Goal: Task Accomplishment & Management: Manage account settings

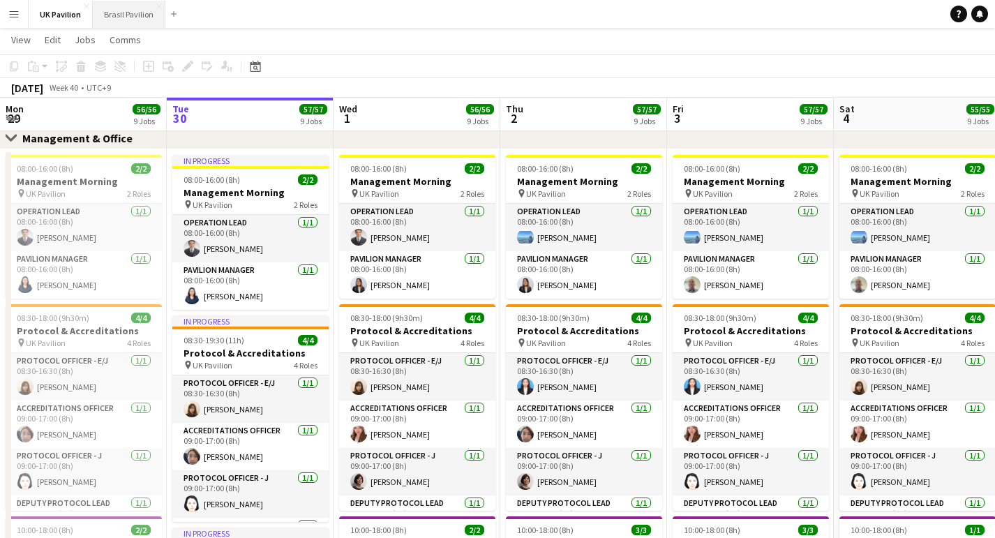
click at [131, 14] on button "Brasil Pavilion Close" at bounding box center [129, 14] width 73 height 27
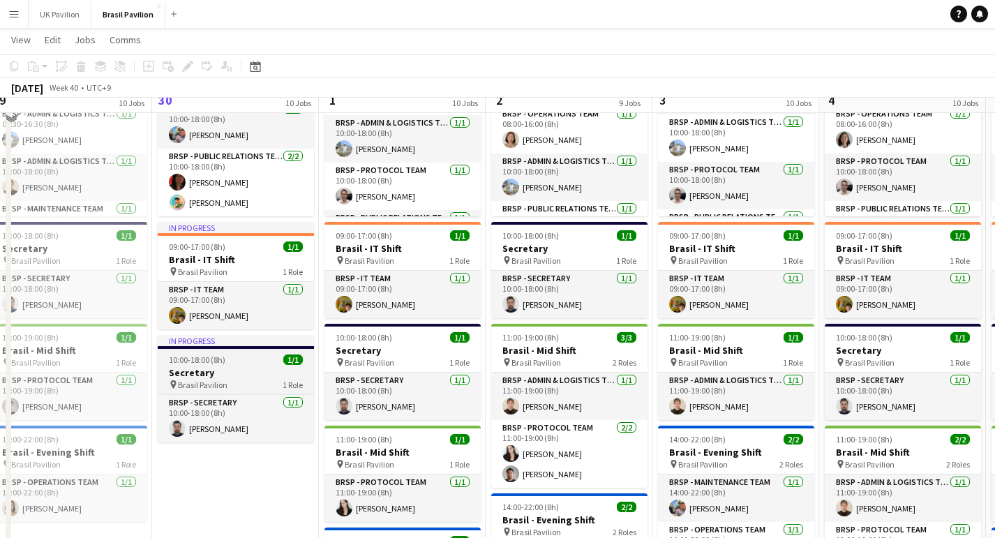
scroll to position [285, 0]
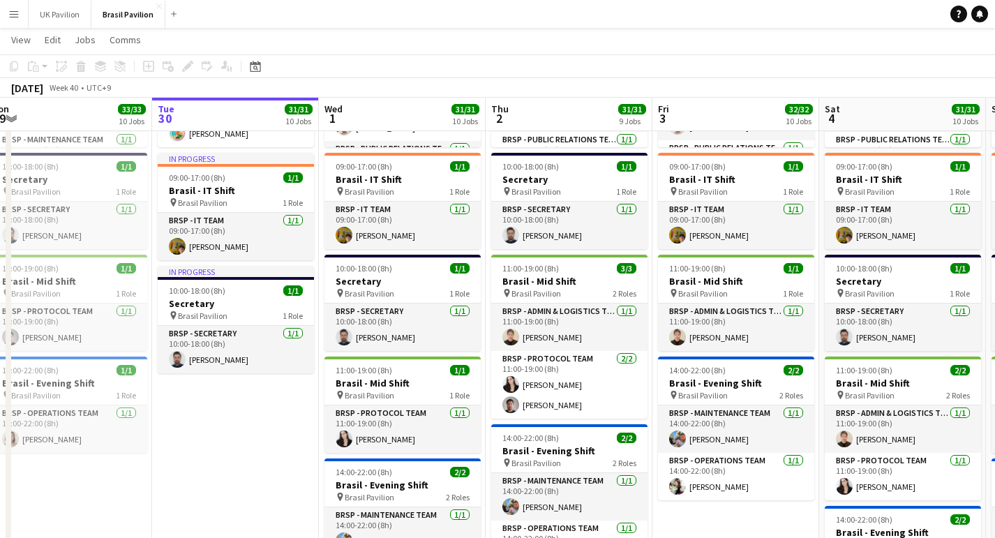
click at [12, 15] on app-icon "Menu" at bounding box center [13, 13] width 11 height 11
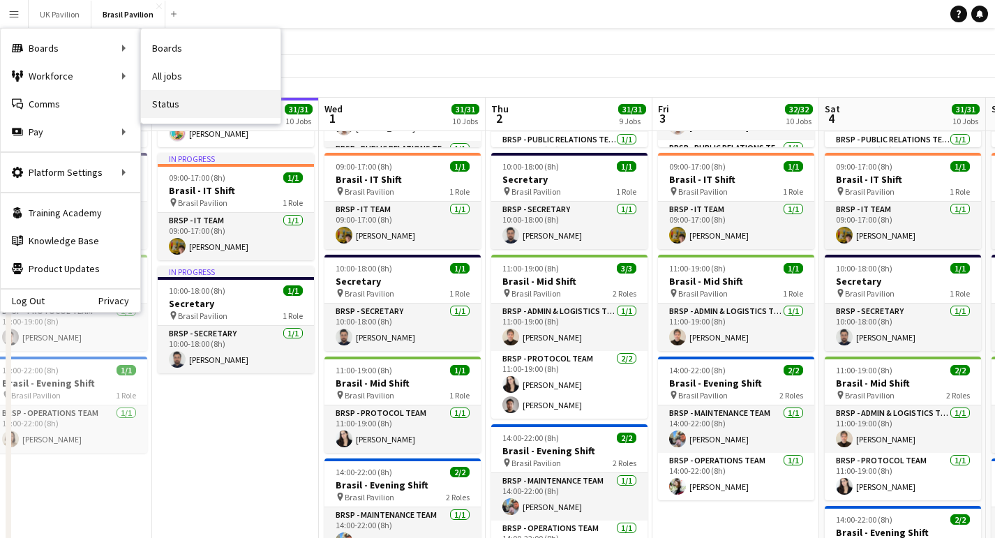
click at [171, 103] on link "Status" at bounding box center [211, 104] width 140 height 28
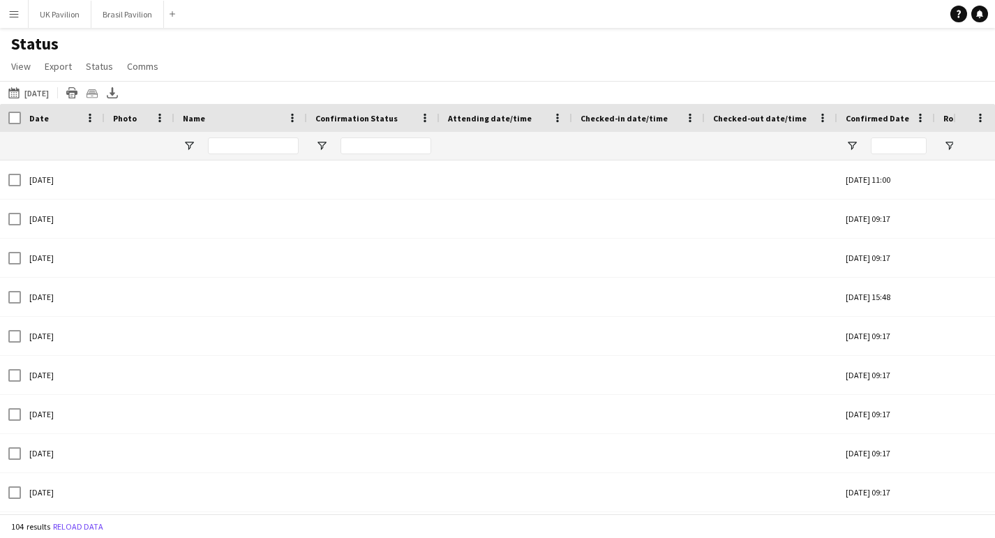
type input "**********"
type input "***"
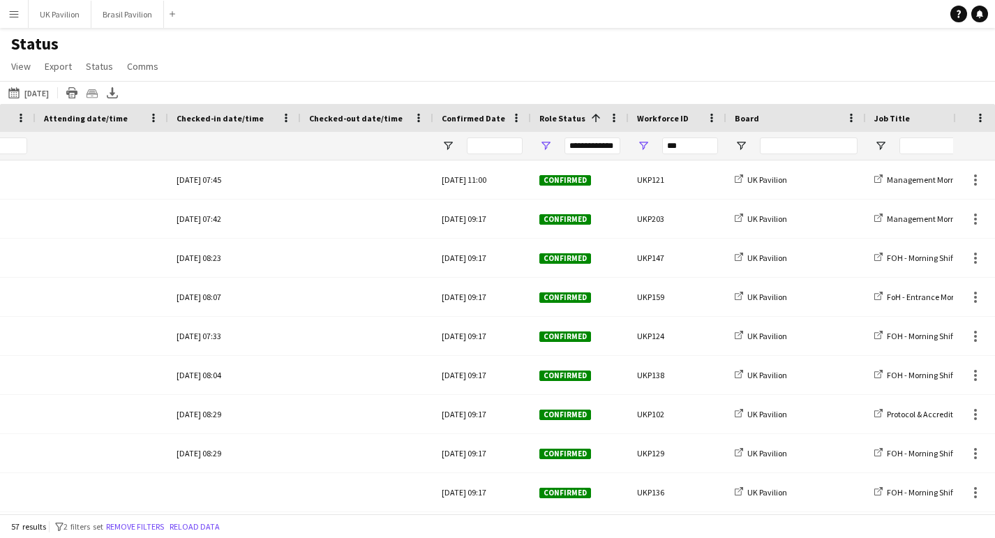
scroll to position [0, 460]
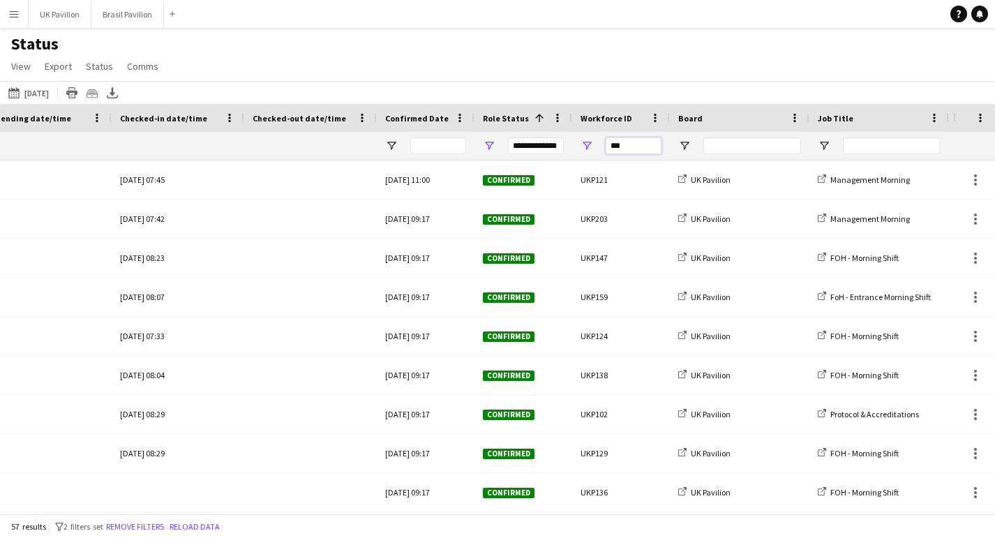
drag, startPoint x: 635, startPoint y: 146, endPoint x: 669, endPoint y: 158, distance: 35.3
click at [668, 158] on div "***" at bounding box center [621, 146] width 98 height 28
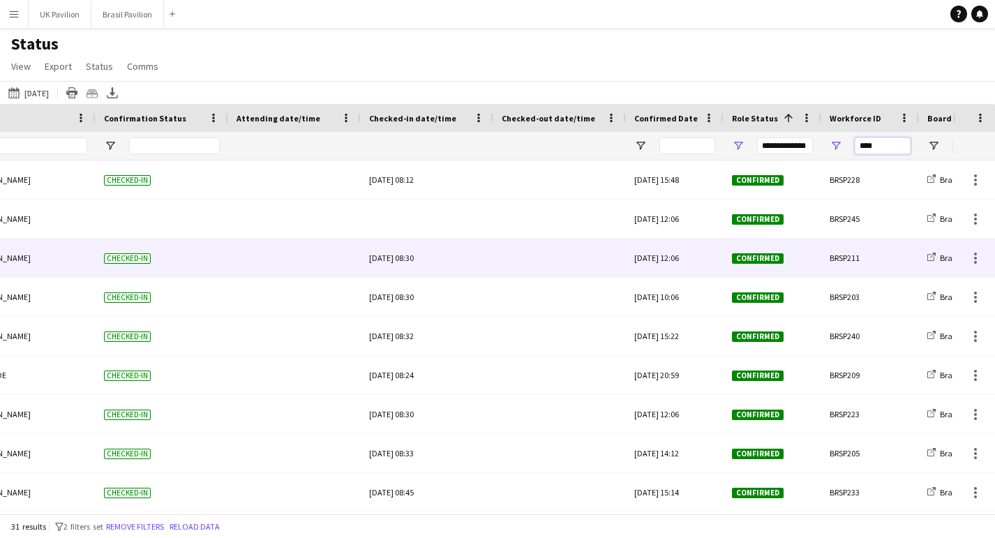
scroll to position [0, 0]
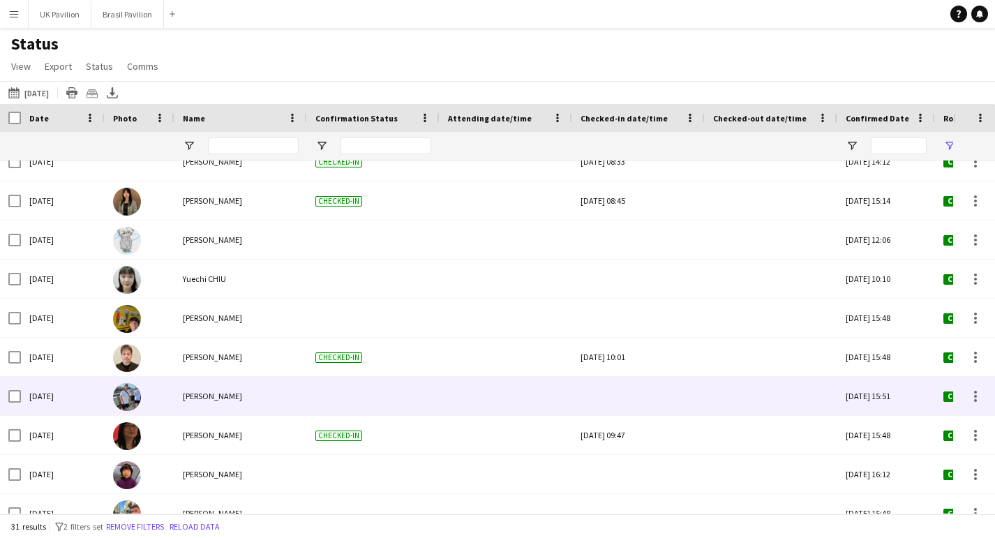
type input "****"
click at [648, 401] on div at bounding box center [638, 396] width 116 height 38
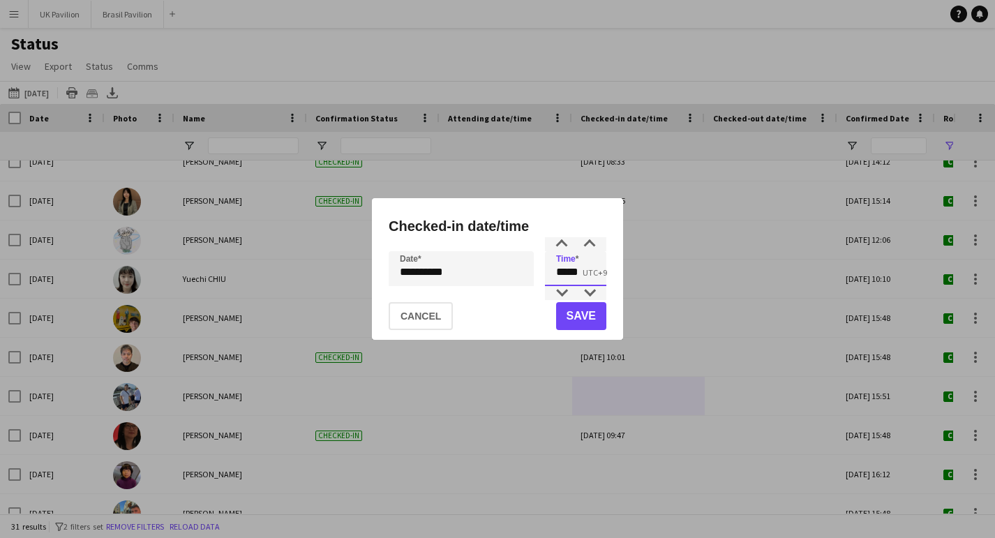
drag, startPoint x: 585, startPoint y: 275, endPoint x: 556, endPoint y: 276, distance: 29.3
click at [556, 276] on input "*****" at bounding box center [575, 268] width 61 height 35
type input "*****"
click at [566, 319] on button "Save" at bounding box center [581, 316] width 50 height 28
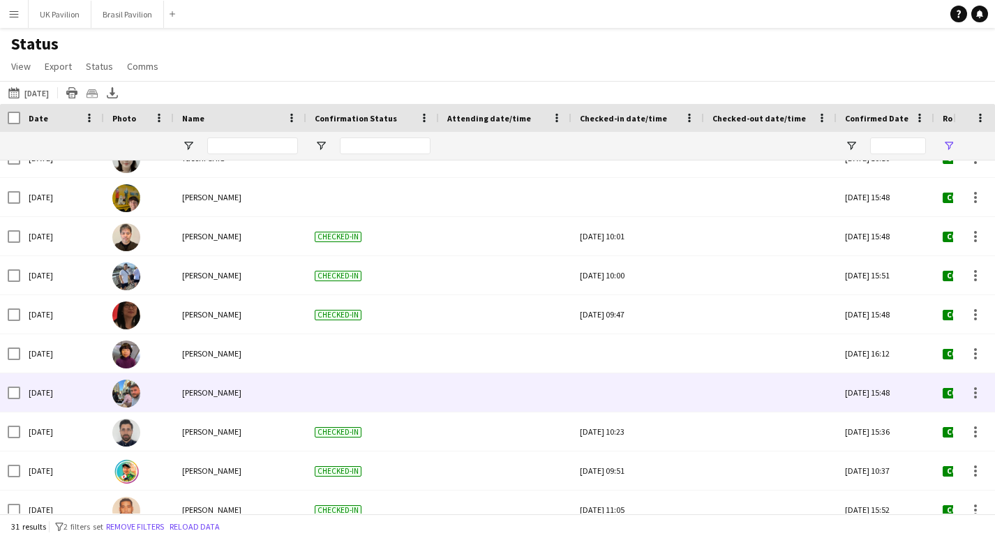
click at [639, 400] on div at bounding box center [638, 392] width 116 height 38
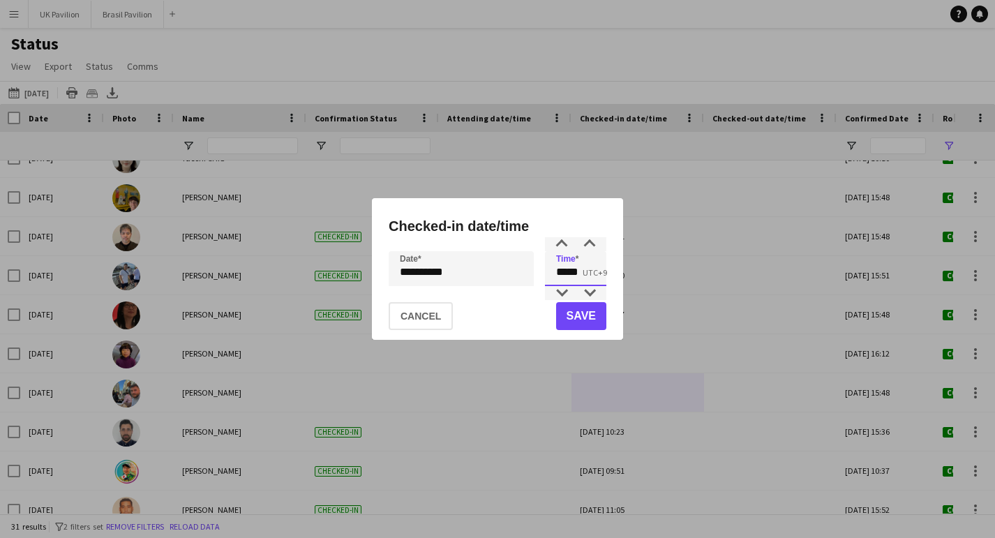
drag, startPoint x: 587, startPoint y: 276, endPoint x: 503, endPoint y: 265, distance: 85.1
click at [502, 266] on div "**********" at bounding box center [498, 268] width 218 height 35
type input "*****"
click at [567, 319] on button "Save" at bounding box center [581, 316] width 50 height 28
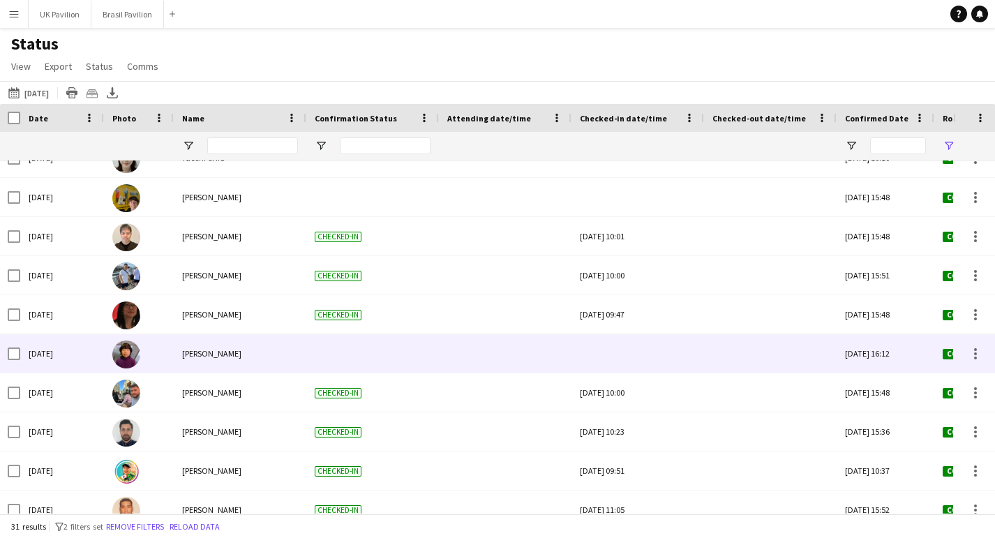
click at [625, 366] on div at bounding box center [638, 353] width 116 height 38
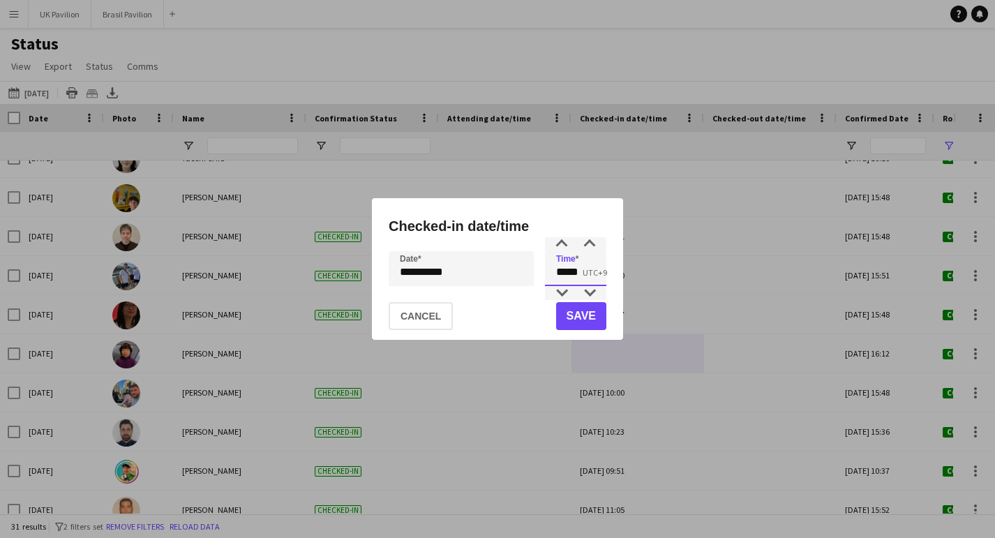
drag, startPoint x: 551, startPoint y: 278, endPoint x: 514, endPoint y: 278, distance: 37.0
click at [514, 278] on div "**********" at bounding box center [498, 268] width 218 height 35
type input "*****"
click at [587, 317] on button "Save" at bounding box center [581, 316] width 50 height 28
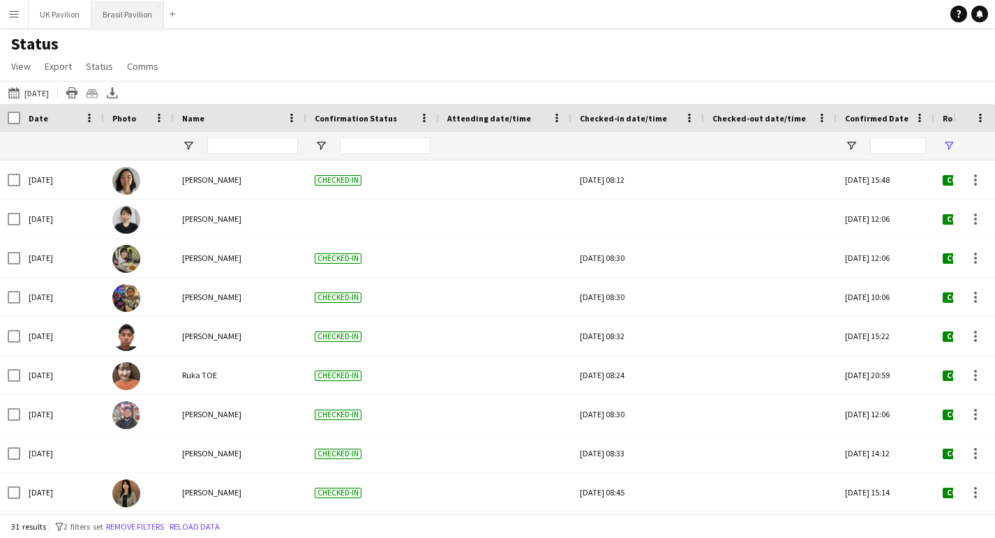
click at [128, 15] on button "Brasil Pavilion Close" at bounding box center [127, 14] width 73 height 27
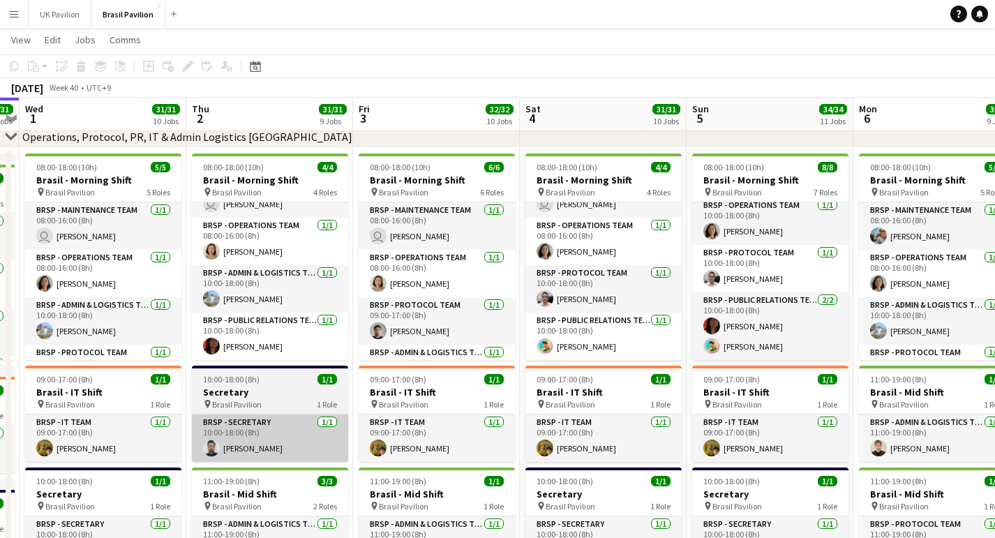
scroll to position [0, 479]
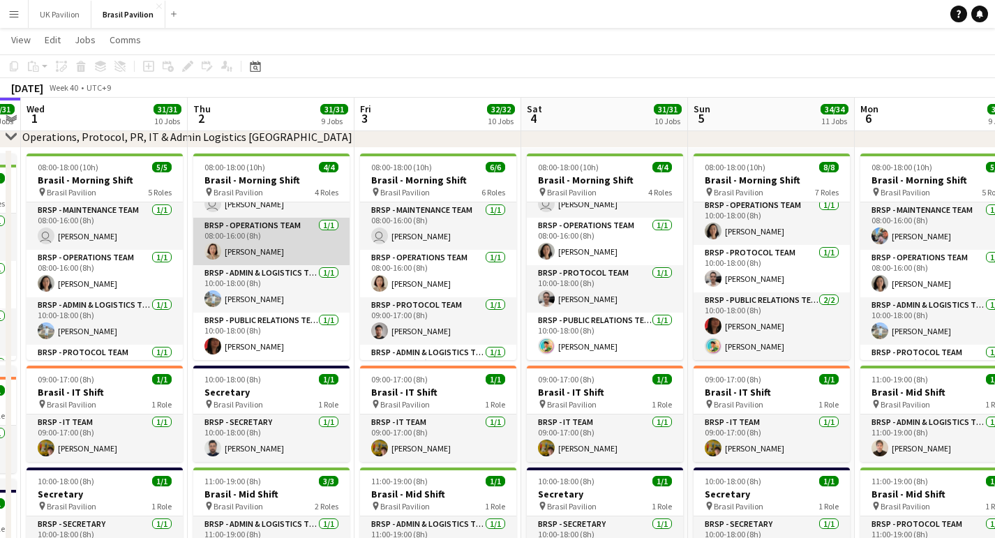
click at [283, 234] on app-card-role "BRSP - Operations Team 1/1 08:00-16:00 (8h) Motoko NAMBA" at bounding box center [271, 241] width 156 height 47
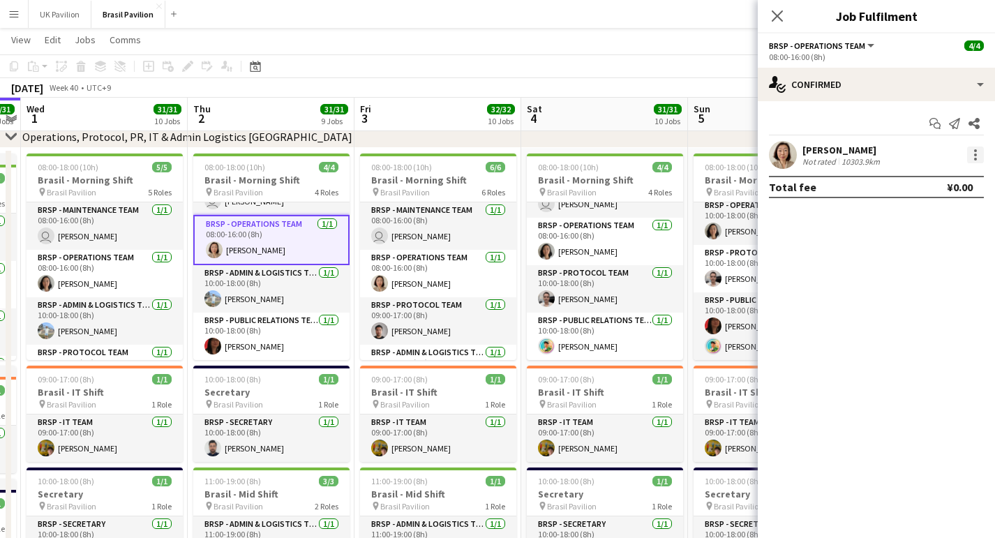
click at [978, 158] on div at bounding box center [975, 154] width 17 height 17
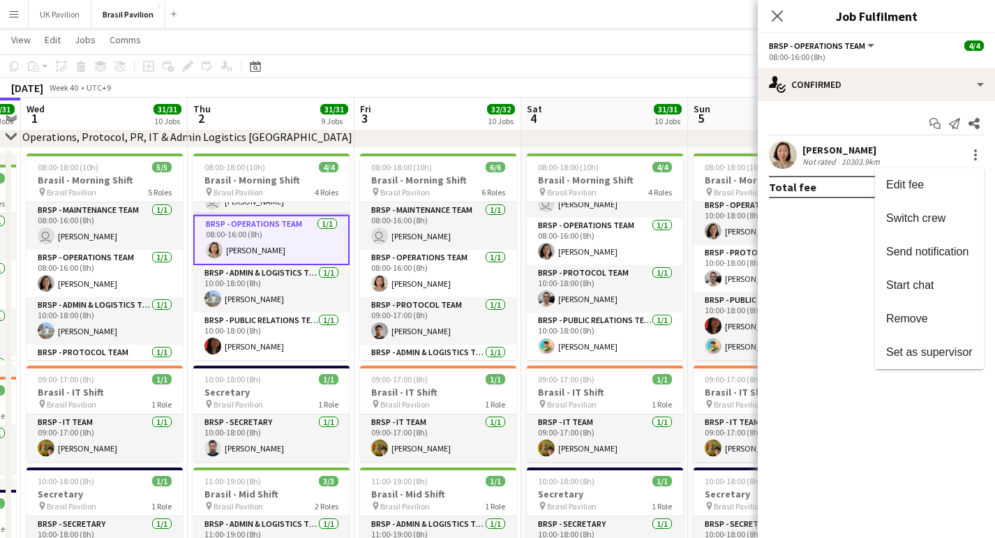
click at [886, 318] on span "Remove" at bounding box center [907, 318] width 42 height 12
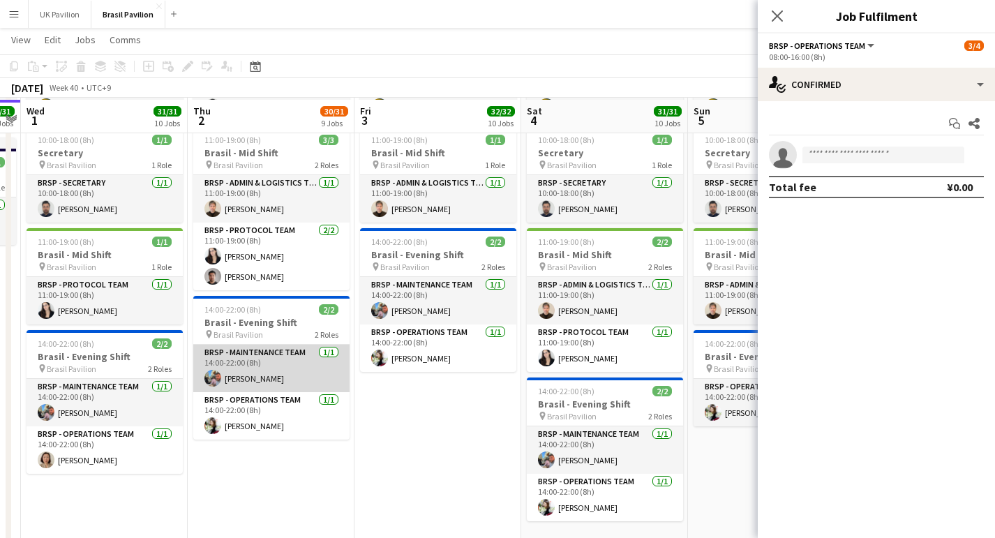
scroll to position [418, 0]
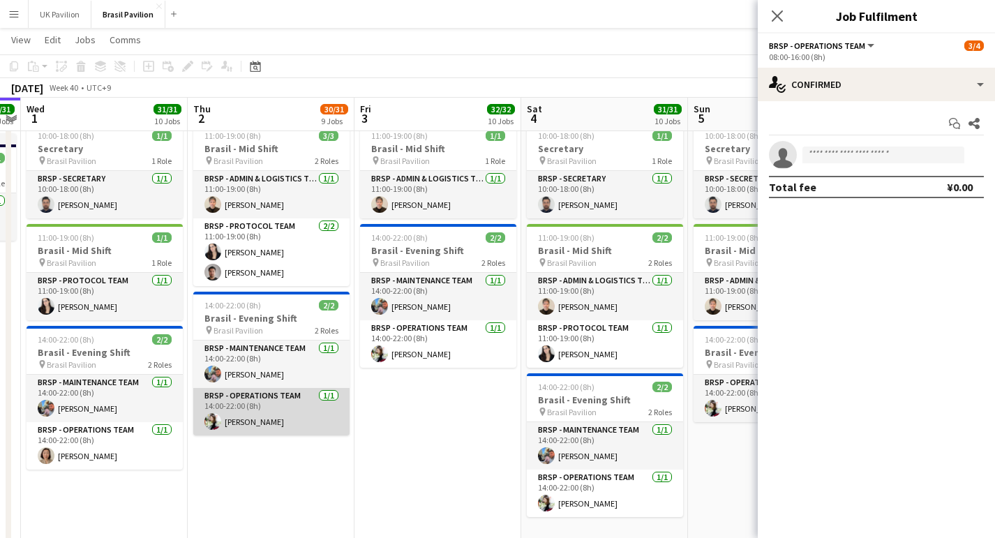
click at [267, 435] on app-card-role "BRSP - Operations Team 1/1 14:00-22:00 (8h) Yayoi KONDO" at bounding box center [271, 411] width 156 height 47
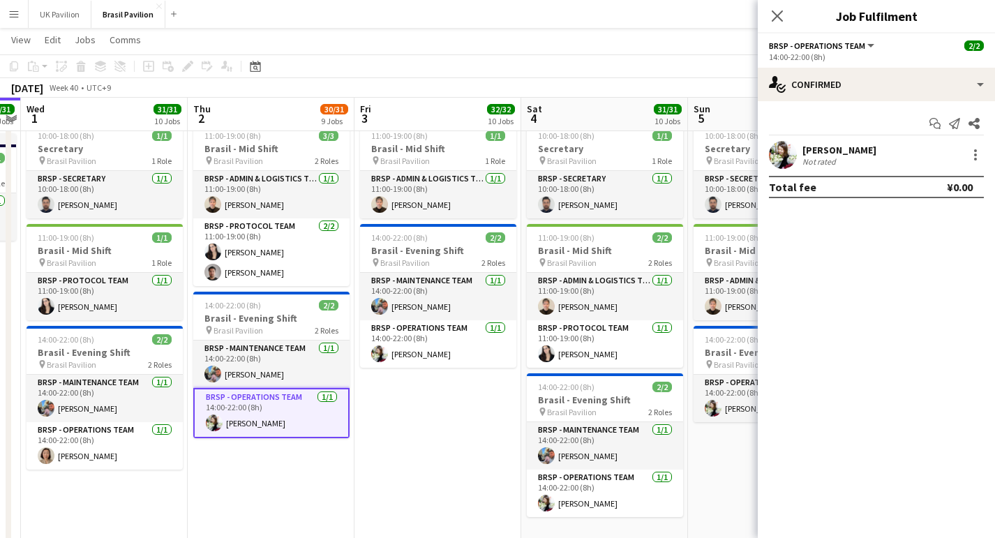
scroll to position [62, 0]
click at [972, 160] on div at bounding box center [975, 154] width 17 height 17
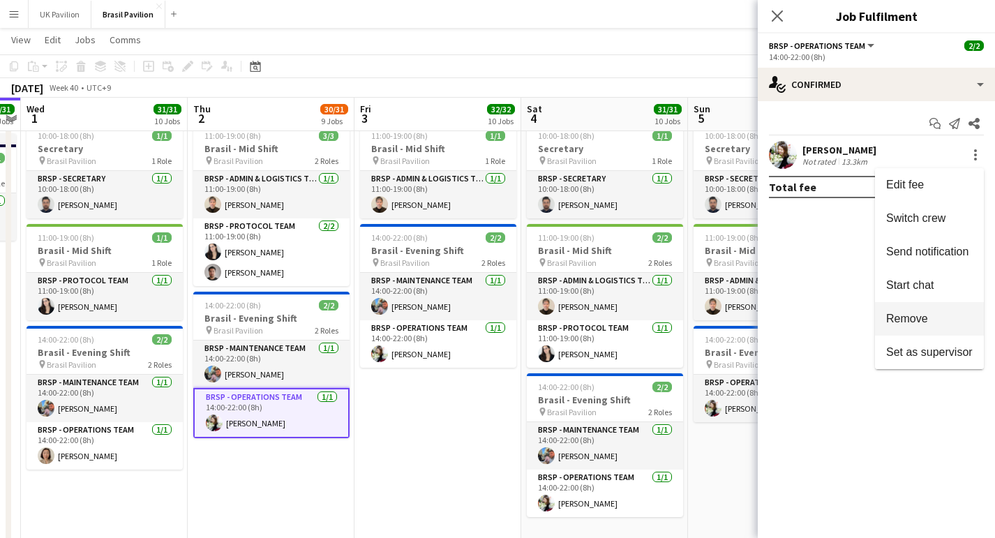
click at [890, 324] on span "Remove" at bounding box center [907, 318] width 42 height 12
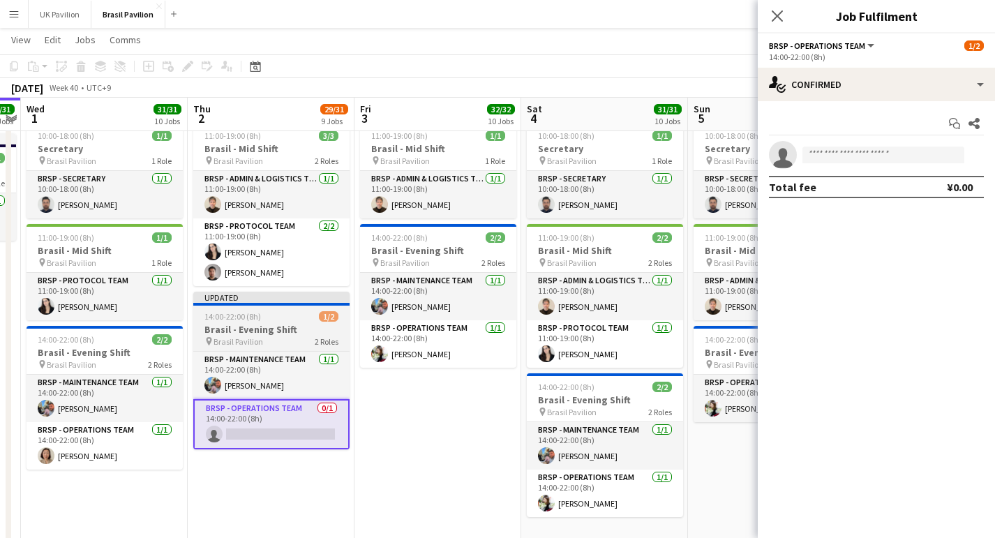
click at [269, 336] on h3 "Brasil - Evening Shift" at bounding box center [271, 329] width 156 height 13
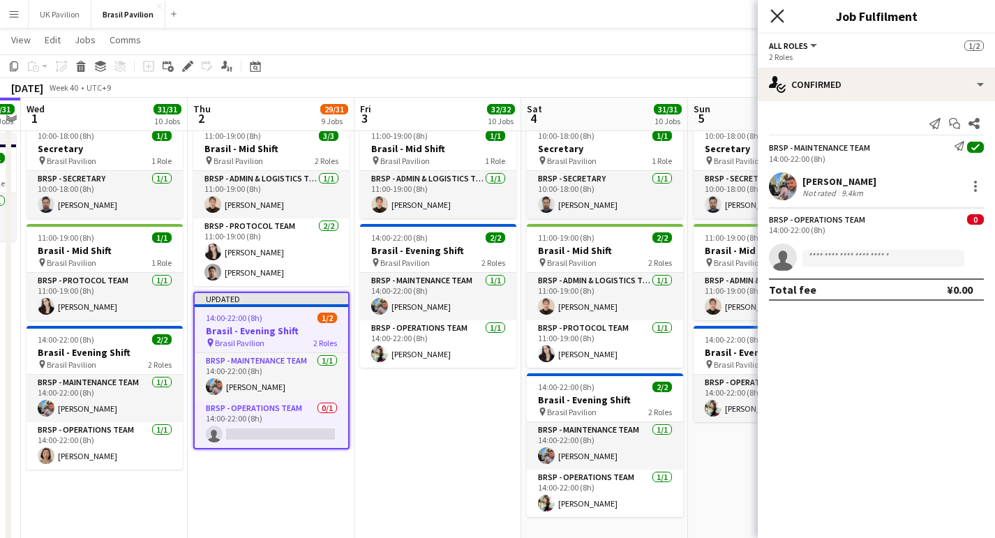
click at [778, 16] on icon at bounding box center [776, 15] width 13 height 13
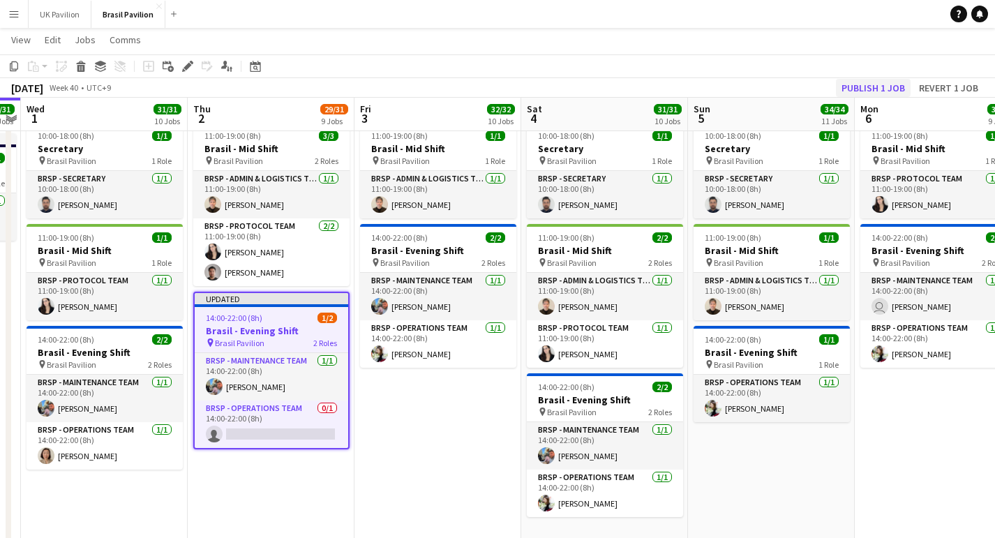
click at [843, 84] on button "Publish 1 job" at bounding box center [873, 88] width 75 height 18
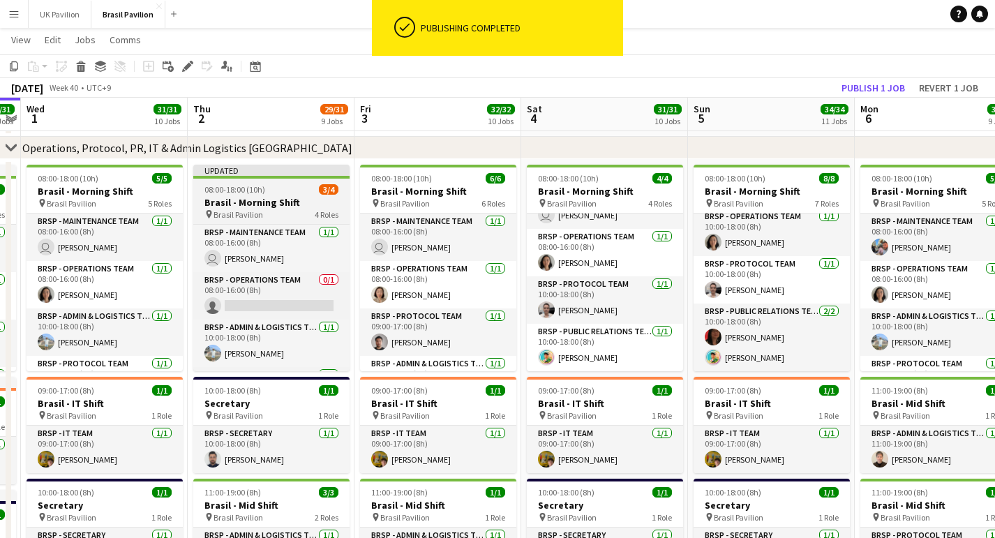
scroll to position [0, 481]
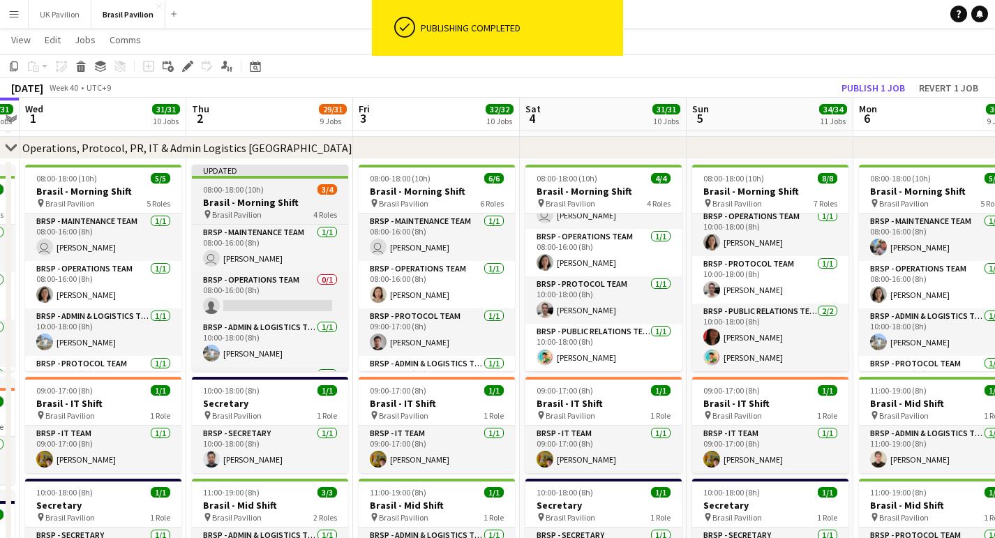
click at [296, 195] on div "08:00-18:00 (10h) 3/4" at bounding box center [270, 189] width 156 height 10
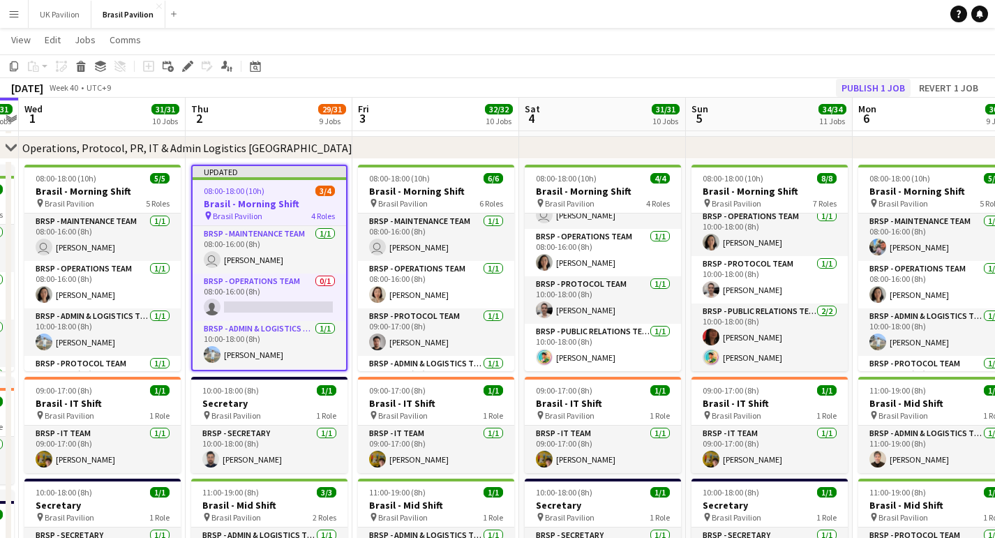
click at [875, 86] on button "Publish 1 job" at bounding box center [873, 88] width 75 height 18
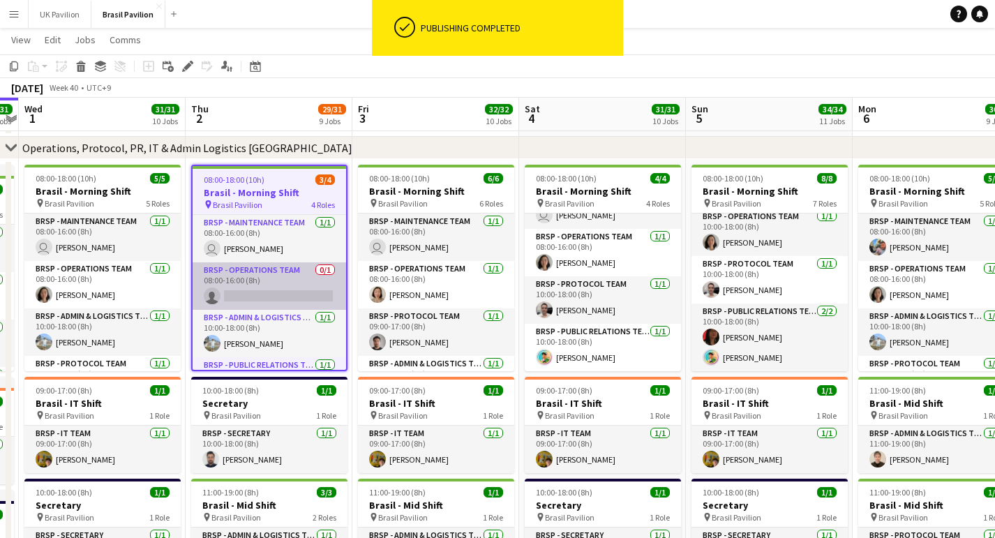
click at [253, 301] on app-card-role "BRSP - Operations Team 0/1 08:00-16:00 (8h) single-neutral-actions" at bounding box center [269, 285] width 153 height 47
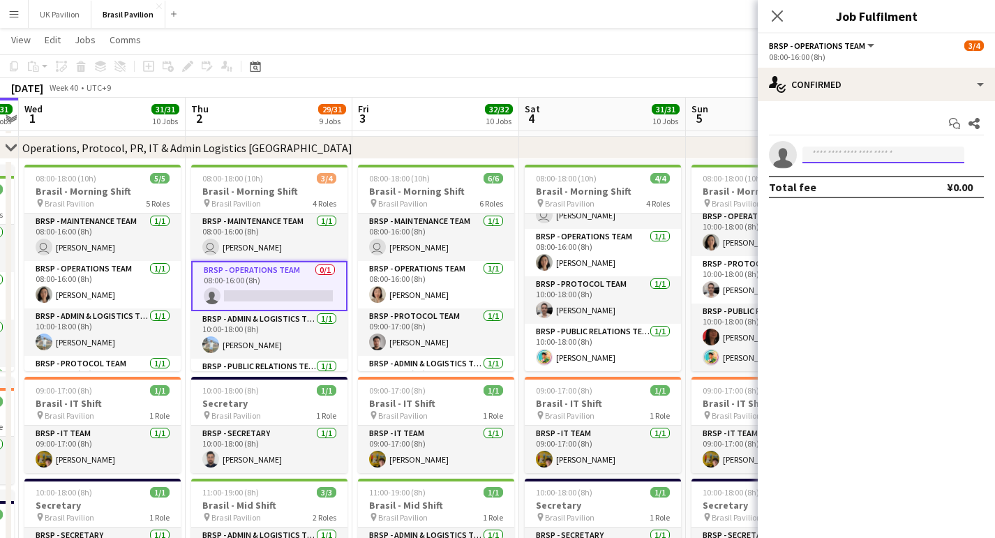
click at [852, 156] on input at bounding box center [883, 154] width 162 height 17
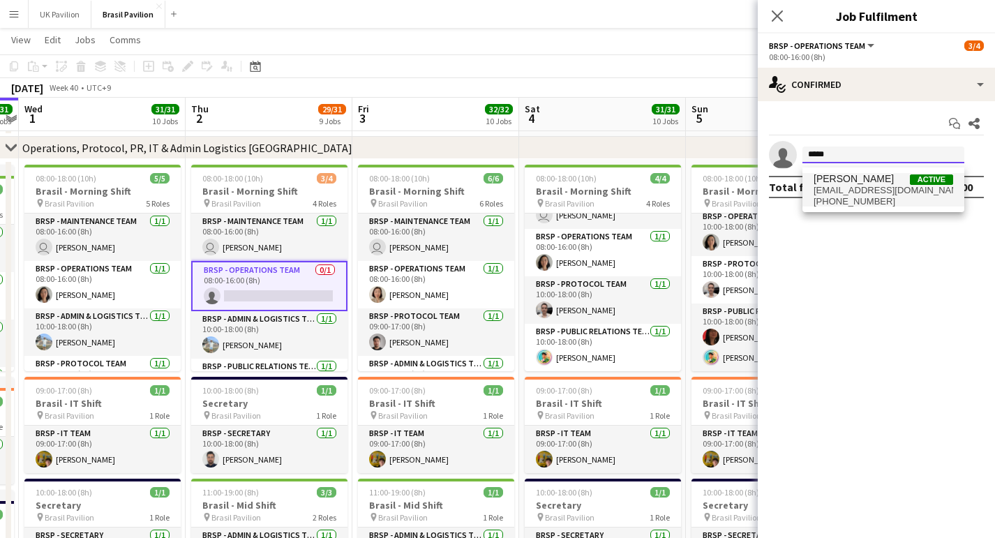
type input "*****"
click at [868, 196] on span "yayoi.kondo@brazilpavilion.com" at bounding box center [883, 190] width 140 height 11
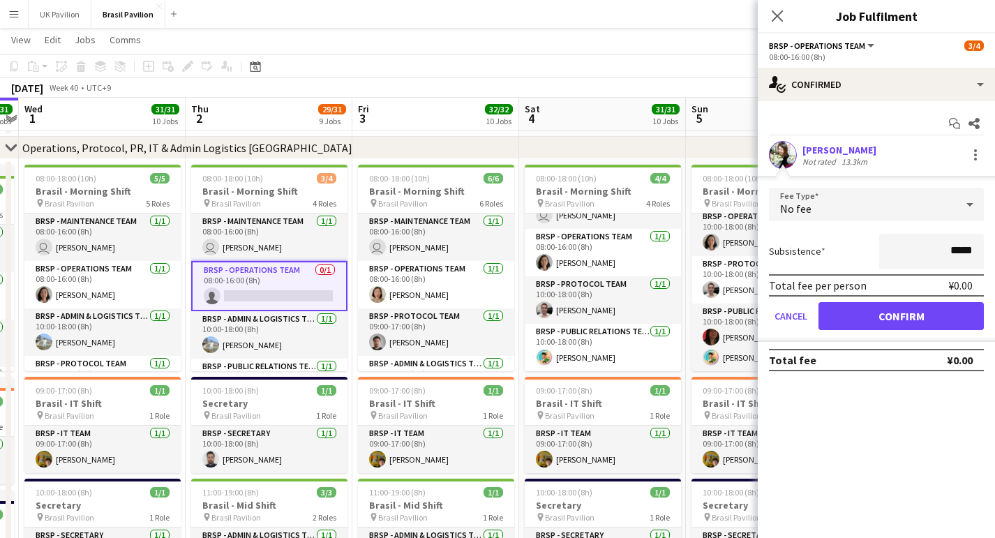
click at [871, 324] on button "Confirm" at bounding box center [900, 316] width 165 height 28
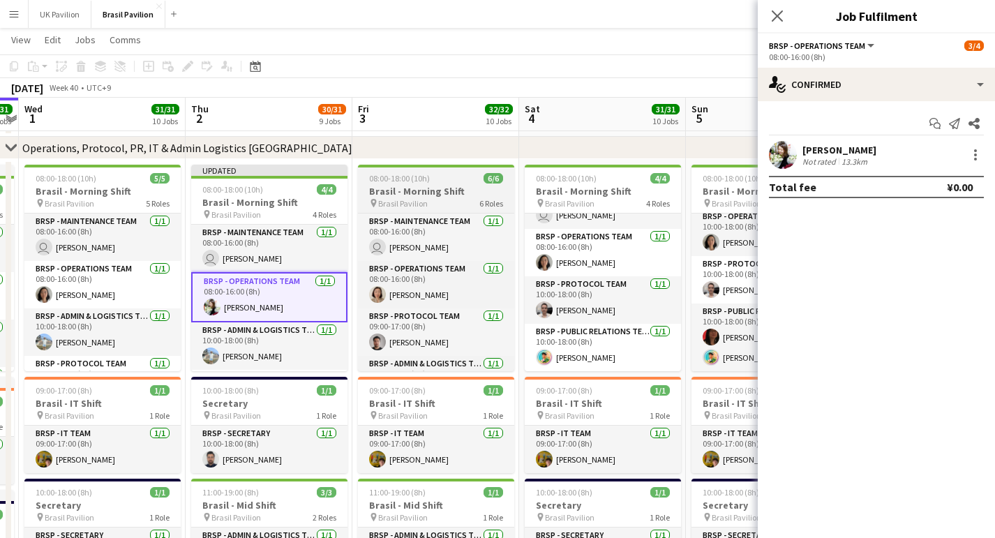
drag, startPoint x: 246, startPoint y: 191, endPoint x: 421, endPoint y: 175, distance: 175.8
click at [246, 191] on span "08:00-18:00 (10h)" at bounding box center [232, 189] width 61 height 10
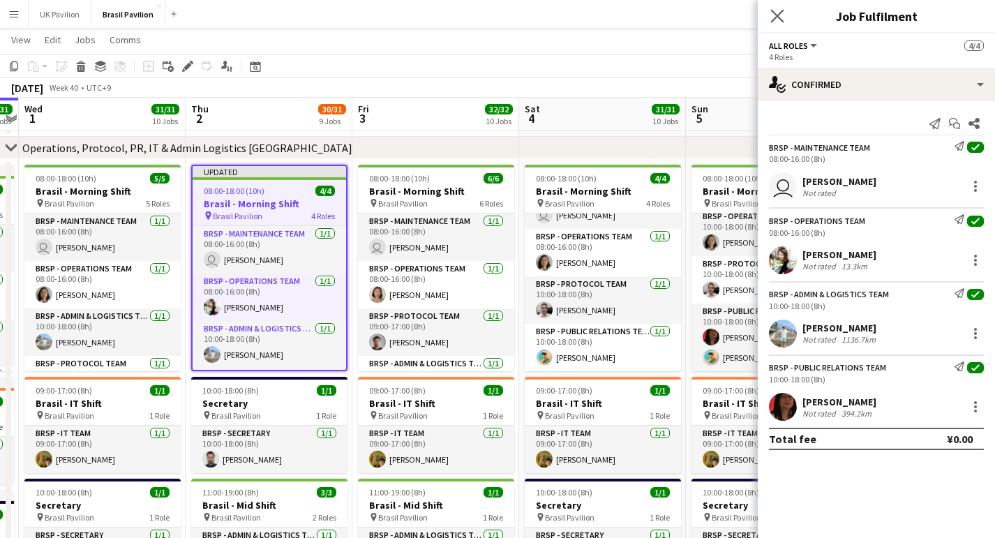
click at [774, 17] on icon "Close pop-in" at bounding box center [776, 15] width 13 height 13
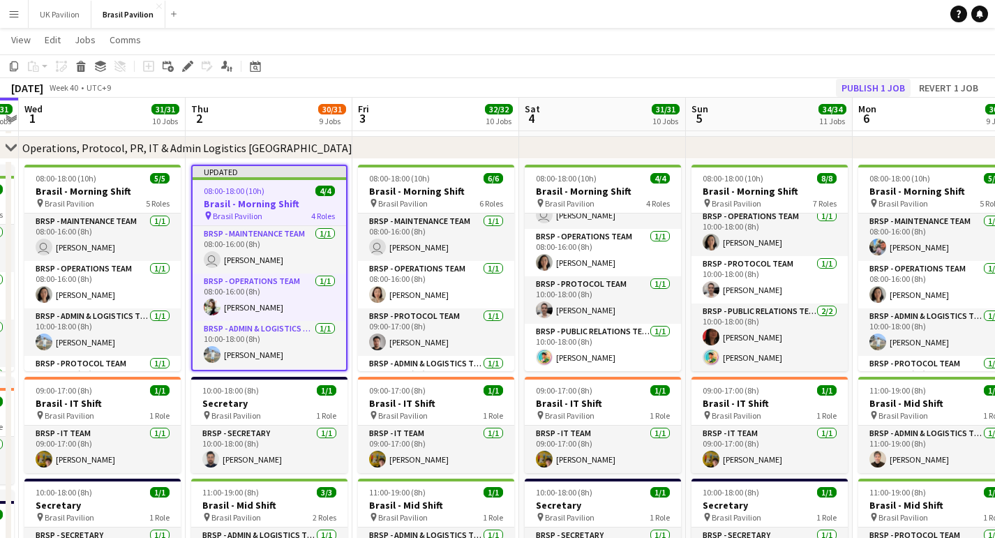
click at [853, 88] on button "Publish 1 job" at bounding box center [873, 88] width 75 height 18
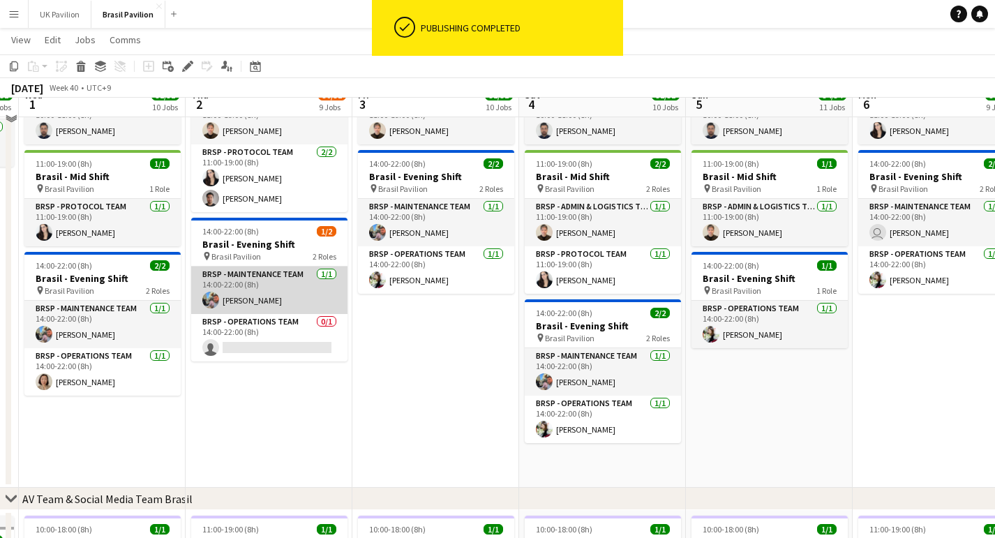
scroll to position [506, 0]
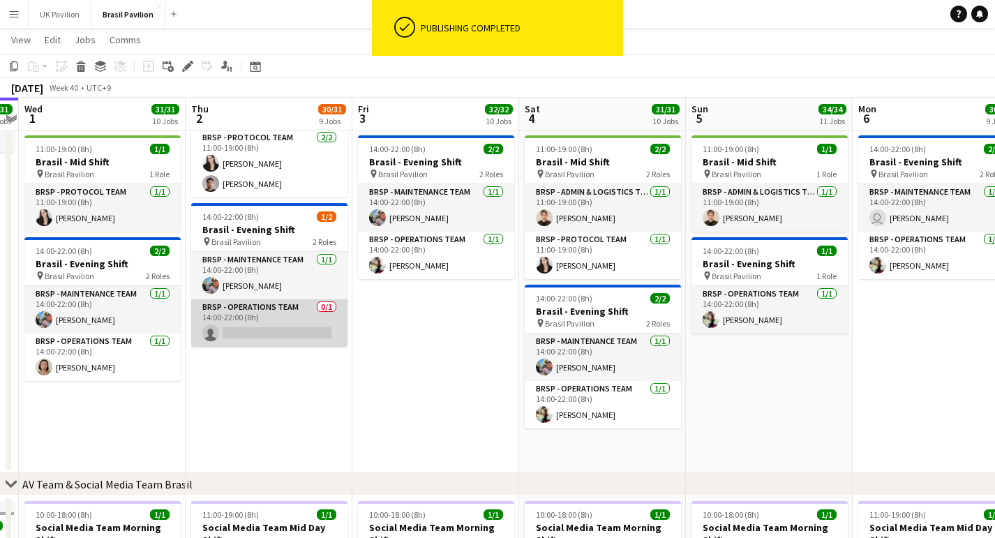
click at [237, 347] on app-card-role "BRSP - Operations Team 0/1 14:00-22:00 (8h) single-neutral-actions" at bounding box center [269, 322] width 156 height 47
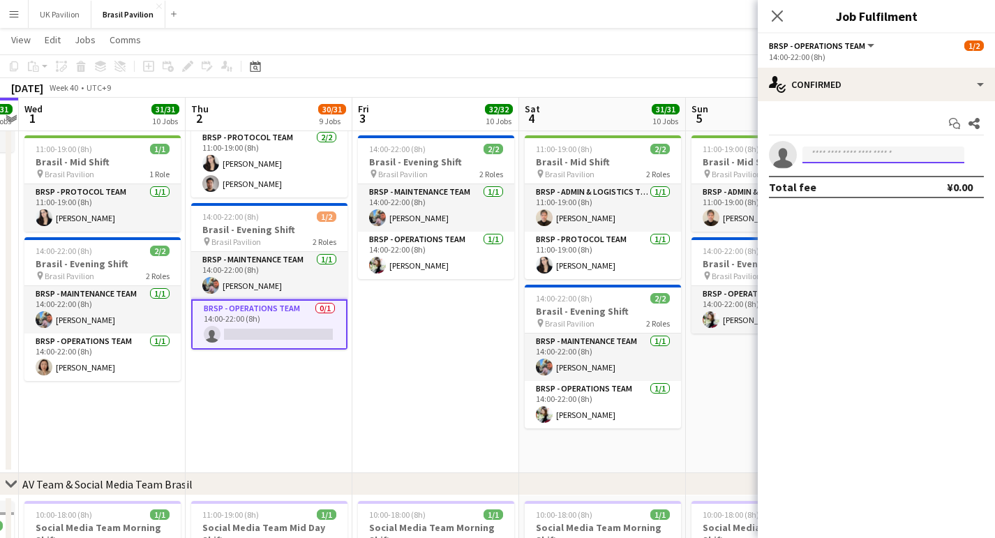
click at [813, 160] on input at bounding box center [883, 154] width 162 height 17
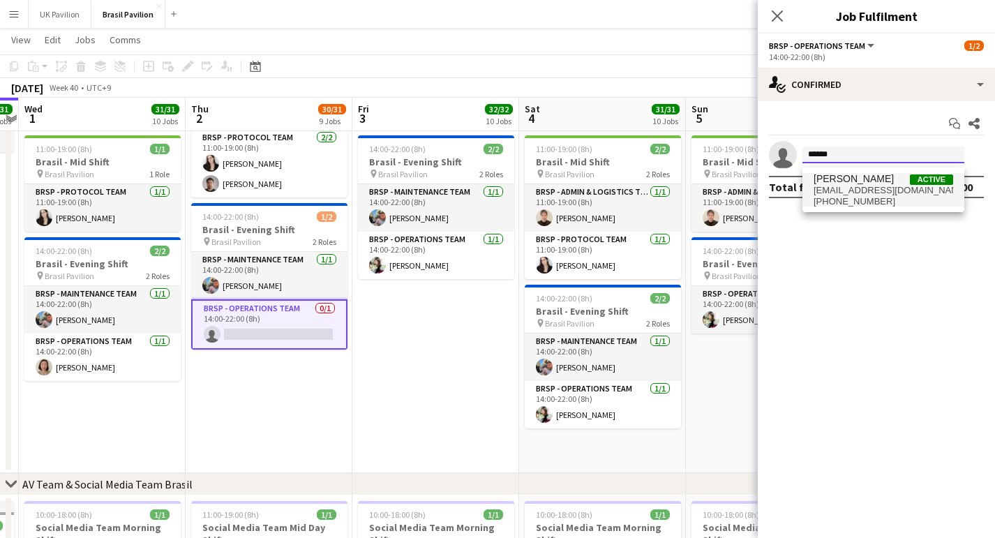
type input "******"
click at [850, 195] on span "motoko.namba@brazilpavilion.com" at bounding box center [883, 190] width 140 height 11
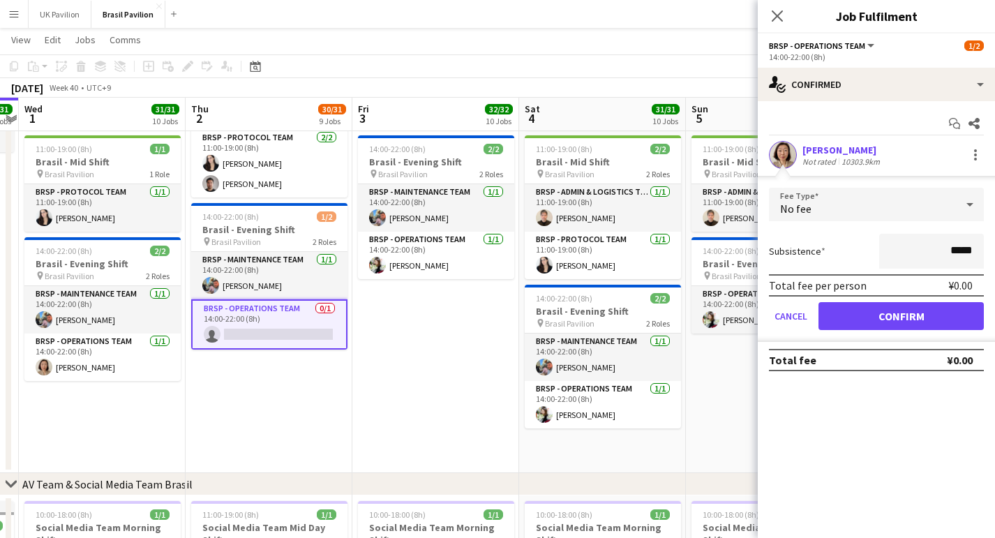
click at [893, 315] on button "Confirm" at bounding box center [900, 316] width 165 height 28
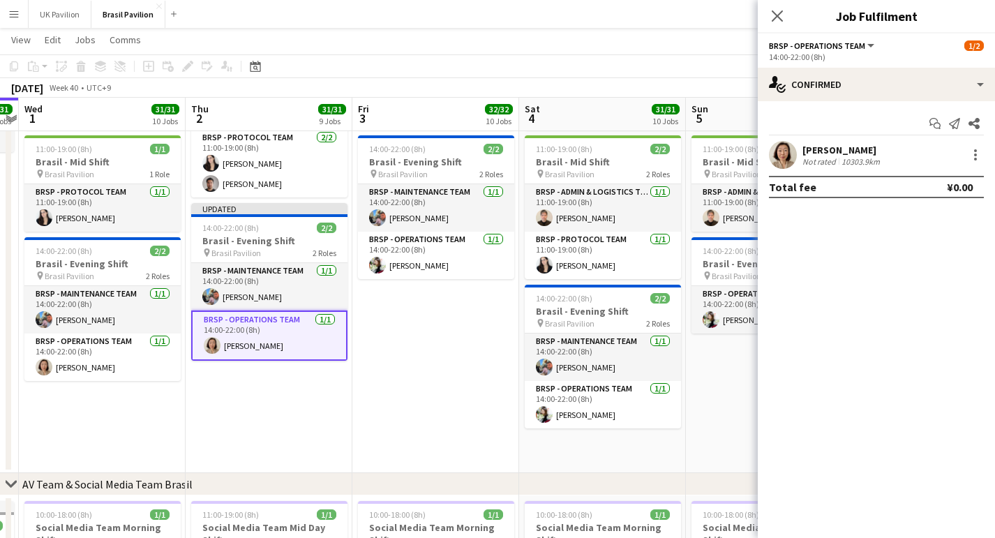
drag, startPoint x: 776, startPoint y: 17, endPoint x: 688, endPoint y: 91, distance: 114.3
click at [775, 19] on icon at bounding box center [776, 15] width 11 height 11
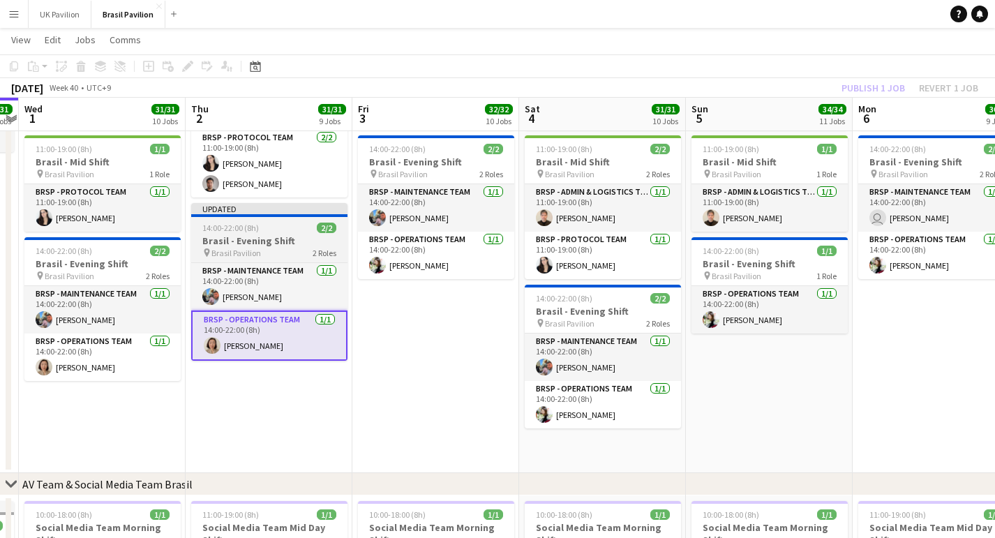
drag, startPoint x: 282, startPoint y: 250, endPoint x: 310, endPoint y: 250, distance: 27.9
click at [282, 233] on div "14:00-22:00 (8h) 2/2" at bounding box center [269, 228] width 156 height 10
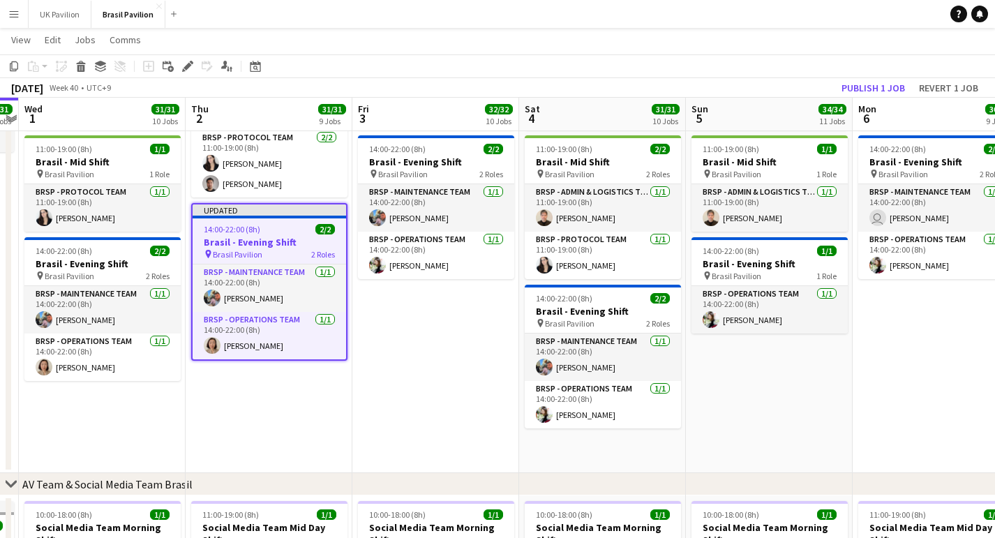
click at [842, 85] on button "Publish 1 job" at bounding box center [873, 88] width 75 height 18
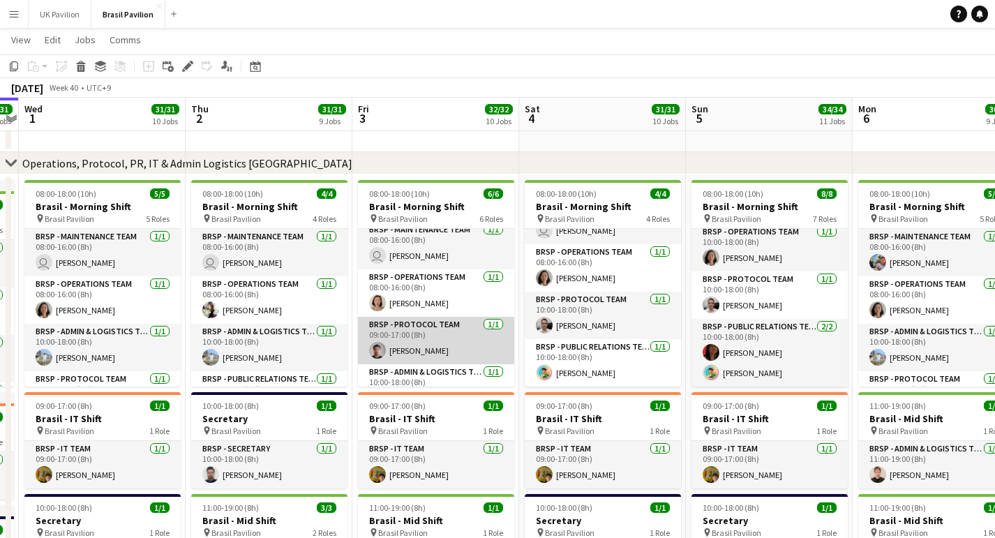
scroll to position [4, 0]
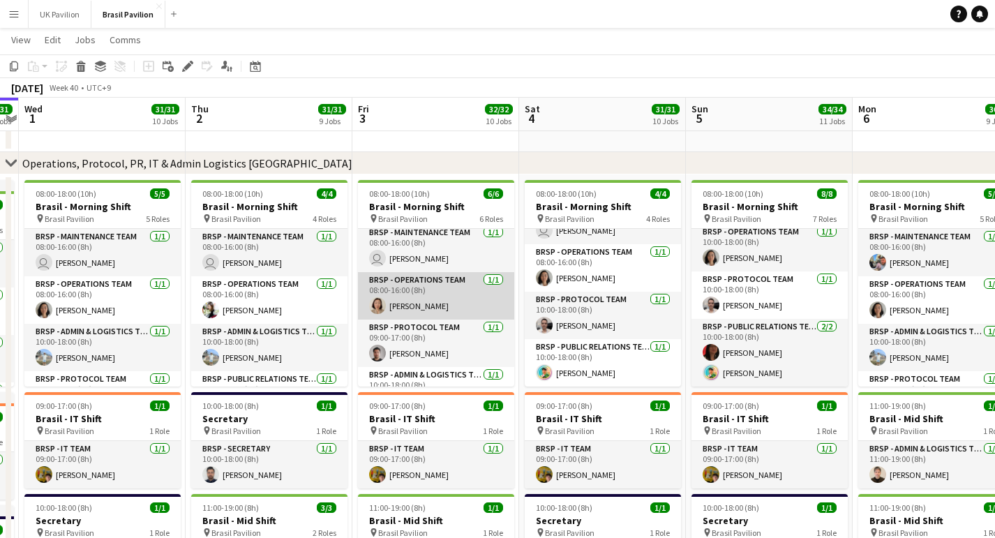
click at [425, 315] on app-card-role "BRSP - Operations Team 1/1 08:00-16:00 (8h) Motoko NAMBA" at bounding box center [436, 295] width 156 height 47
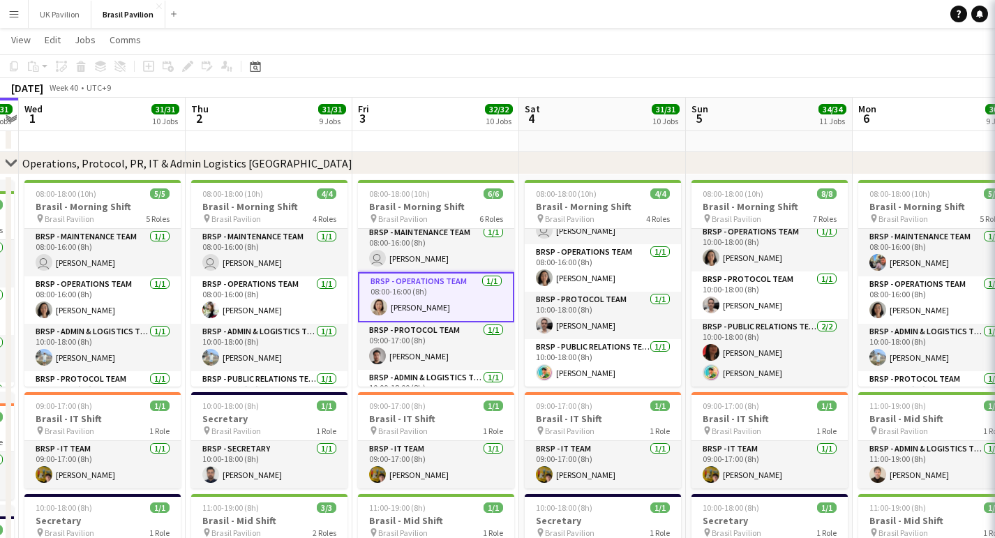
scroll to position [0, 481]
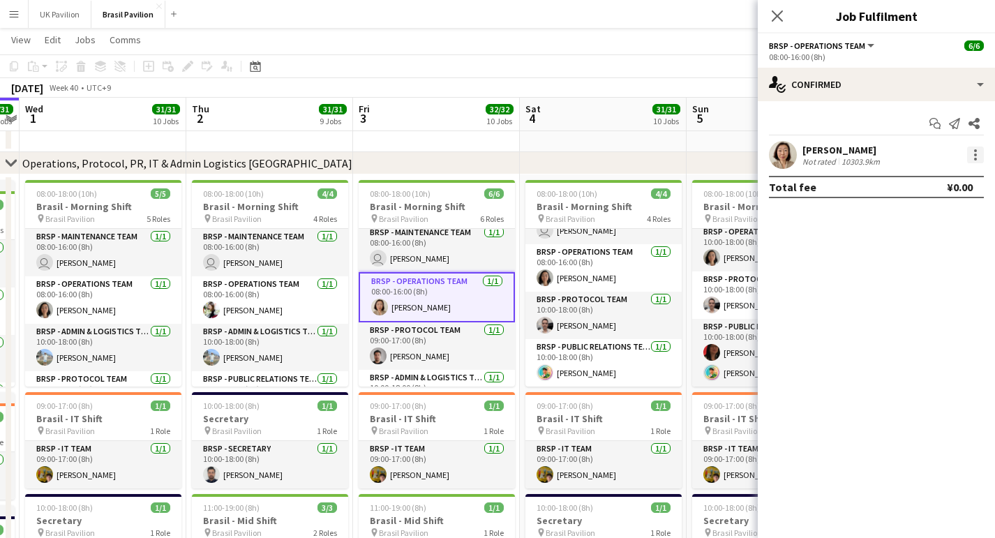
click at [974, 156] on div at bounding box center [975, 154] width 3 height 3
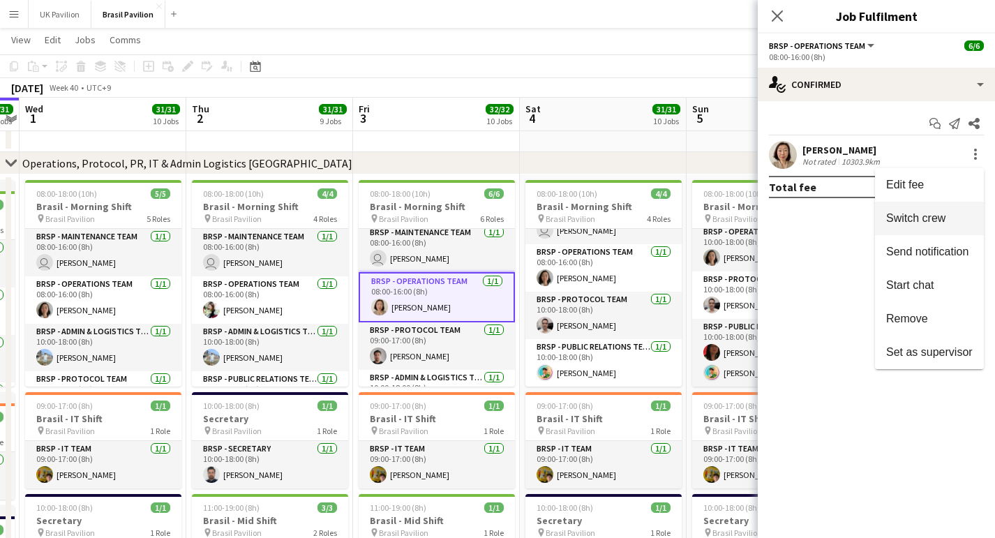
click at [905, 220] on span "Switch crew" at bounding box center [915, 218] width 59 height 12
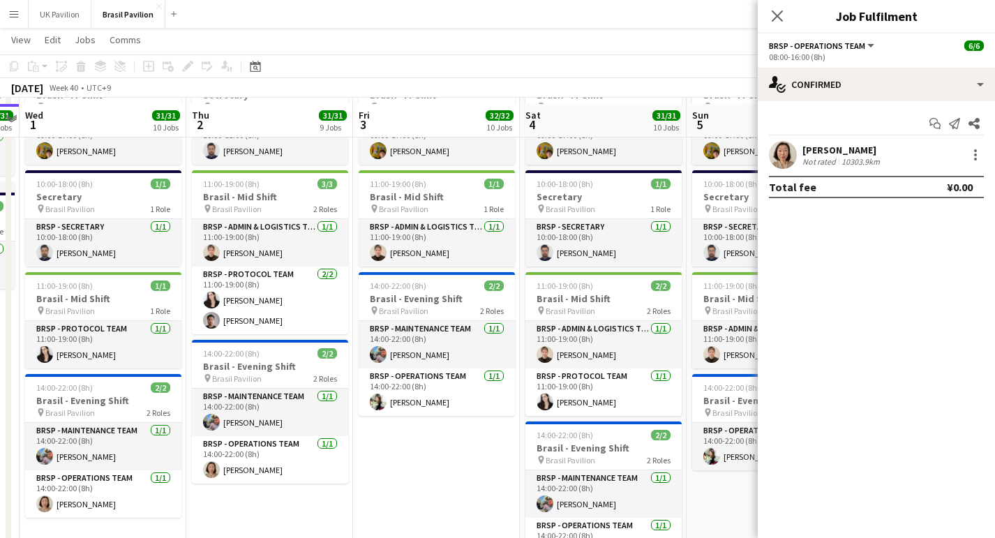
scroll to position [408, 0]
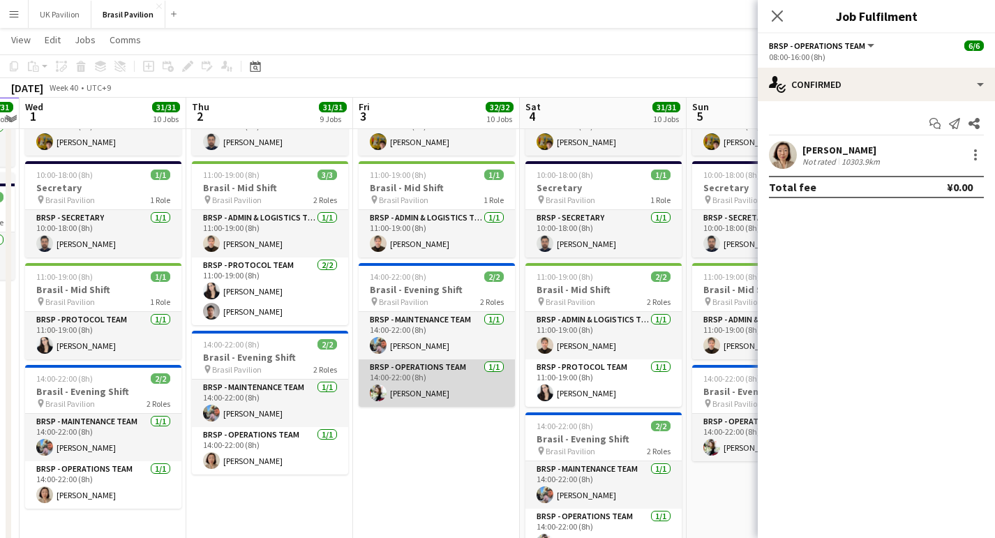
click at [440, 407] on app-card-role "BRSP - Operations Team 1/1 14:00-22:00 (8h) Yayoi KONDO" at bounding box center [437, 382] width 156 height 47
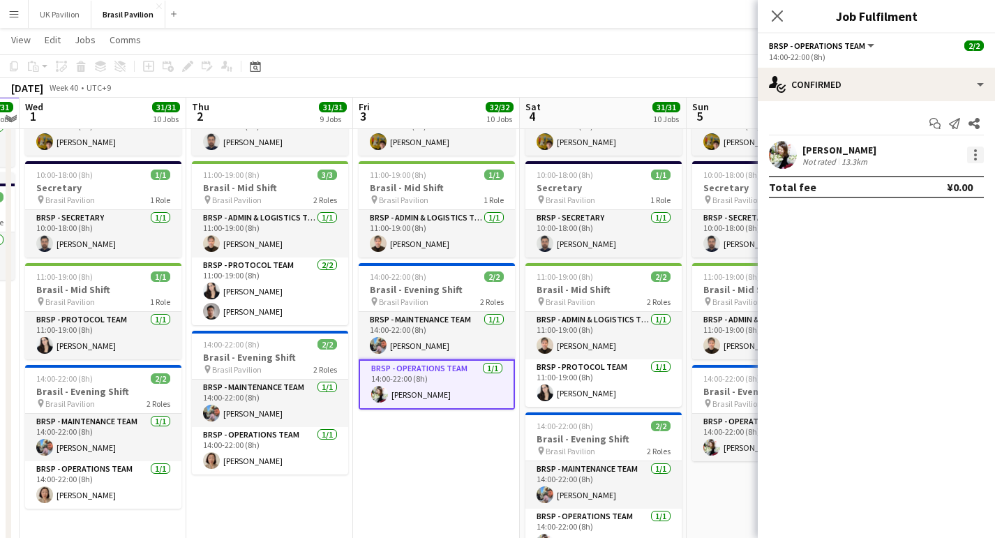
click at [972, 160] on div at bounding box center [975, 154] width 17 height 17
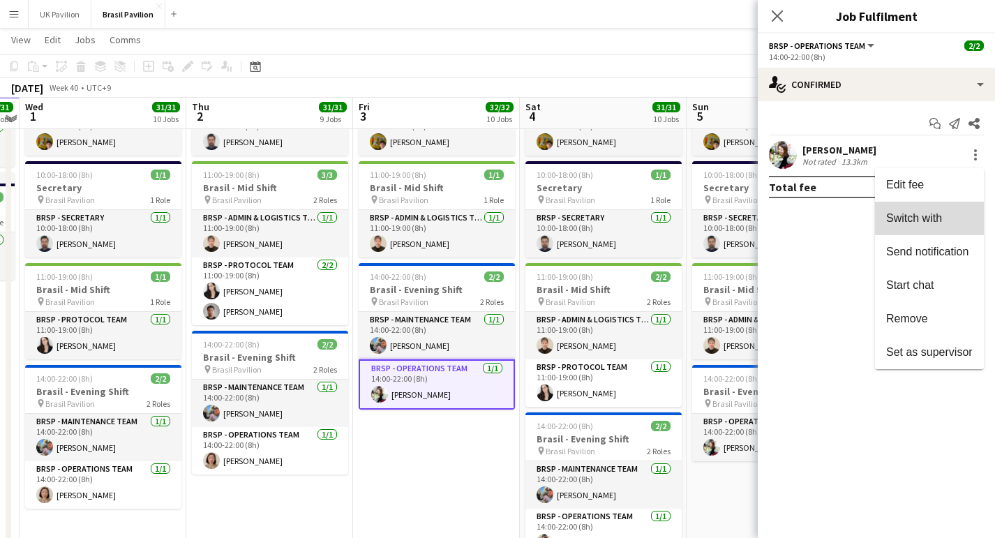
click at [902, 215] on span "Switch with" at bounding box center [914, 218] width 56 height 12
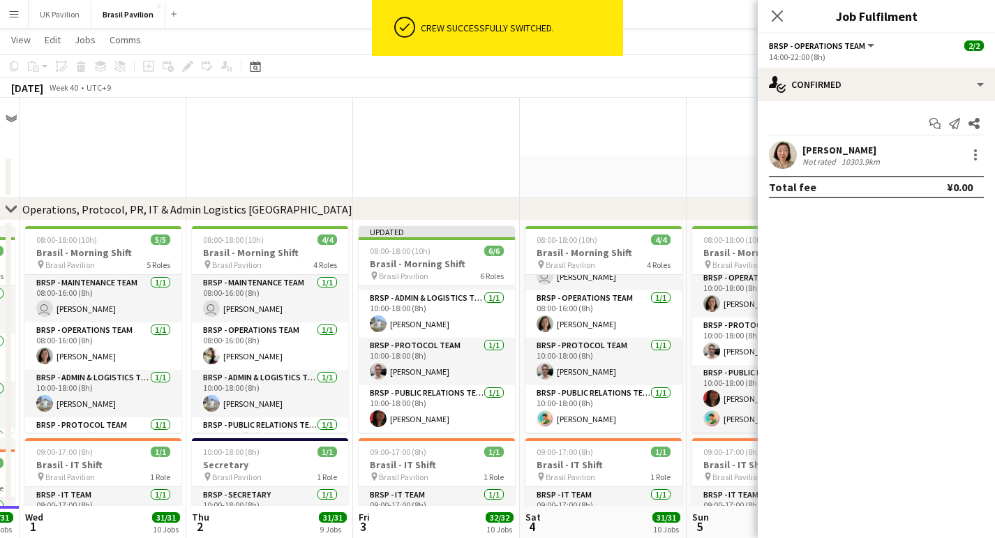
scroll to position [408, 0]
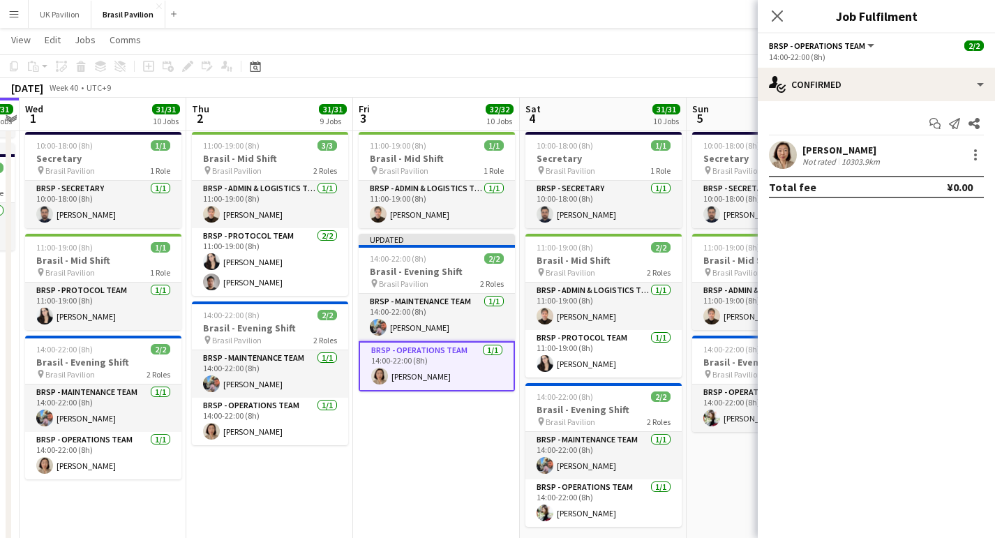
drag, startPoint x: 776, startPoint y: 17, endPoint x: 709, endPoint y: 68, distance: 83.6
click at [776, 18] on icon at bounding box center [776, 15] width 11 height 11
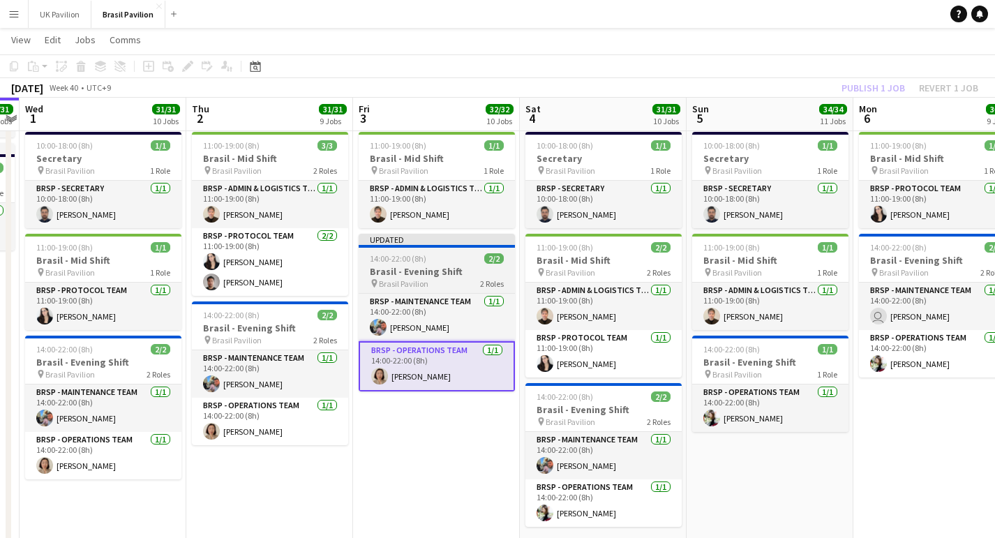
click at [434, 278] on h3 "Brasil - Evening Shift" at bounding box center [437, 271] width 156 height 13
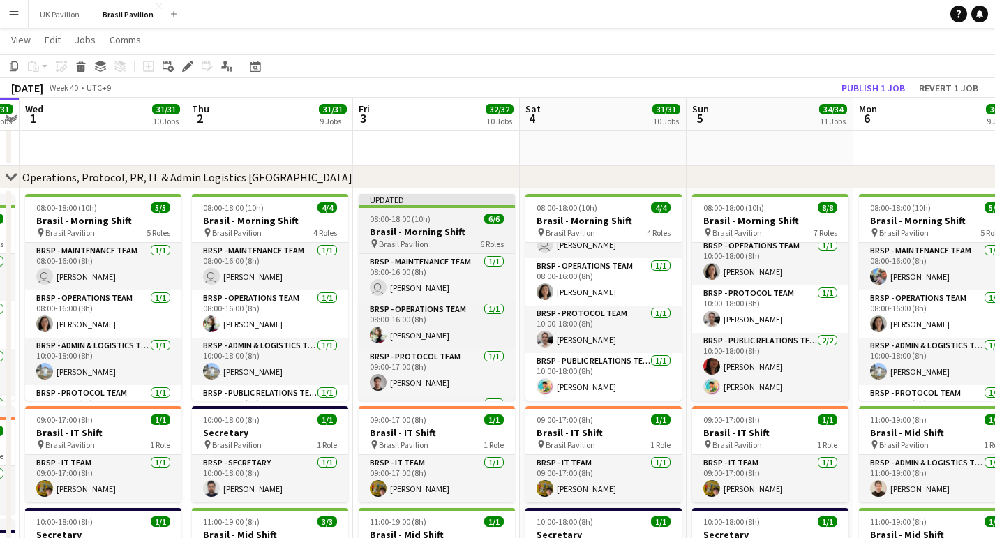
scroll to position [0, 479]
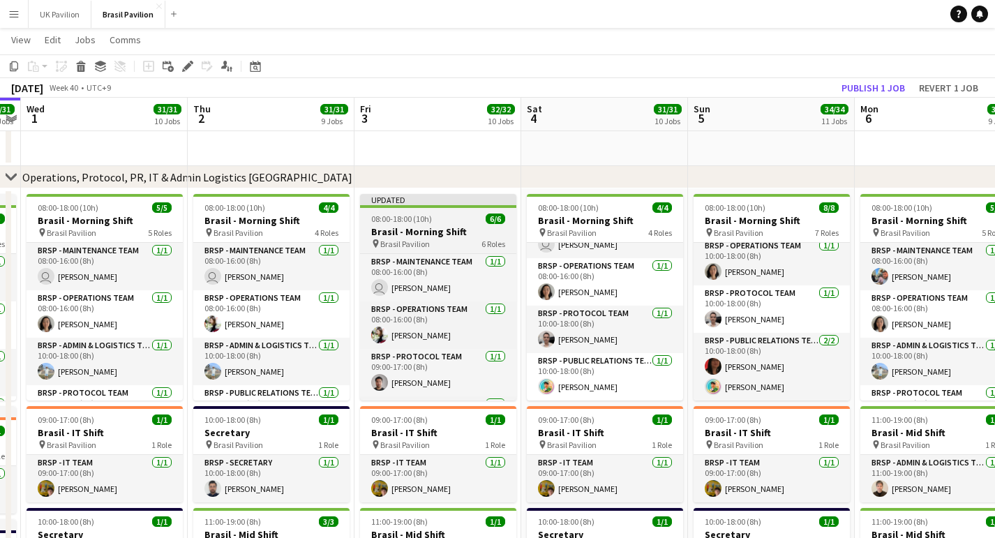
click at [416, 232] on h3 "Brasil - Morning Shift" at bounding box center [438, 231] width 156 height 13
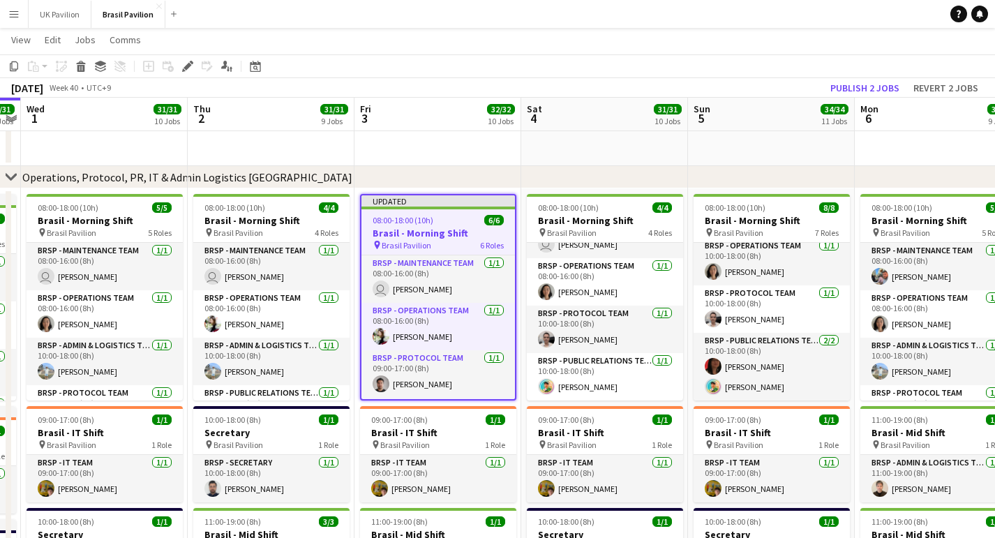
click at [839, 84] on button "Publish 2 jobs" at bounding box center [864, 88] width 80 height 18
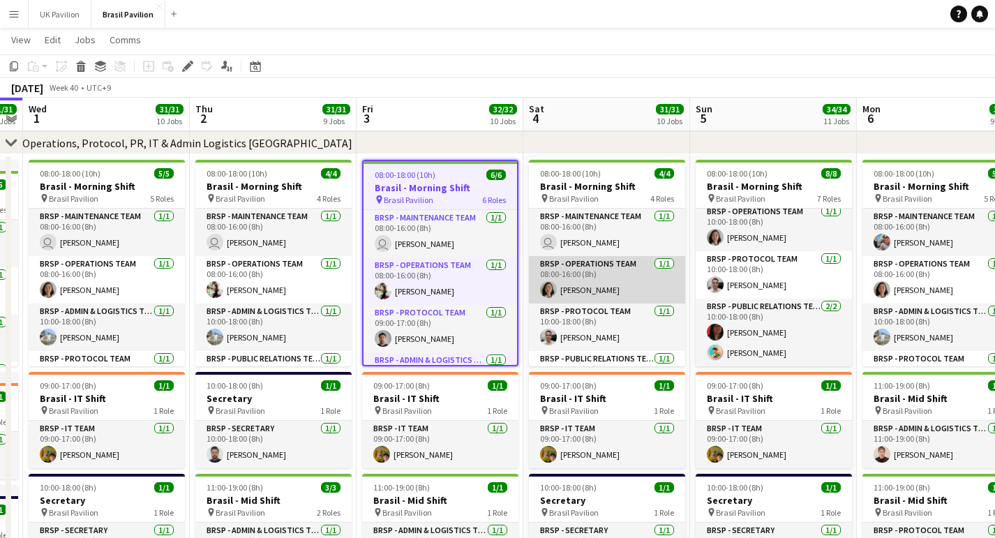
scroll to position [0, 479]
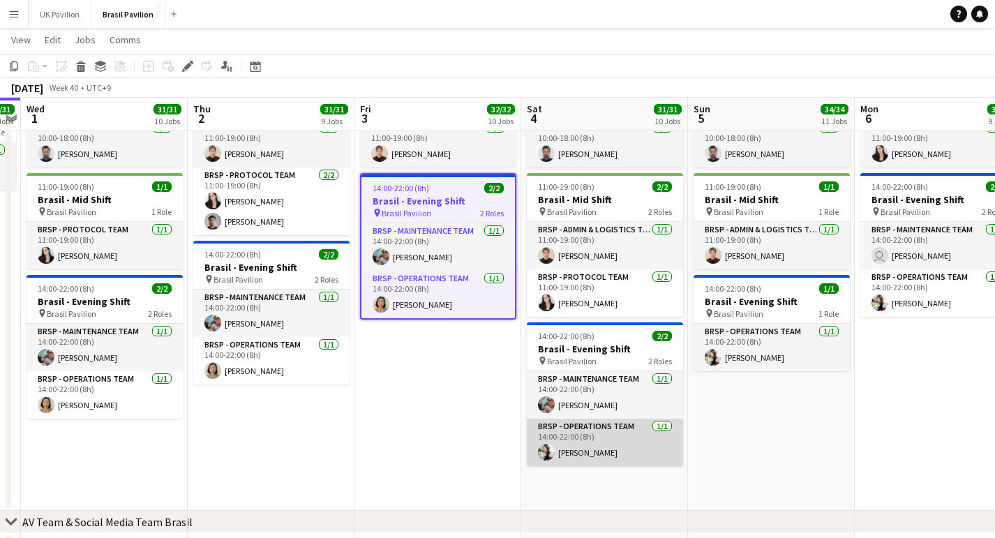
click at [602, 466] on app-card-role "BRSP - Operations Team 1/1 14:00-22:00 (8h) Yayoi KONDO" at bounding box center [605, 442] width 156 height 47
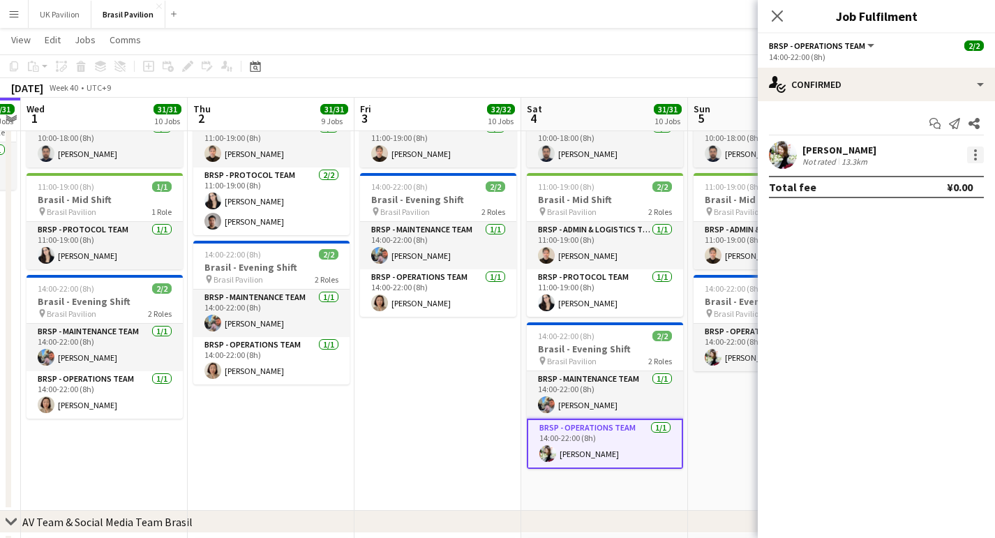
click at [977, 161] on div at bounding box center [975, 154] width 17 height 17
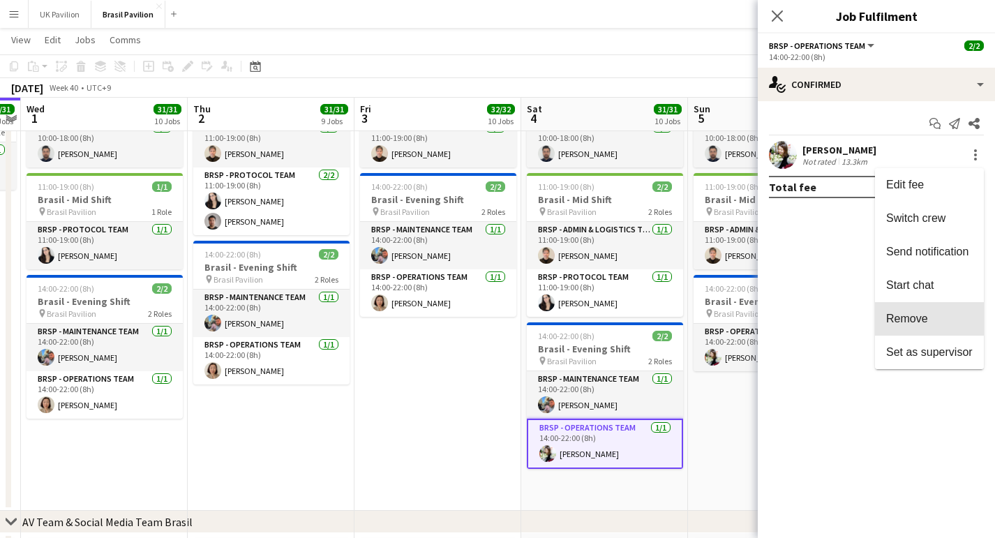
click at [902, 317] on span "Remove" at bounding box center [907, 318] width 42 height 12
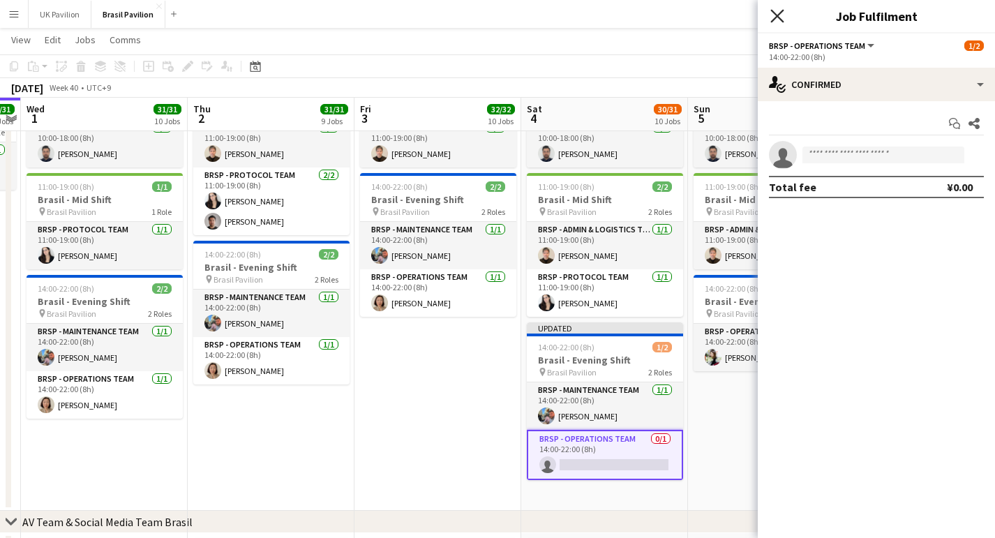
click at [779, 21] on icon "Close pop-in" at bounding box center [776, 15] width 13 height 13
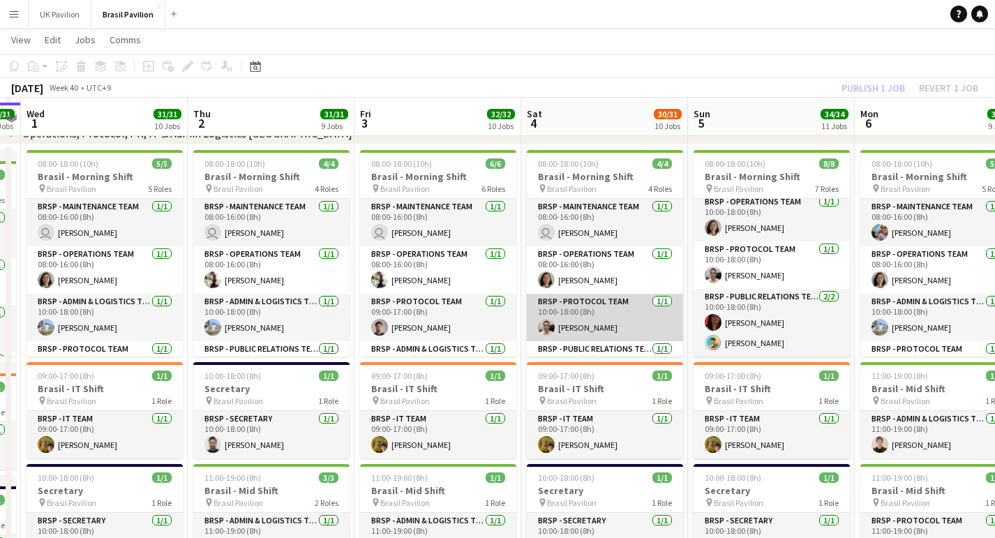
scroll to position [76, 1]
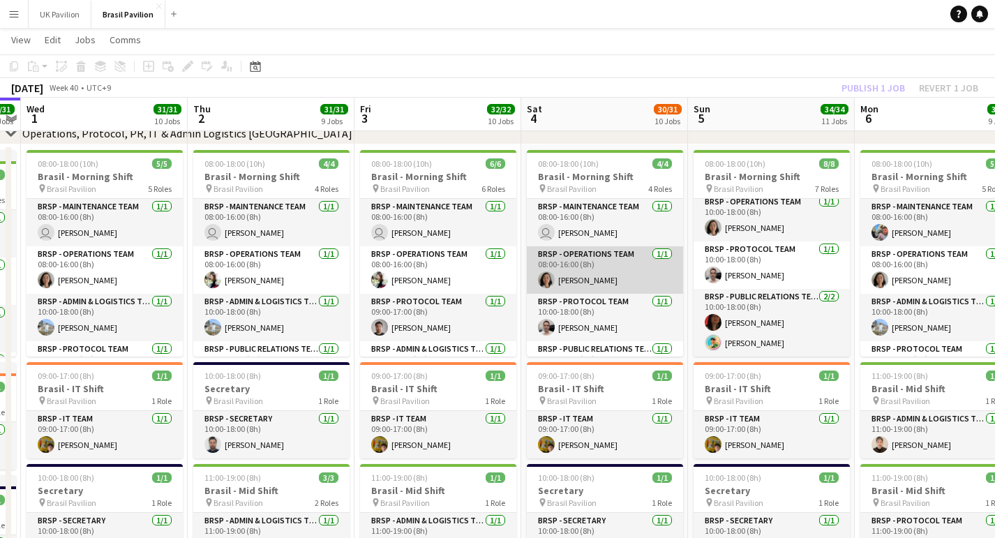
click at [601, 292] on app-card-role "BRSP - Operations Team 1/1 08:00-16:00 (8h) Julie Naomi SATO" at bounding box center [605, 269] width 156 height 47
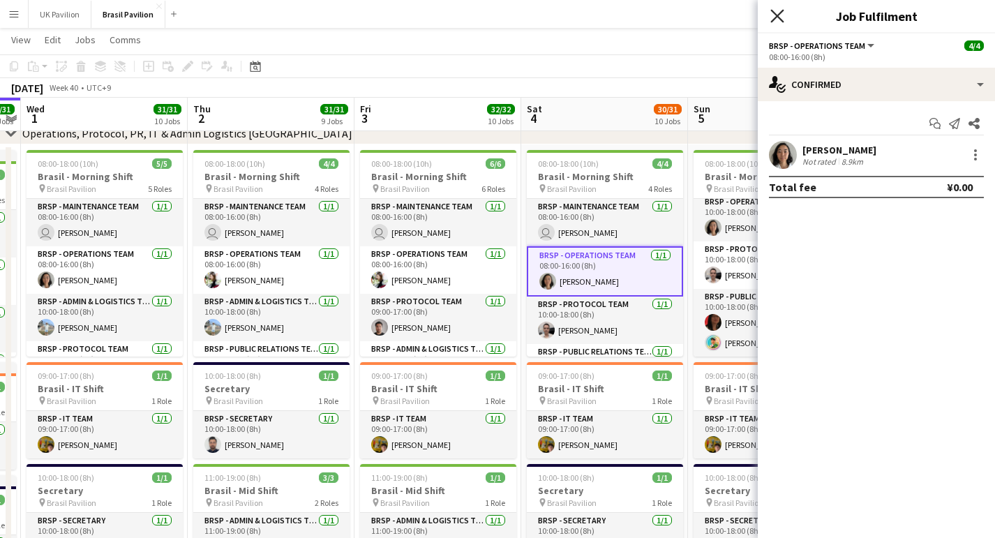
click at [778, 16] on icon "Close pop-in" at bounding box center [776, 15] width 13 height 13
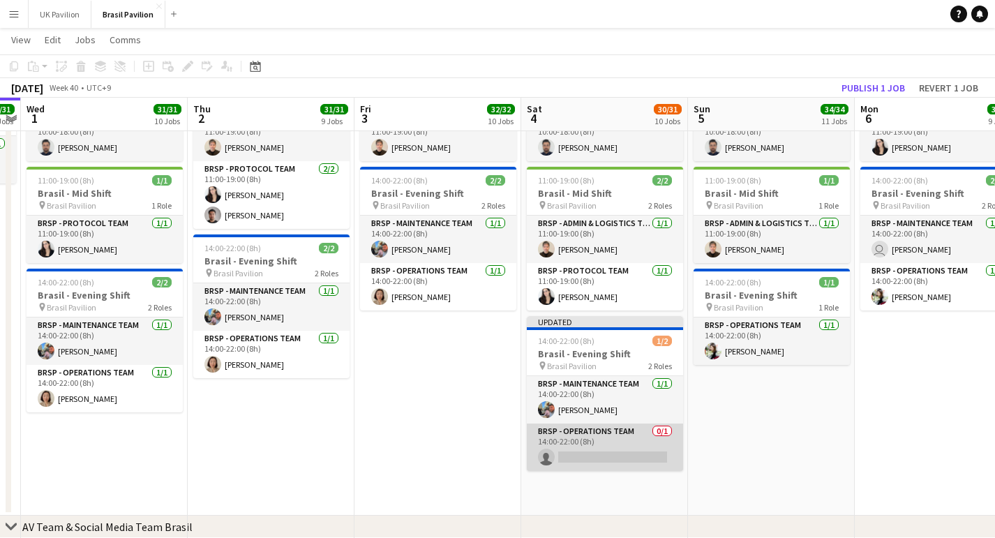
scroll to position [476, 0]
click at [603, 470] on app-card-role "BRSP - Operations Team 0/1 14:00-22:00 (8h) single-neutral-actions" at bounding box center [605, 446] width 156 height 47
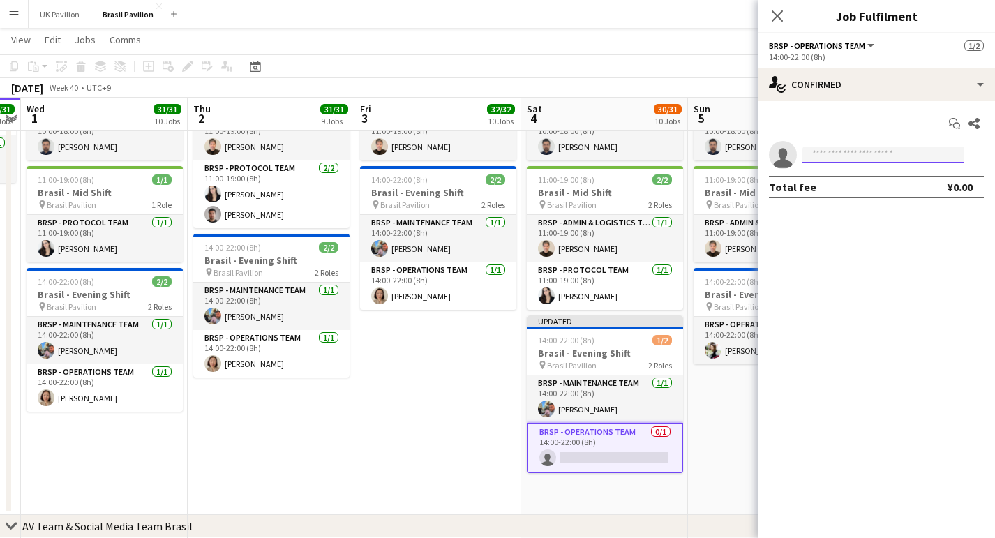
click at [827, 160] on input at bounding box center [883, 154] width 162 height 17
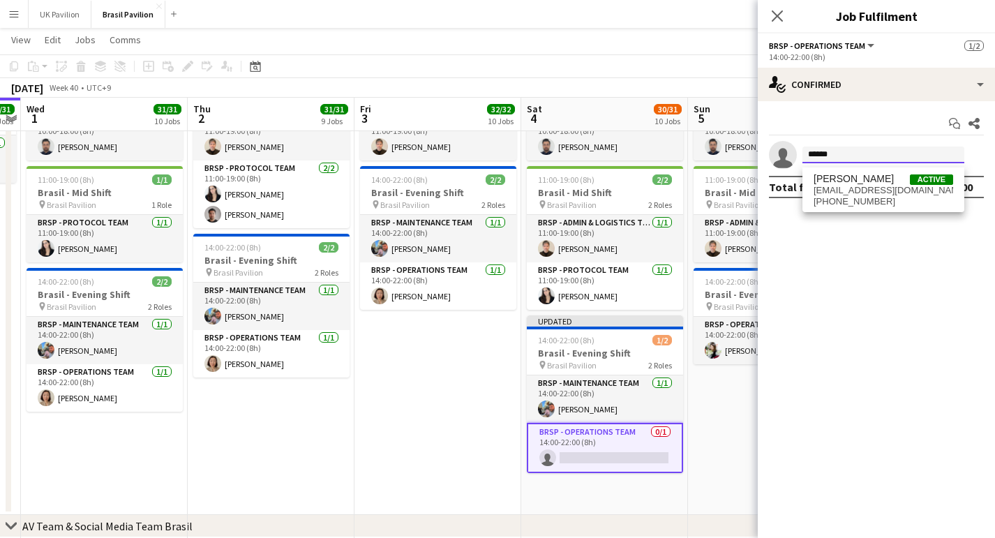
scroll to position [476, 1]
type input "******"
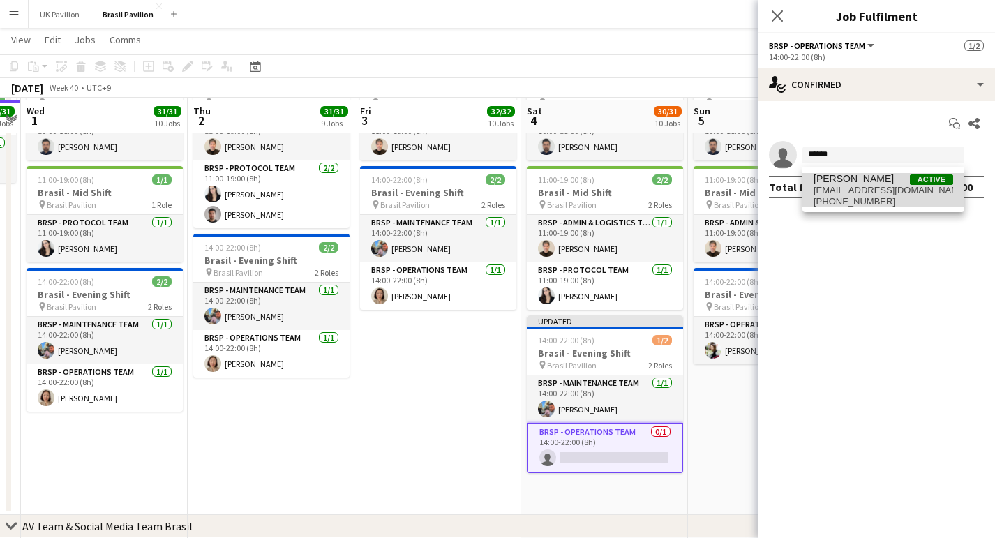
click at [861, 192] on span "motoko.namba@brazilpavilion.com" at bounding box center [883, 190] width 140 height 11
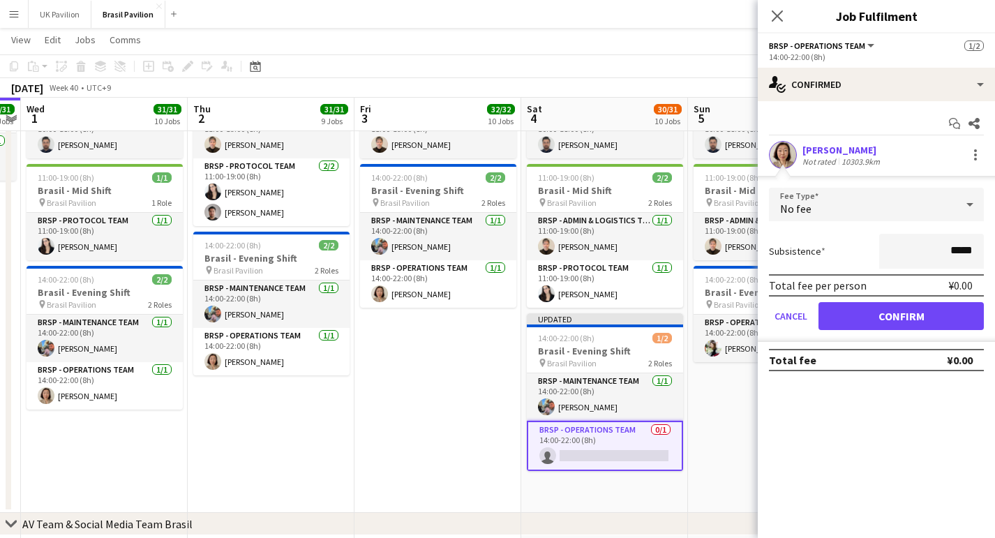
click at [857, 328] on button "Confirm" at bounding box center [900, 316] width 165 height 28
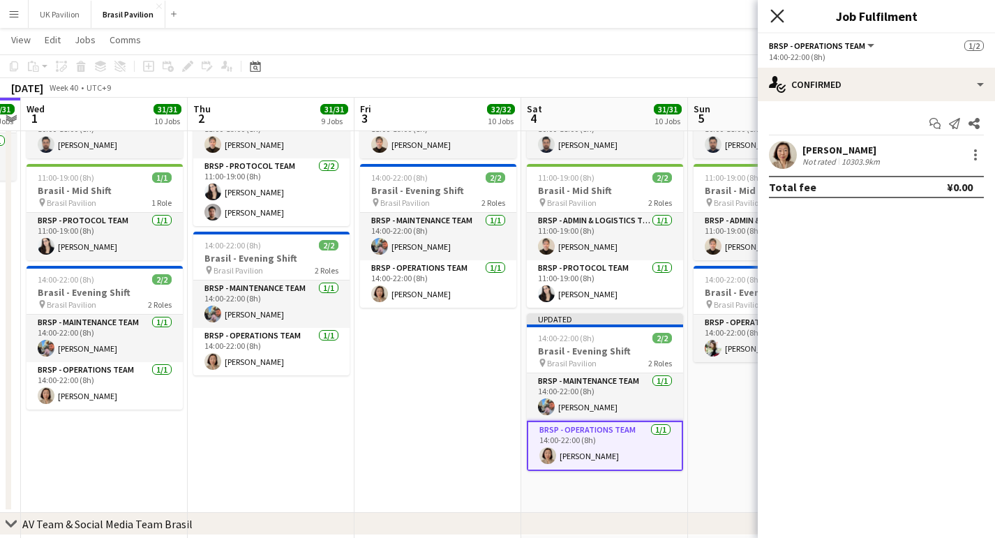
click at [776, 17] on icon at bounding box center [776, 15] width 13 height 13
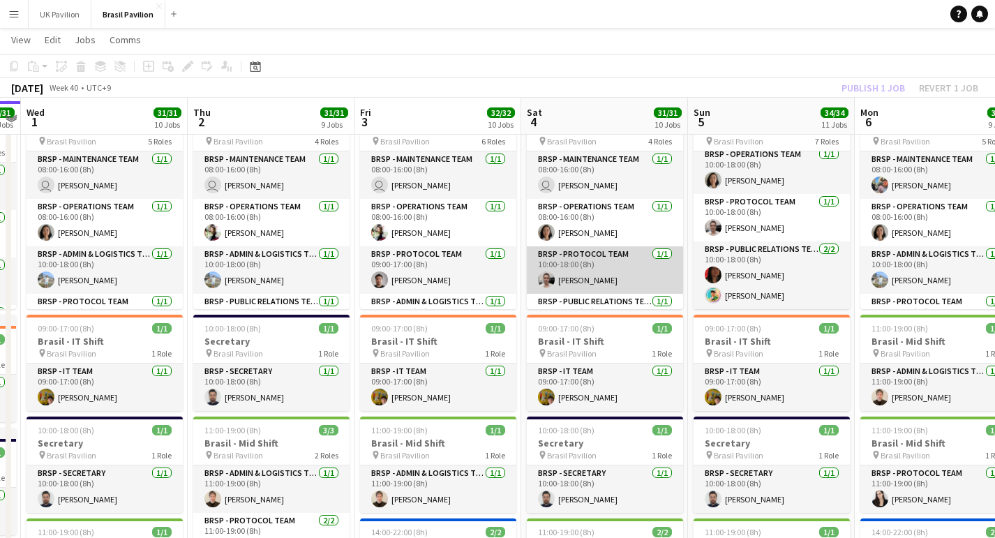
scroll to position [123, 1]
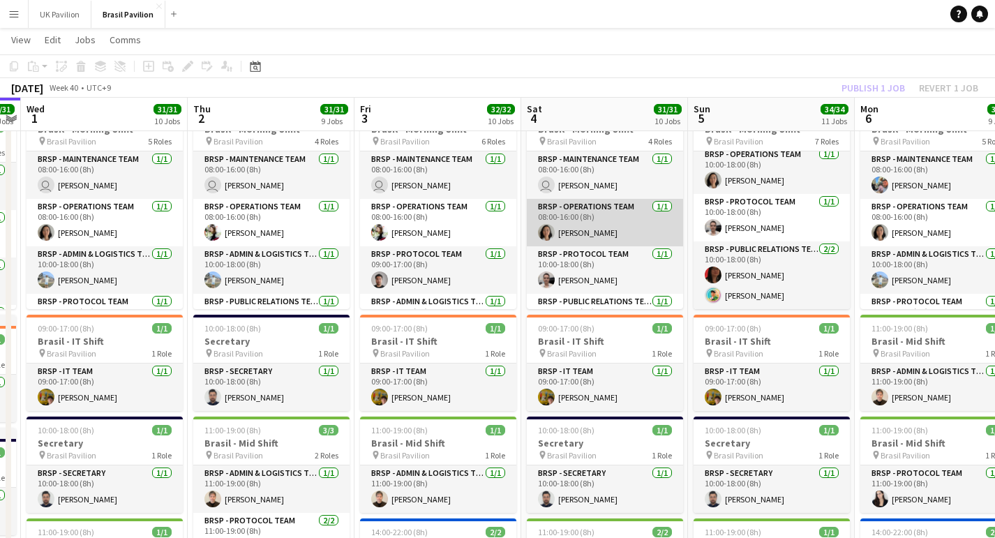
click at [579, 239] on app-card-role "BRSP - Operations Team 1/1 08:00-16:00 (8h) Julie Naomi SATO" at bounding box center [605, 222] width 156 height 47
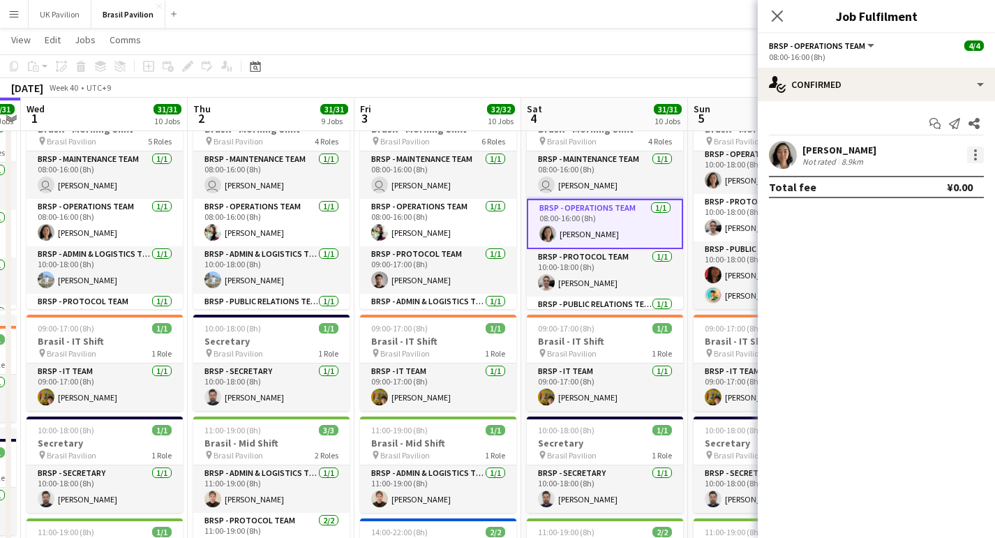
click at [973, 158] on div at bounding box center [975, 154] width 17 height 17
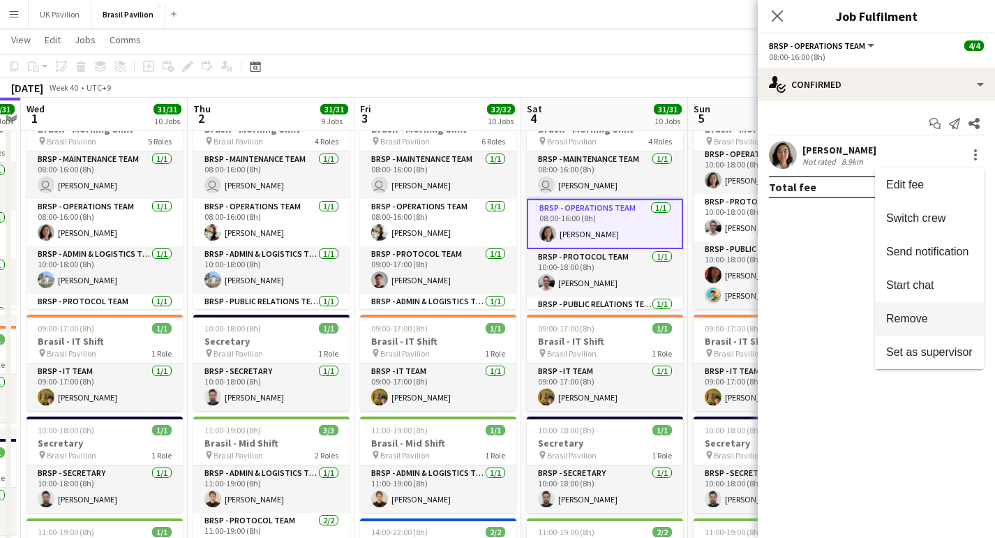
click at [926, 325] on span "Remove" at bounding box center [929, 318] width 86 height 13
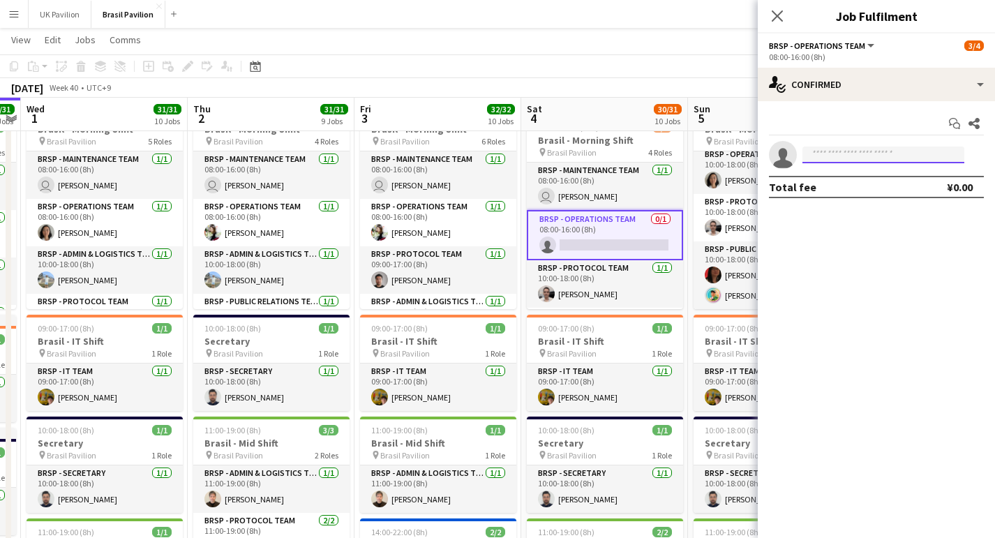
click at [820, 163] on input at bounding box center [883, 154] width 162 height 17
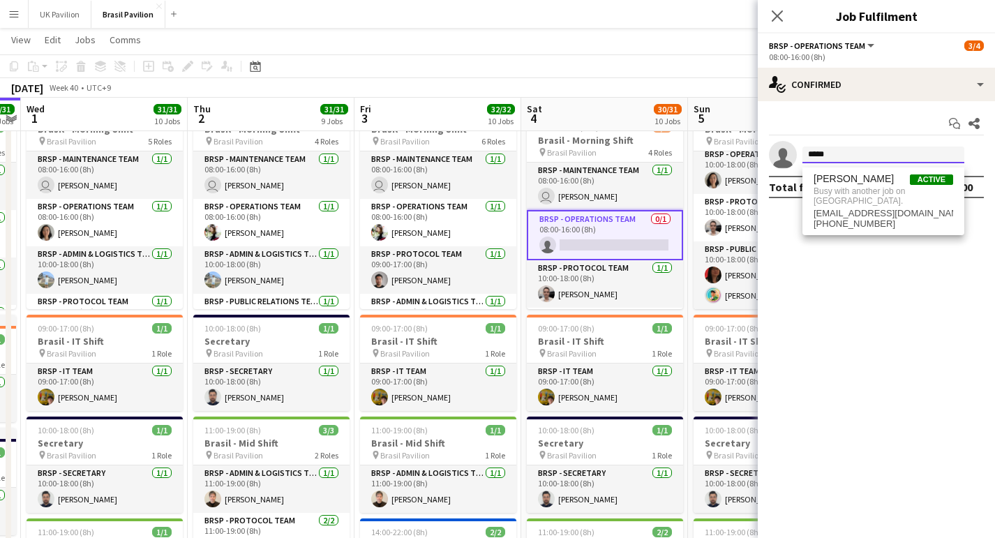
type input "*****"
click at [864, 267] on mat-expansion-panel "check Confirmed Start chat Share single-neutral-actions ***** Total fee ¥0.00" at bounding box center [876, 319] width 237 height 437
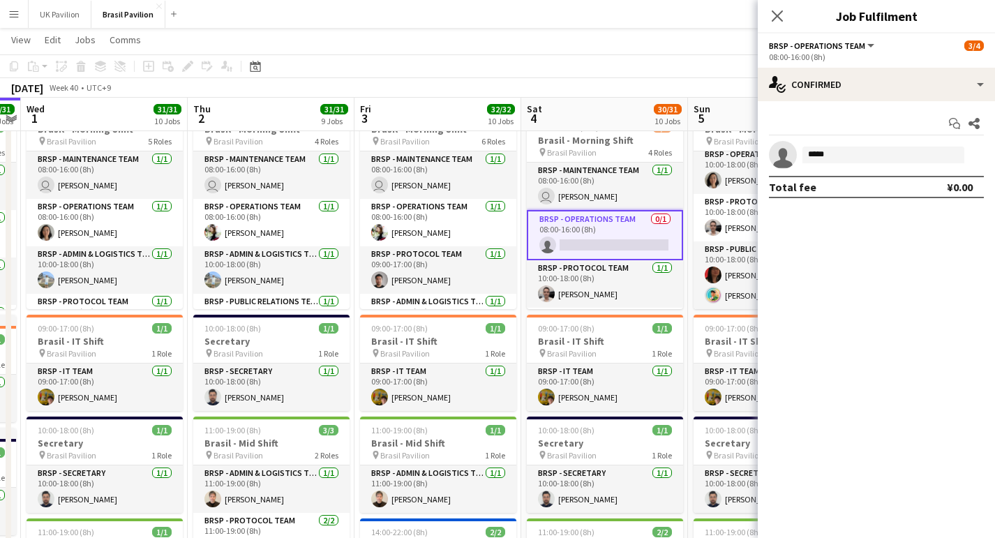
click at [775, 15] on icon "Close pop-in" at bounding box center [776, 15] width 11 height 11
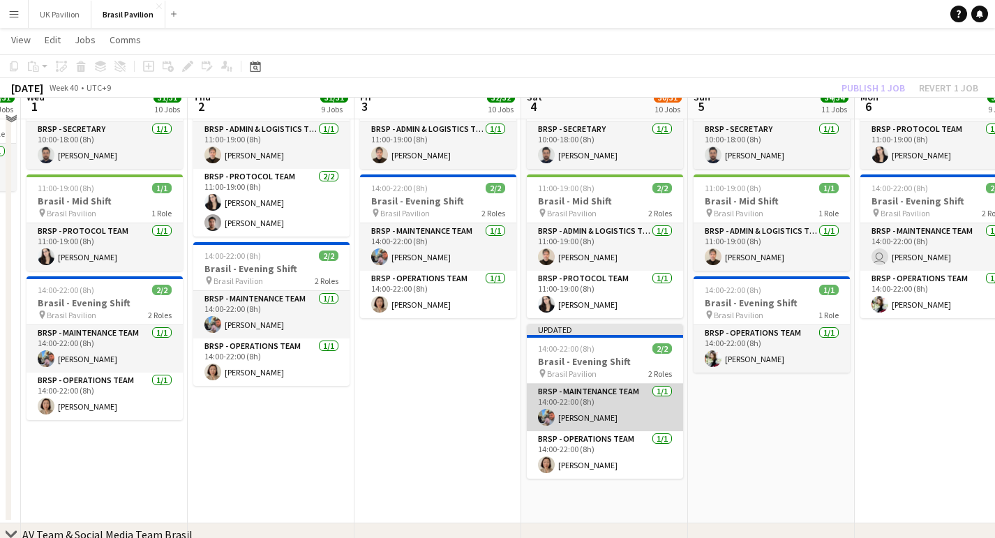
scroll to position [469, 0]
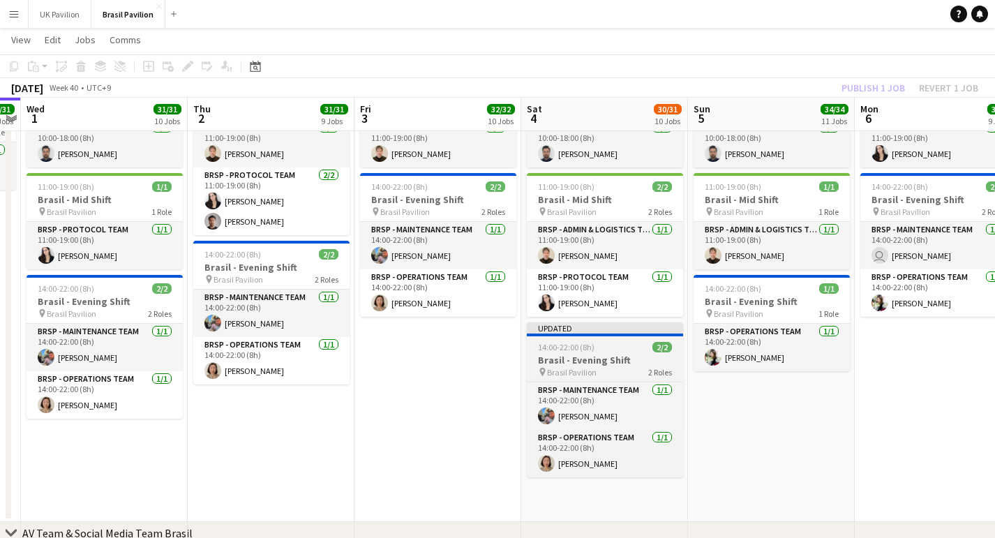
click at [585, 366] on h3 "Brasil - Evening Shift" at bounding box center [605, 360] width 156 height 13
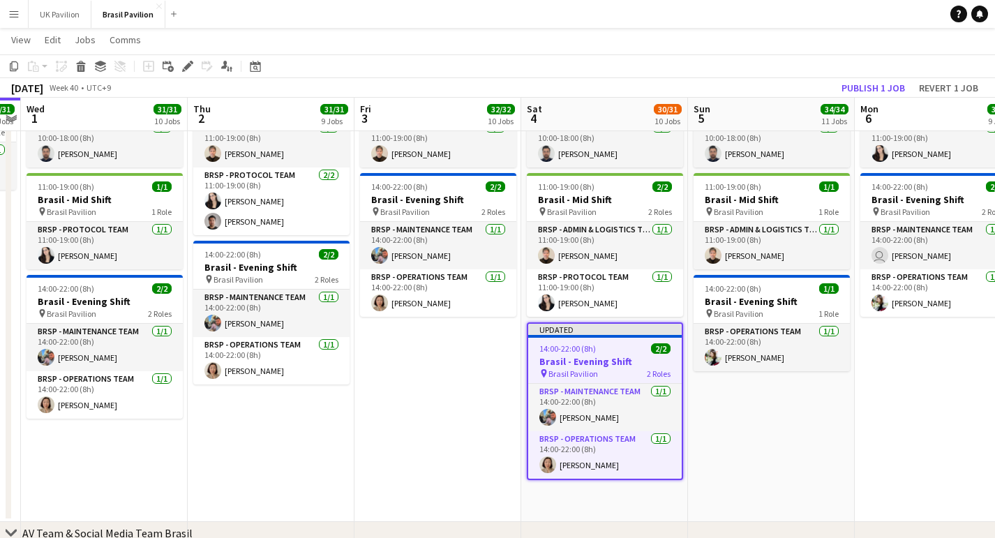
drag, startPoint x: 847, startPoint y: 82, endPoint x: 838, endPoint y: 95, distance: 15.1
click at [847, 83] on button "Publish 1 job" at bounding box center [873, 88] width 75 height 18
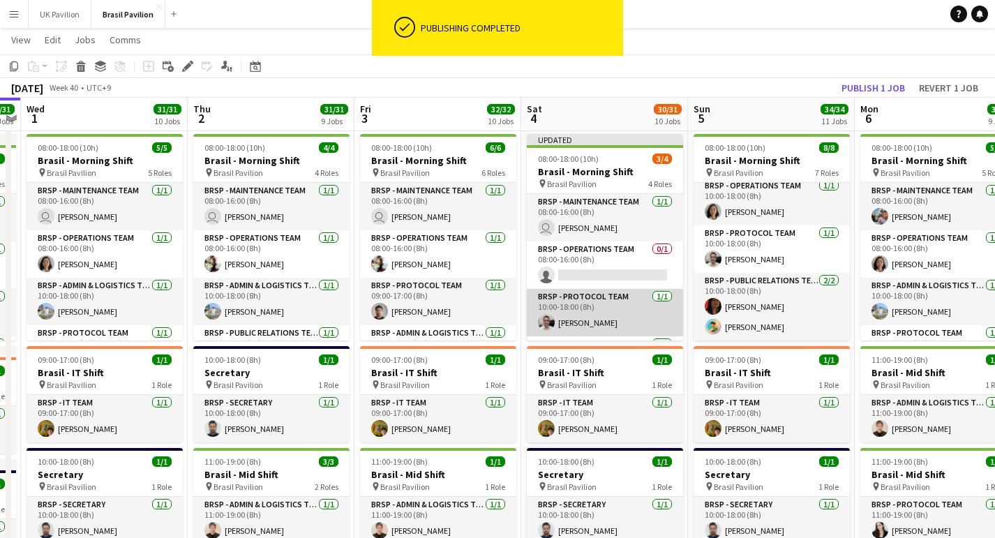
scroll to position [92, 0]
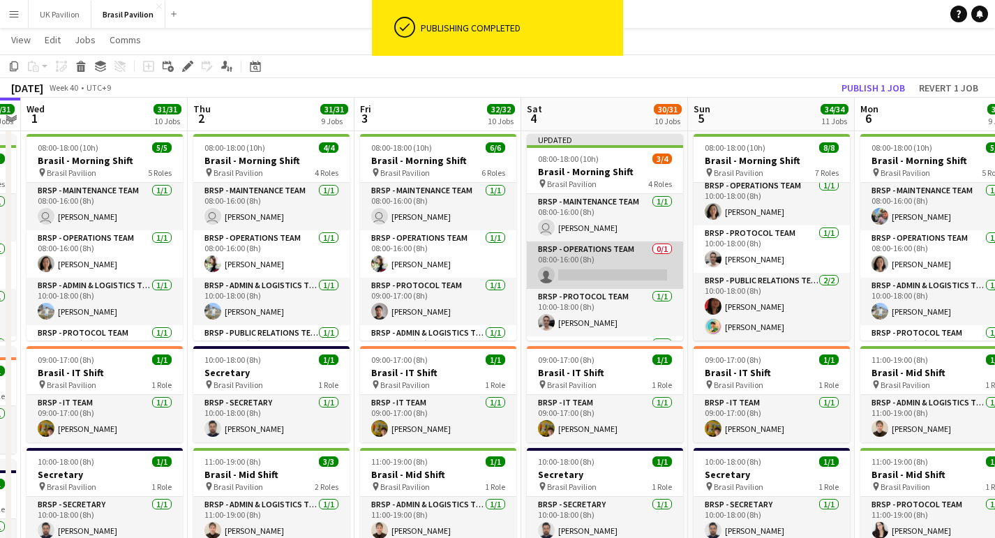
click at [594, 289] on app-card-role "BRSP - Operations Team 0/1 08:00-16:00 (8h) single-neutral-actions" at bounding box center [605, 264] width 156 height 47
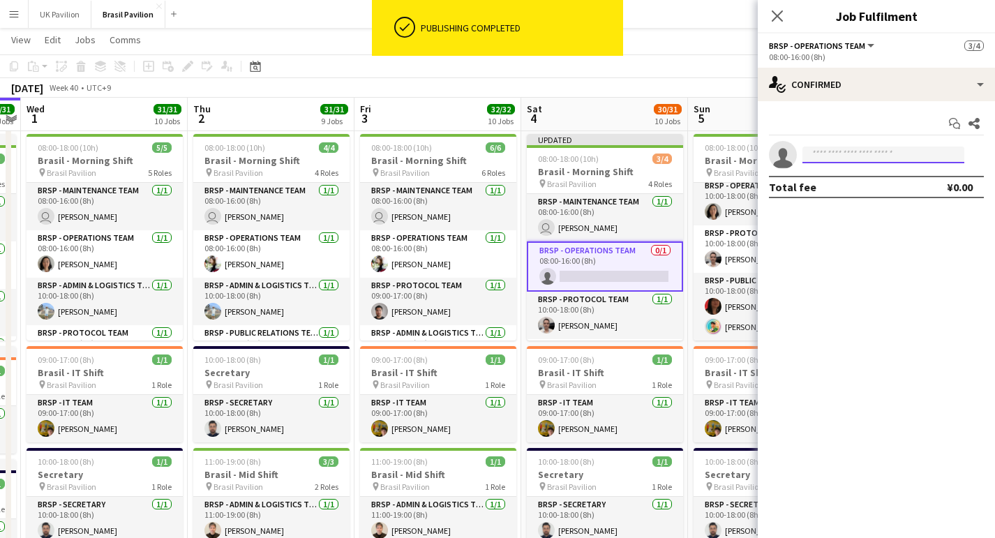
click at [816, 160] on input at bounding box center [883, 154] width 162 height 17
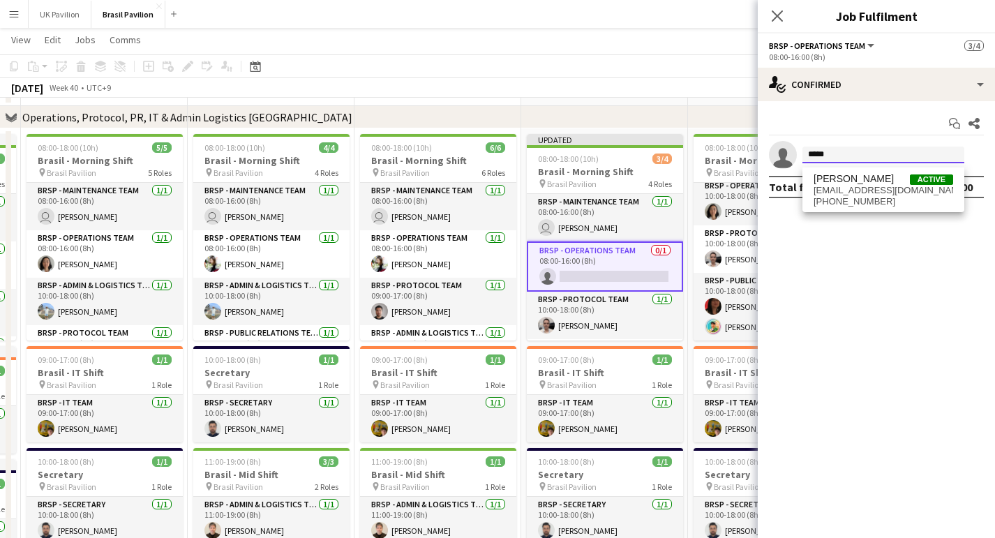
scroll to position [57, 0]
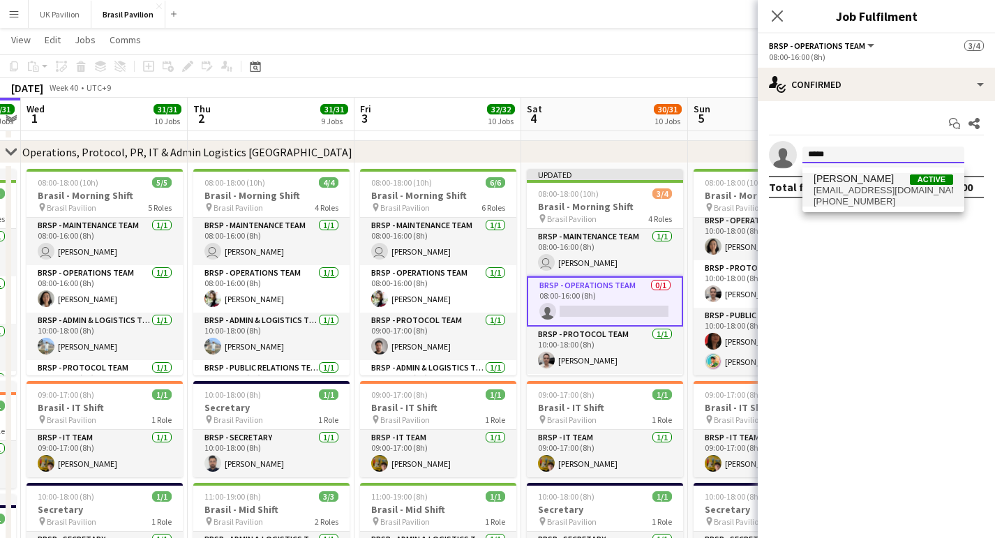
type input "*****"
click at [841, 187] on span "yayoi.kondo@brazilpavilion.com" at bounding box center [883, 190] width 140 height 11
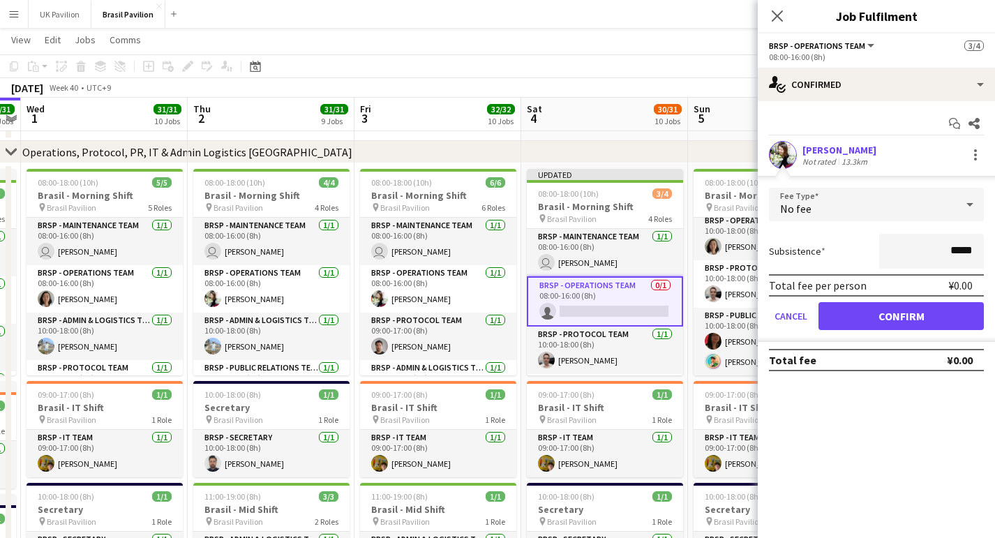
click at [853, 324] on button "Confirm" at bounding box center [900, 316] width 165 height 28
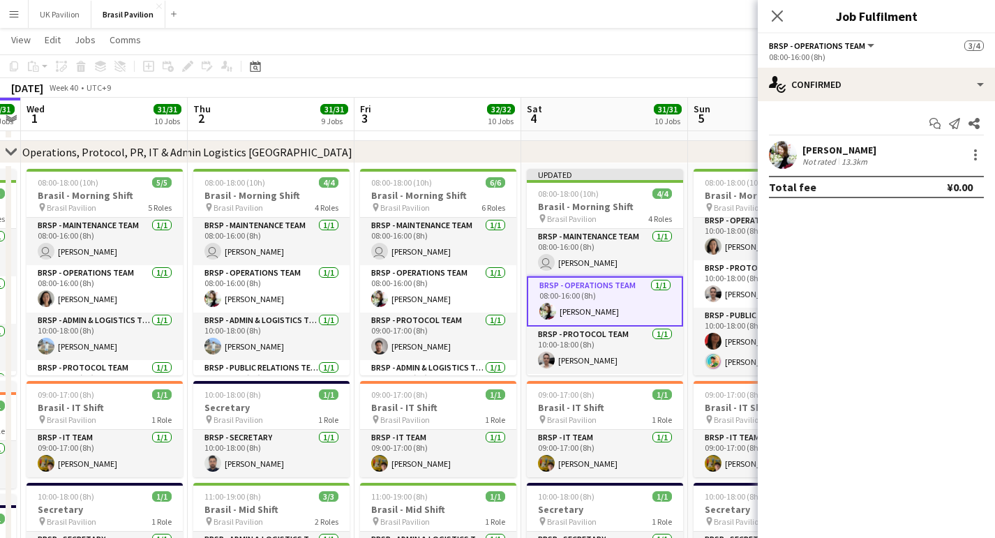
click at [778, 13] on icon "Close pop-in" at bounding box center [776, 15] width 11 height 11
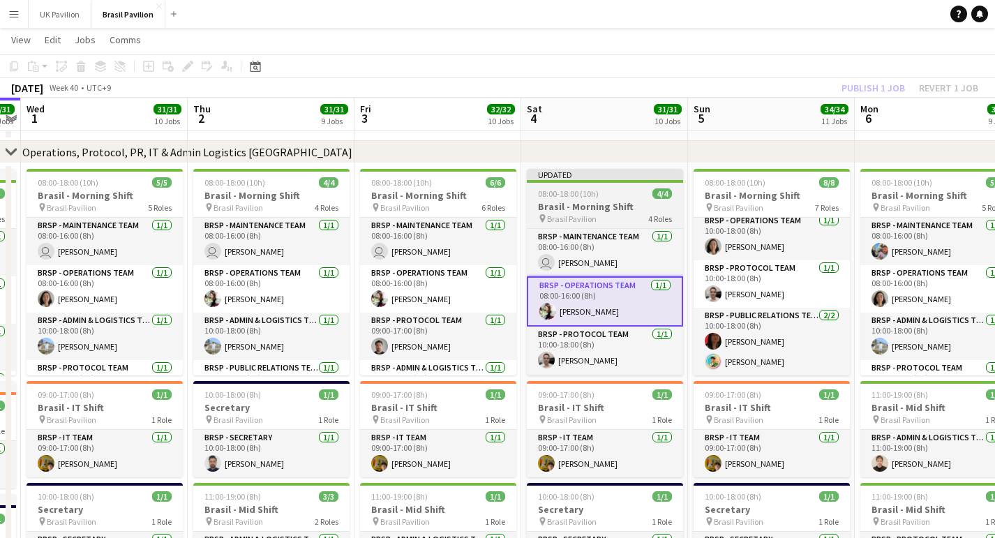
click at [583, 206] on h3 "Brasil - Morning Shift" at bounding box center [605, 206] width 156 height 13
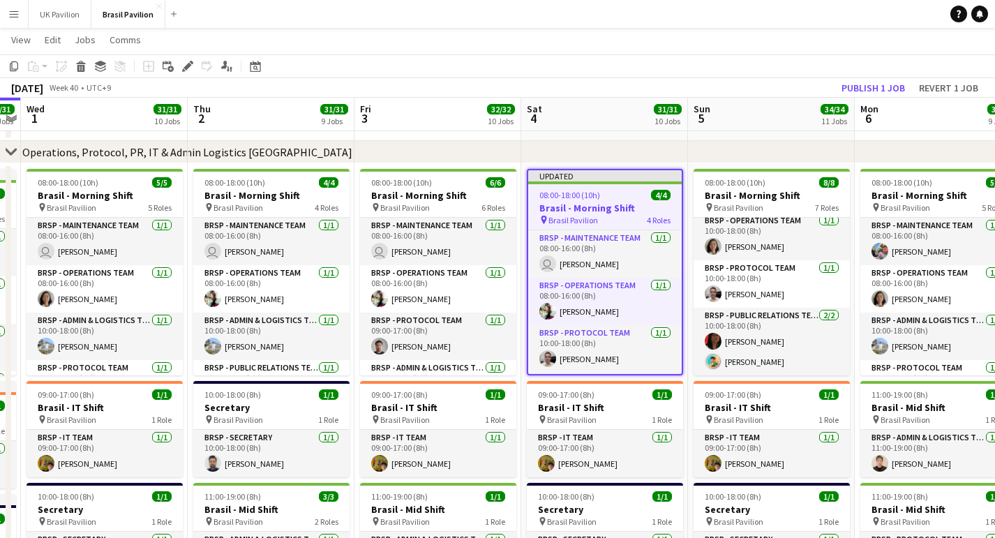
scroll to position [0, 479]
click at [836, 91] on button "Publish 1 job" at bounding box center [873, 88] width 75 height 18
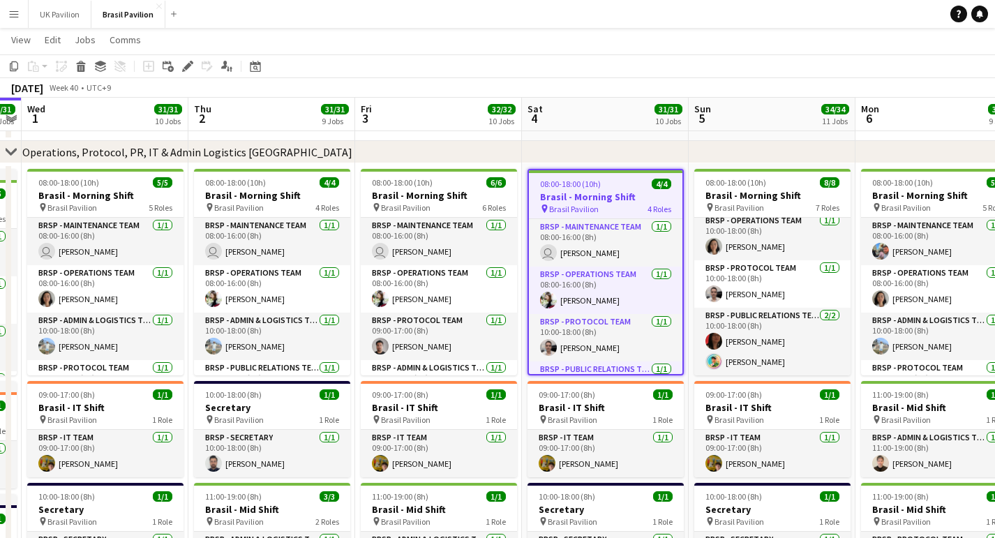
click at [586, 203] on h3 "Brasil - Morning Shift" at bounding box center [605, 196] width 153 height 13
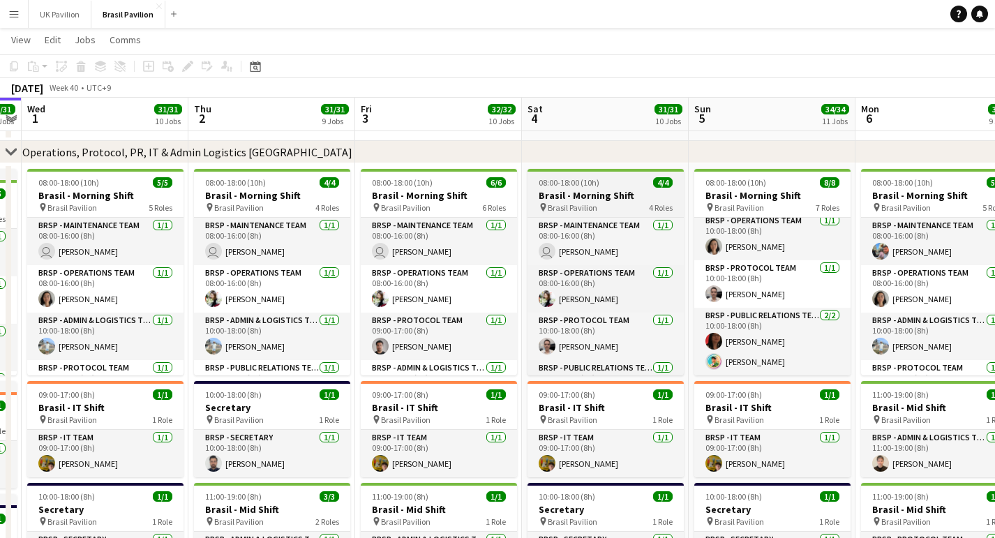
scroll to position [58, 0]
click at [587, 201] on h3 "Brasil - Morning Shift" at bounding box center [605, 194] width 156 height 13
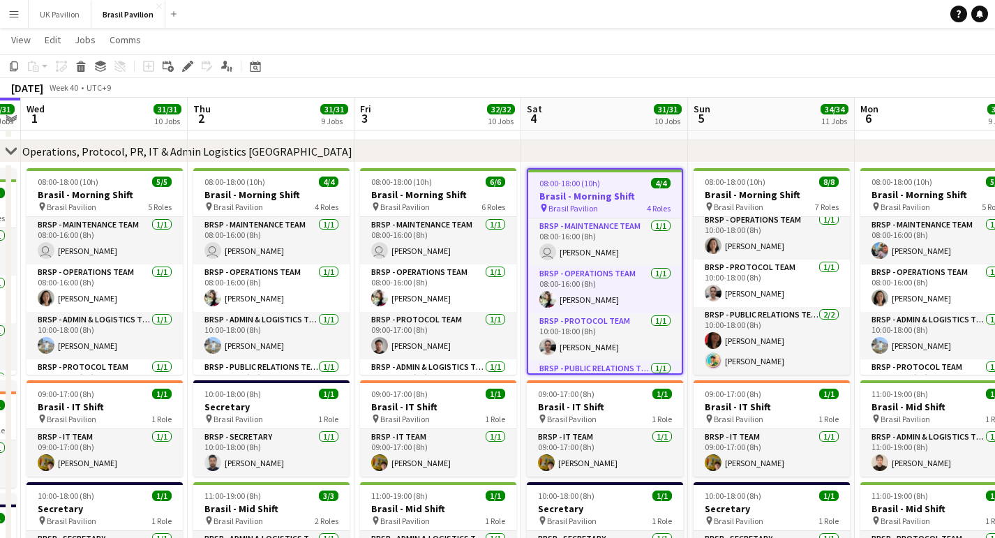
scroll to position [64, 0]
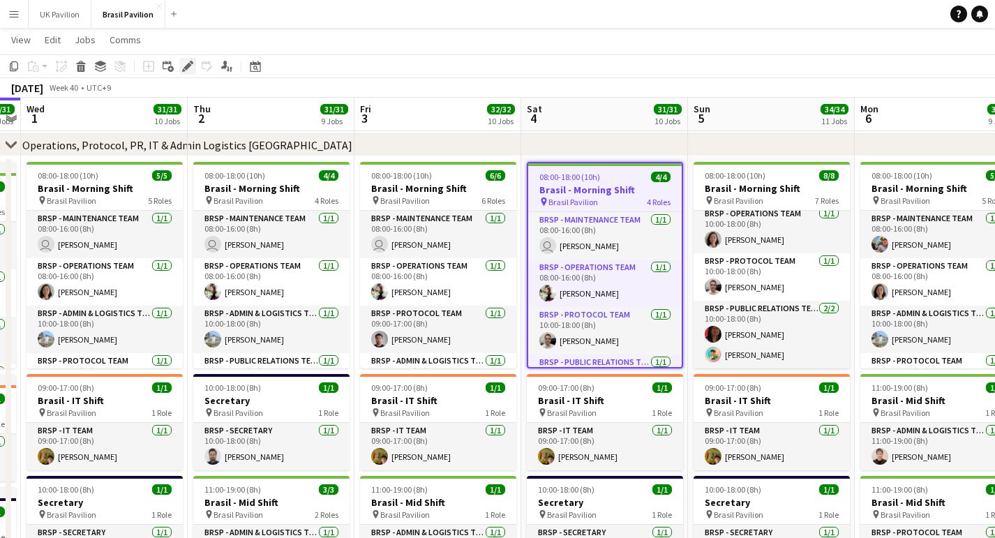
click at [184, 66] on icon "Edit" at bounding box center [187, 66] width 11 height 11
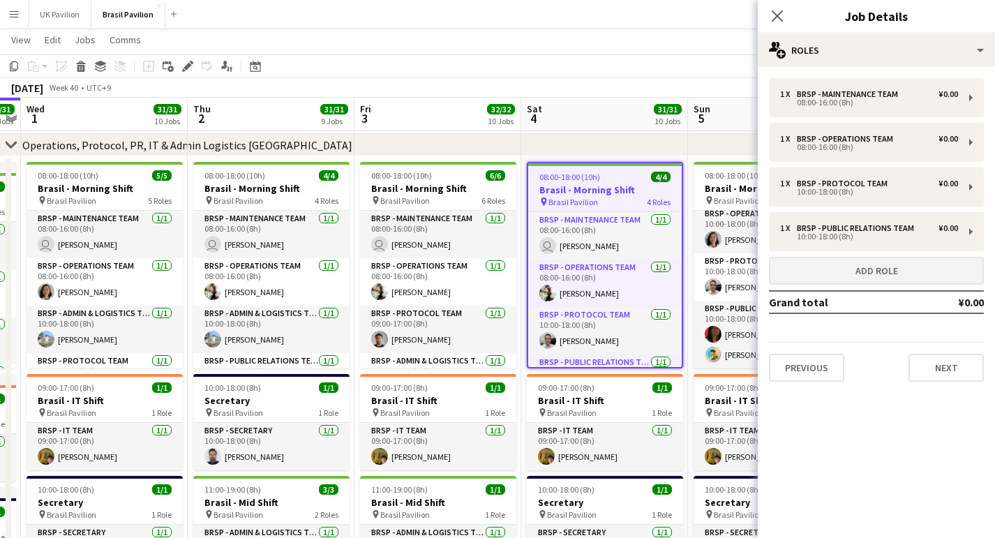
click at [872, 285] on button "Add role" at bounding box center [876, 271] width 215 height 28
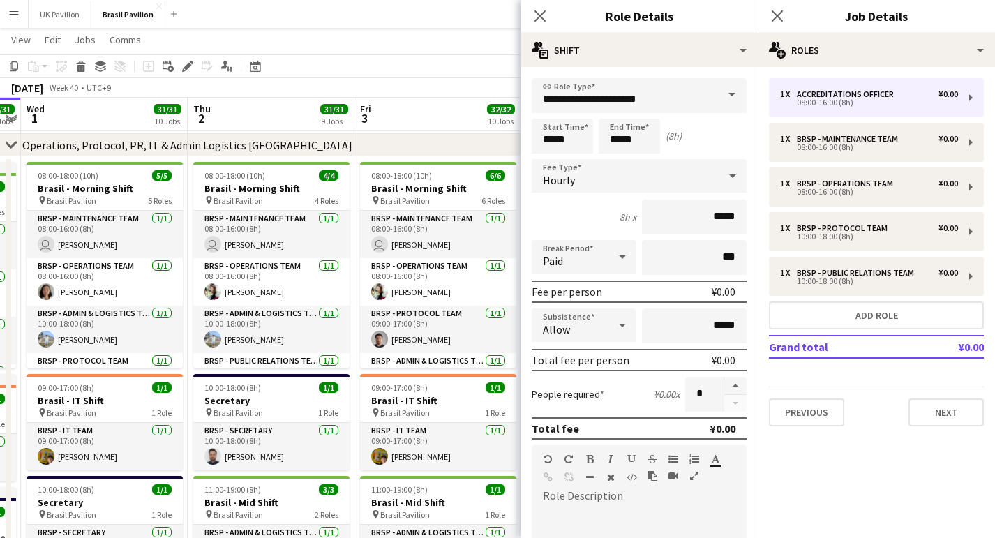
click at [732, 101] on span at bounding box center [731, 94] width 29 height 33
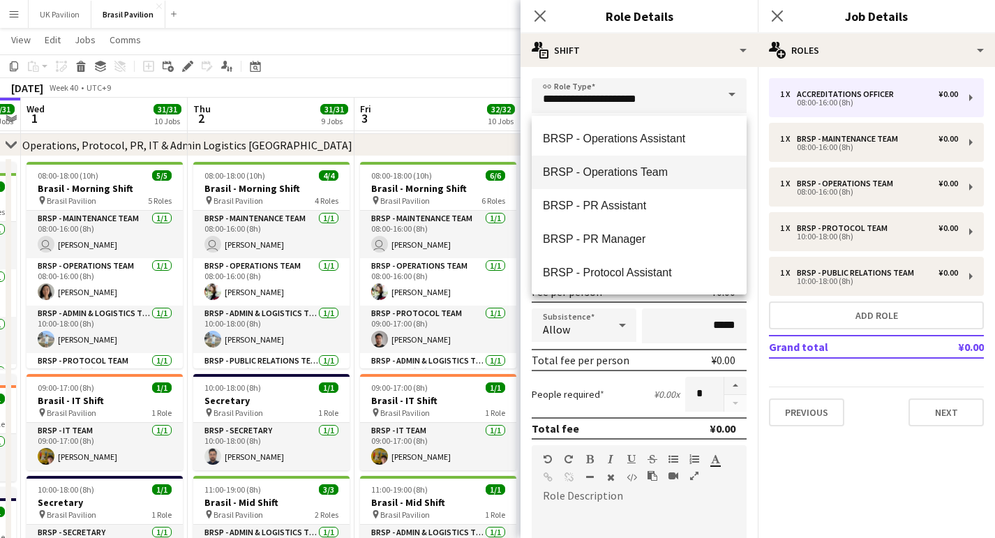
scroll to position [413, 0]
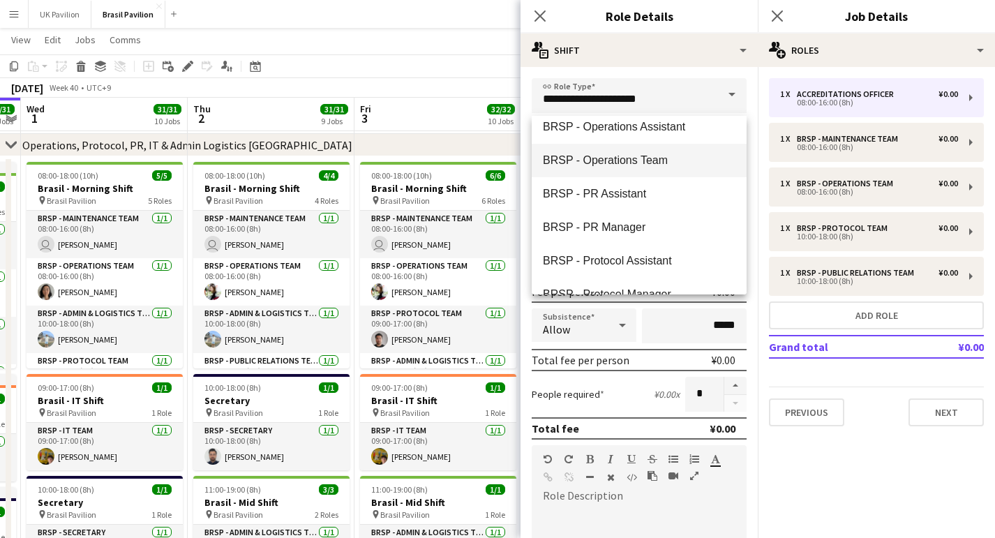
click at [619, 161] on span "BRSP - Operations Team" at bounding box center [639, 159] width 193 height 13
type input "**********"
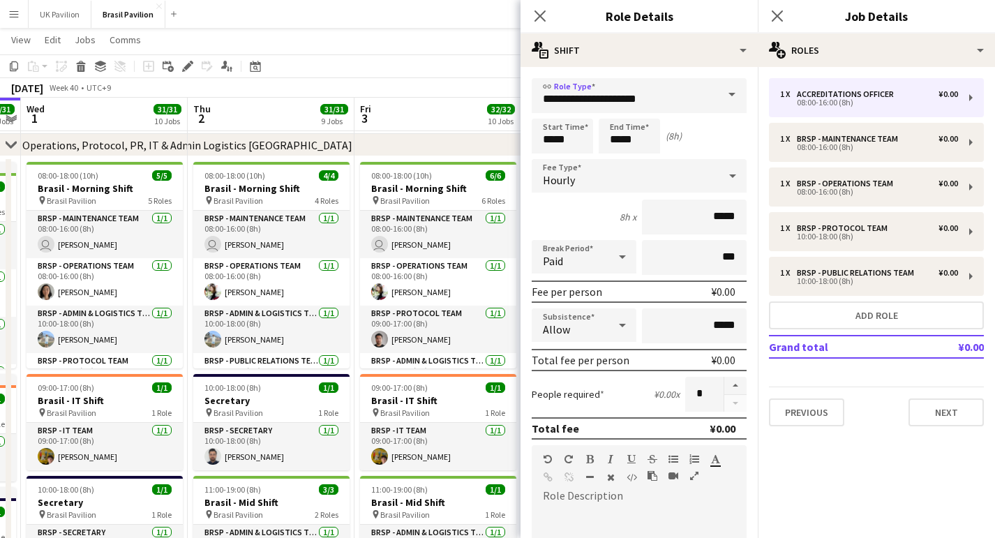
click at [723, 184] on div at bounding box center [732, 176] width 28 height 28
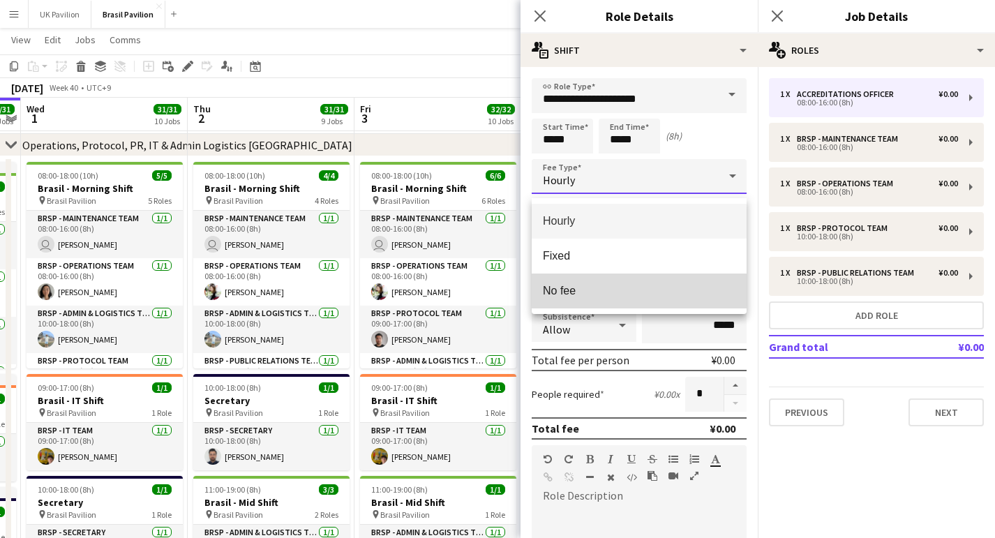
click at [585, 292] on span "No fee" at bounding box center [639, 290] width 193 height 13
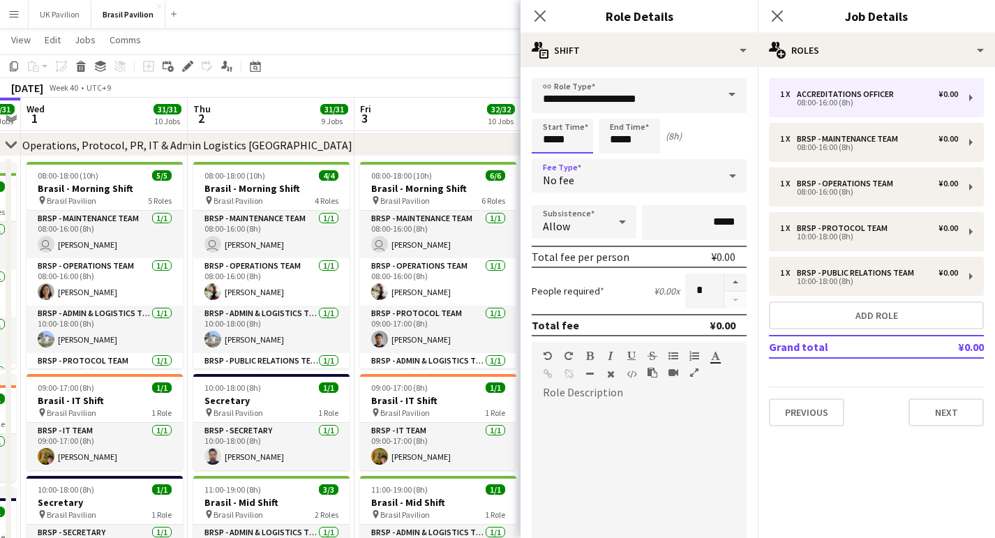
click at [563, 146] on input "*****" at bounding box center [562, 136] width 61 height 35
click at [549, 112] on div at bounding box center [548, 112] width 28 height 14
type input "*****"
drag, startPoint x: 549, startPoint y: 112, endPoint x: 557, endPoint y: 113, distance: 8.4
click at [550, 112] on div at bounding box center [548, 112] width 28 height 14
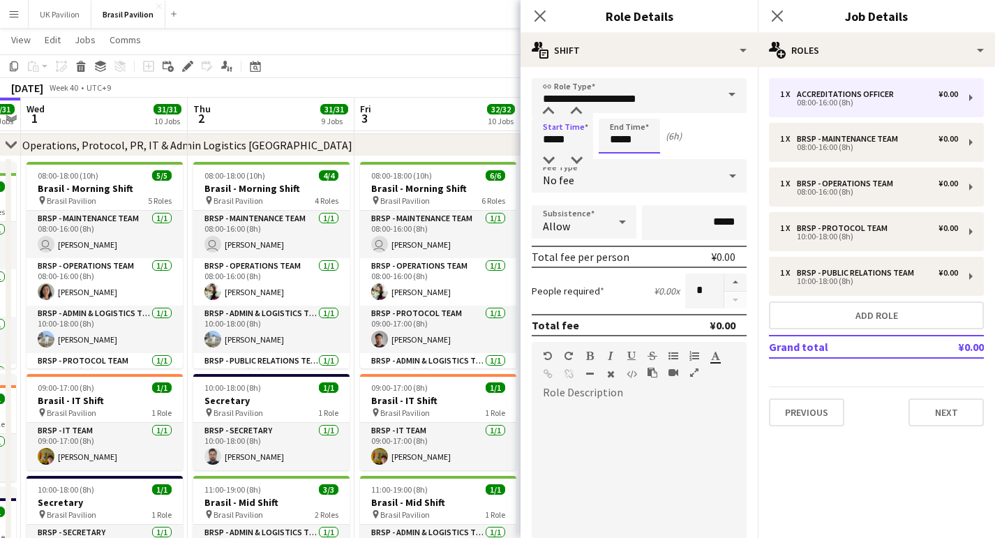
click at [625, 142] on input "*****" at bounding box center [628, 136] width 61 height 35
click at [615, 114] on div at bounding box center [615, 112] width 28 height 14
type input "*****"
click at [615, 114] on div at bounding box center [615, 112] width 28 height 14
drag, startPoint x: 541, startPoint y: 17, endPoint x: 575, endPoint y: 29, distance: 36.4
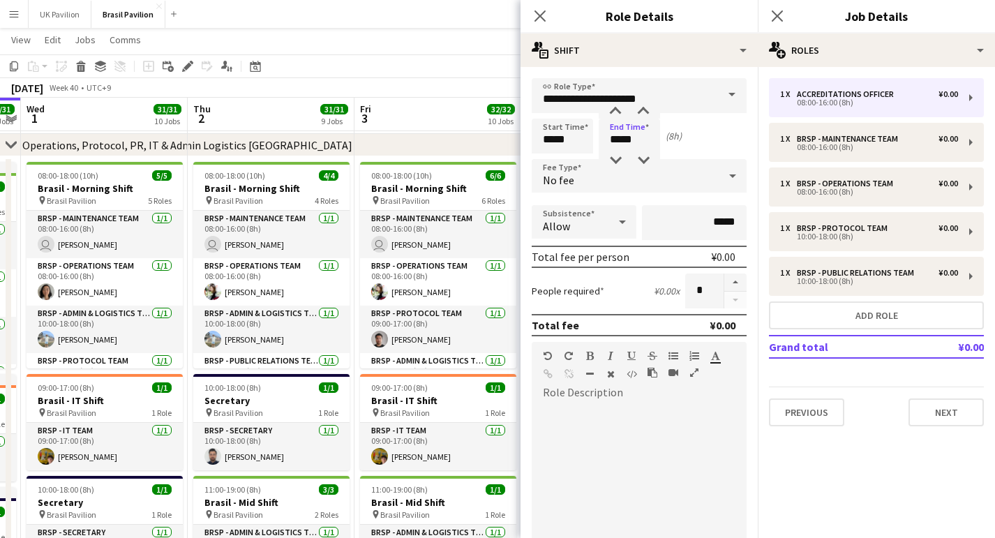
click at [541, 17] on icon at bounding box center [539, 15] width 11 height 11
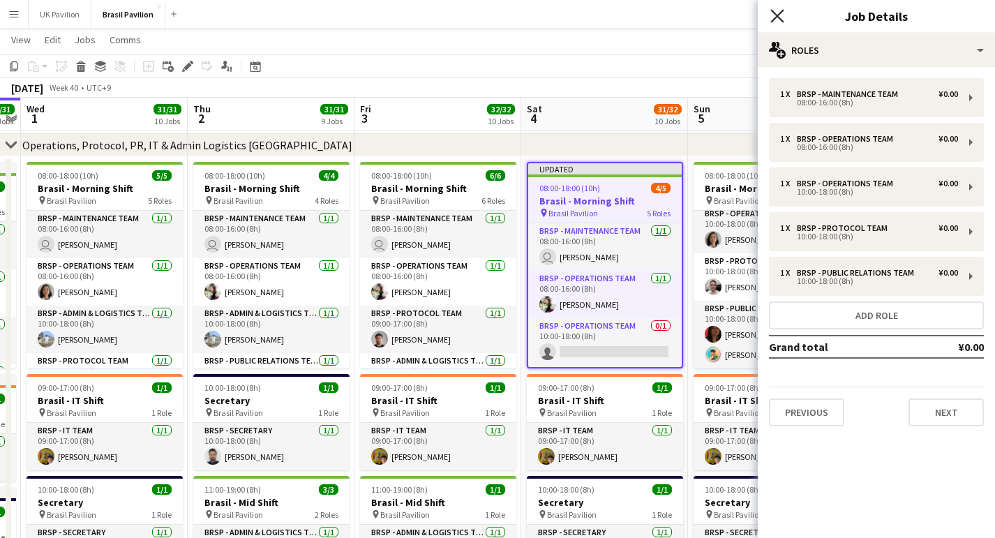
click at [778, 13] on icon "Close pop-in" at bounding box center [776, 15] width 13 height 13
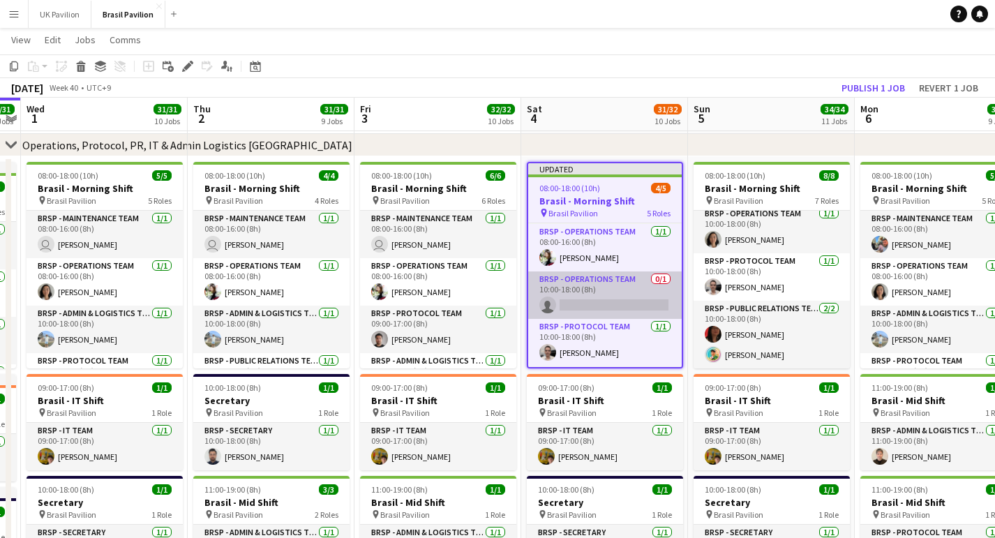
scroll to position [50, 0]
click at [593, 316] on app-card-role "BRSP - Operations Team 0/1 10:00-18:00 (8h) single-neutral-actions" at bounding box center [604, 292] width 153 height 47
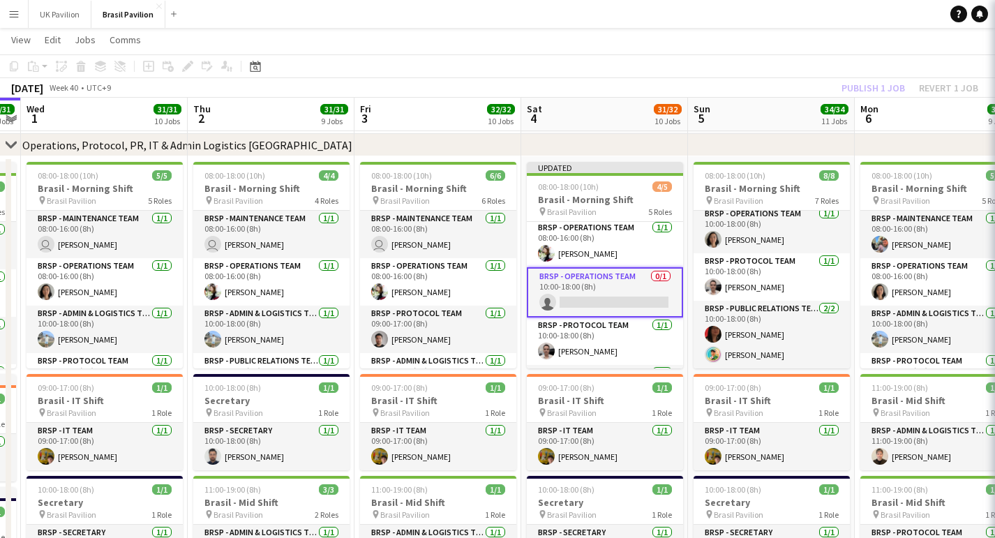
scroll to position [0, 479]
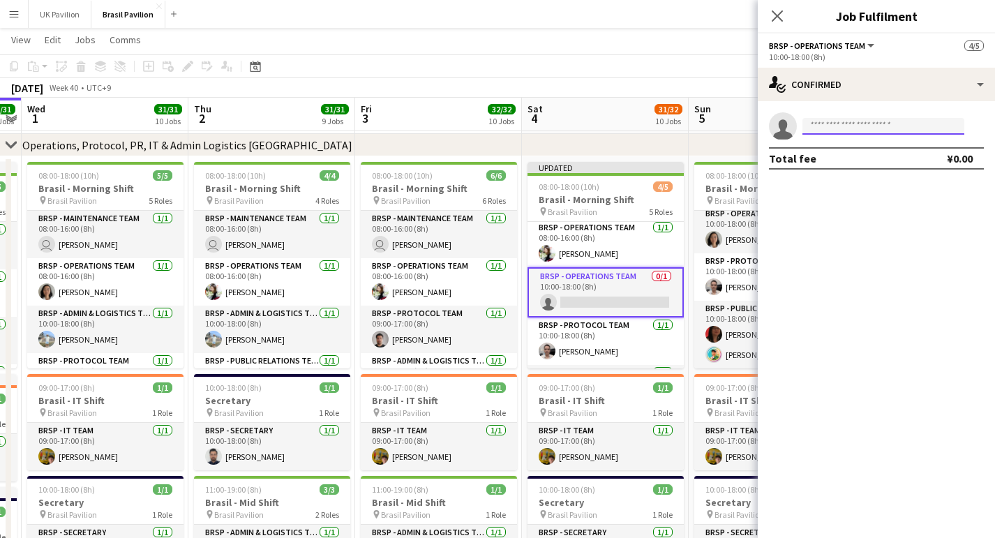
click at [830, 130] on input at bounding box center [883, 126] width 162 height 17
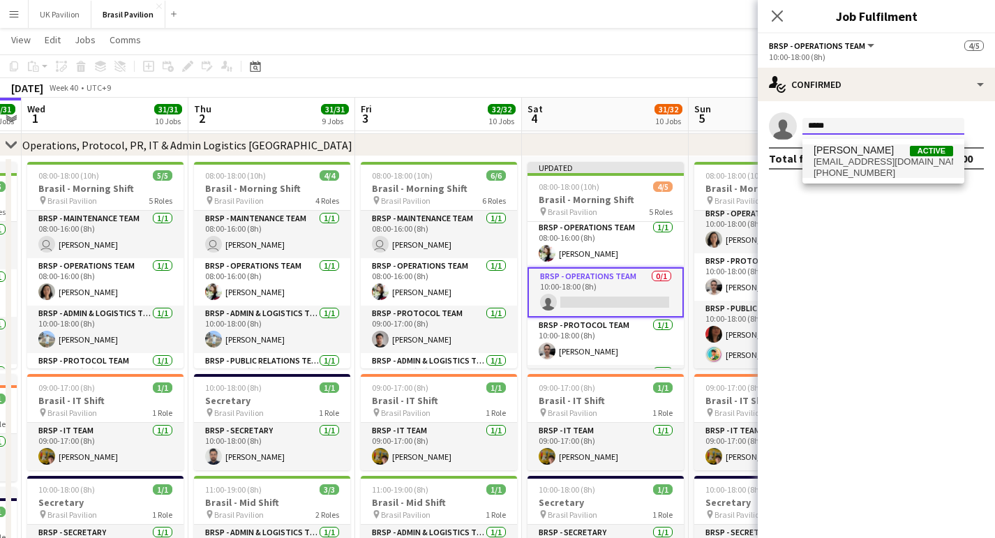
type input "*****"
click at [873, 156] on span "[PERSON_NAME]" at bounding box center [853, 150] width 80 height 12
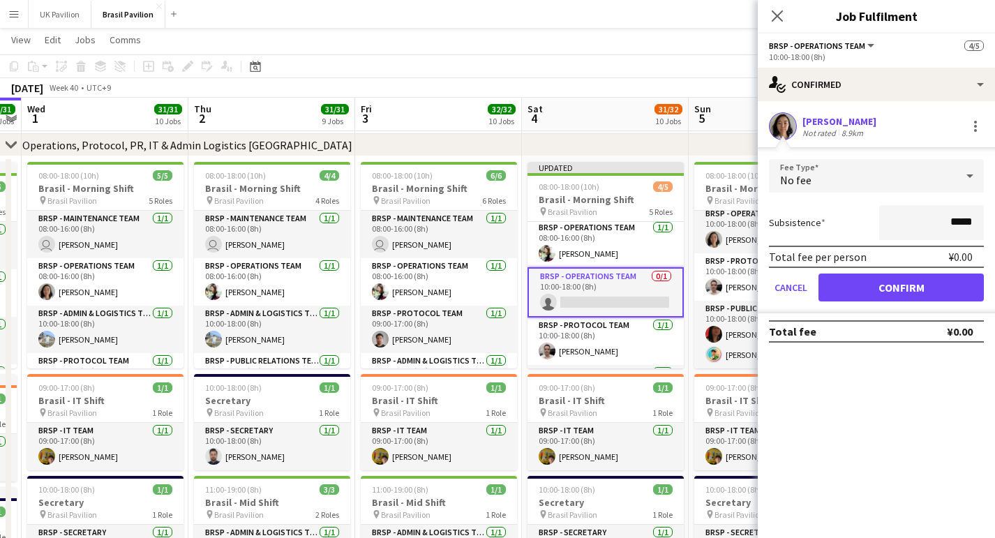
drag, startPoint x: 874, startPoint y: 299, endPoint x: 868, endPoint y: 278, distance: 21.7
click at [874, 296] on button "Confirm" at bounding box center [900, 287] width 165 height 28
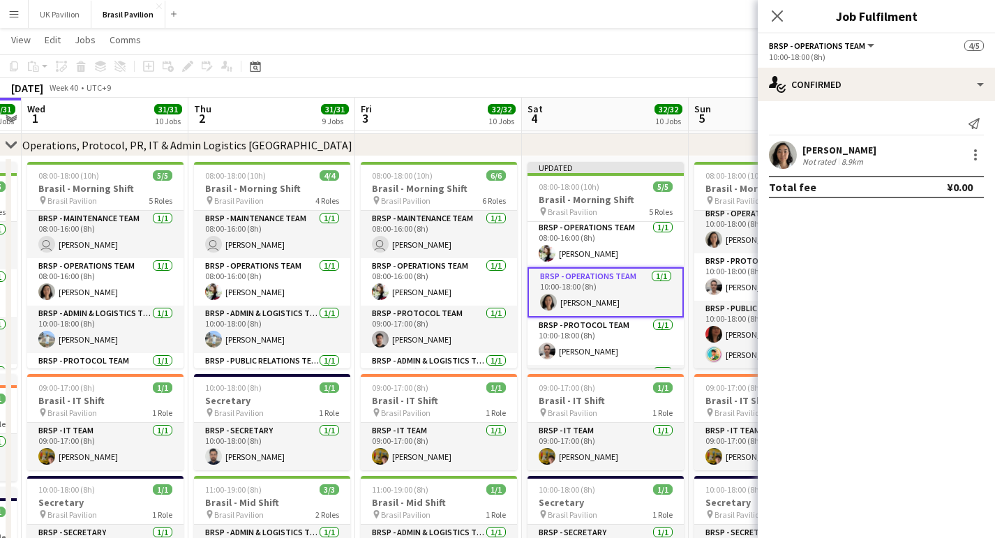
click at [778, 15] on icon at bounding box center [776, 15] width 11 height 11
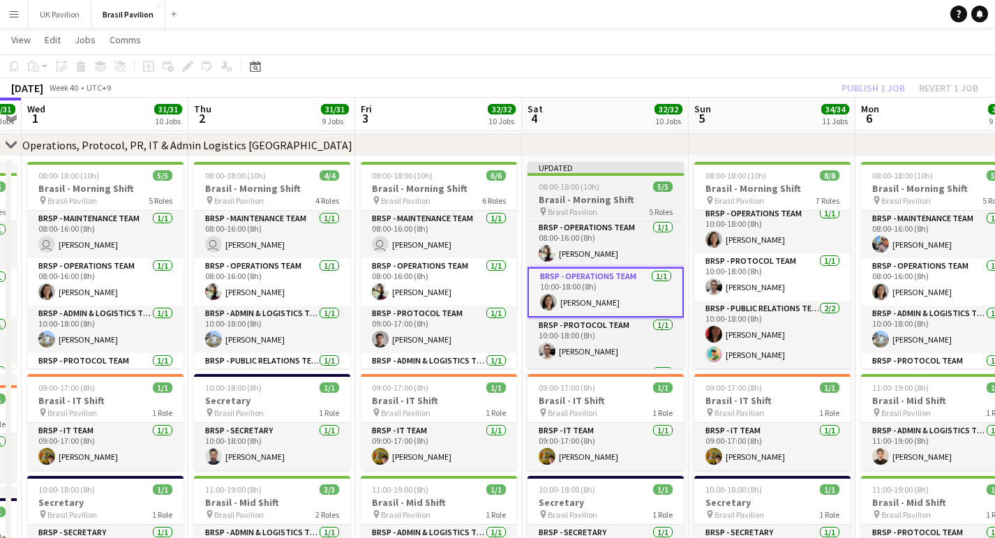
click at [560, 192] on span "08:00-18:00 (10h)" at bounding box center [568, 186] width 61 height 10
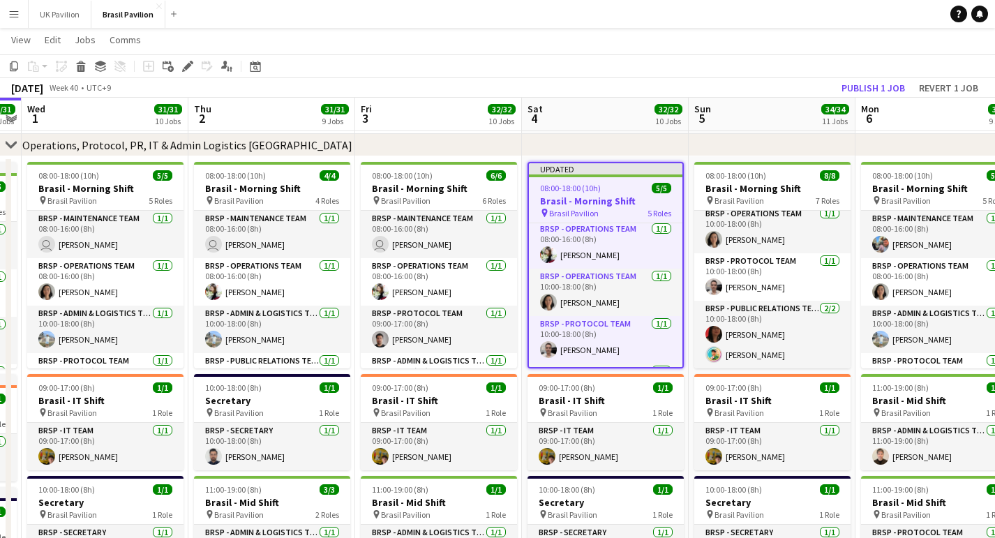
drag, startPoint x: 832, startPoint y: 91, endPoint x: 804, endPoint y: 109, distance: 33.9
click at [836, 91] on button "Publish 1 job" at bounding box center [873, 88] width 75 height 18
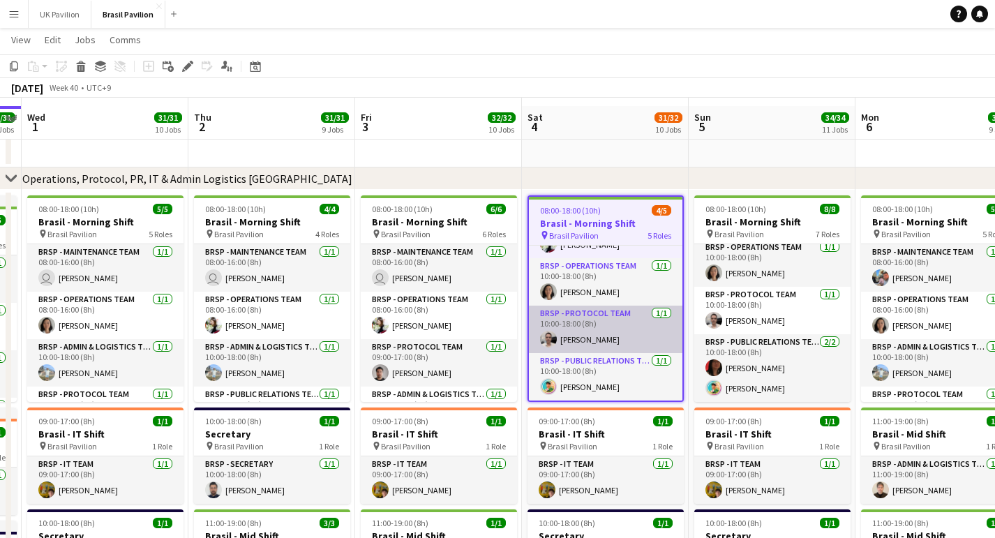
scroll to position [29, 0]
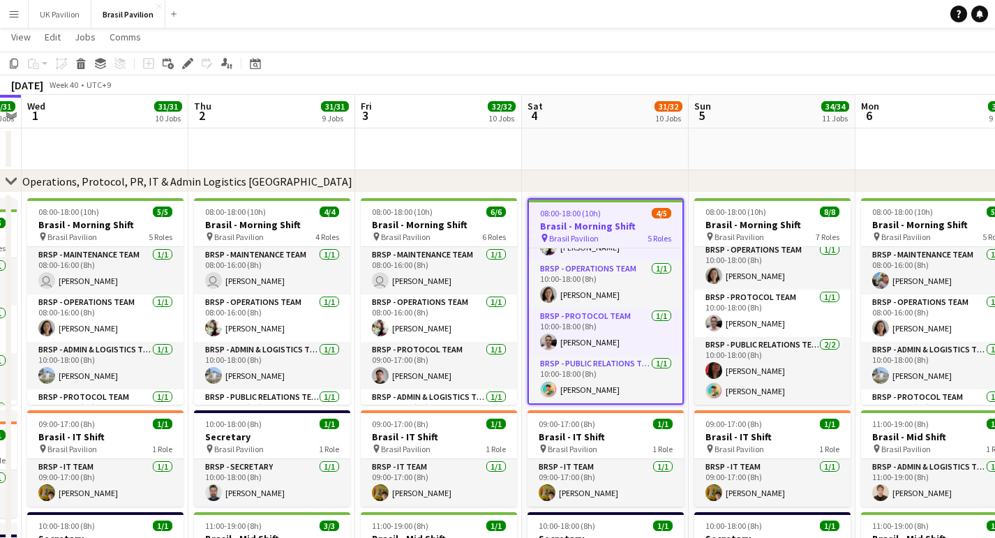
click at [591, 232] on h3 "Brasil - Morning Shift" at bounding box center [605, 226] width 153 height 13
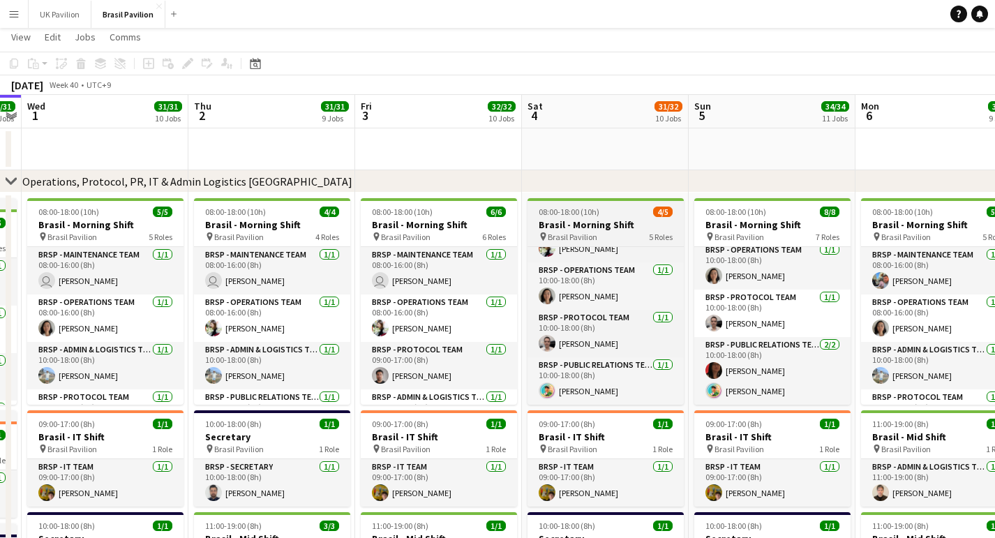
scroll to position [103, 0]
click at [582, 227] on h3 "Brasil - Morning Shift" at bounding box center [605, 224] width 156 height 13
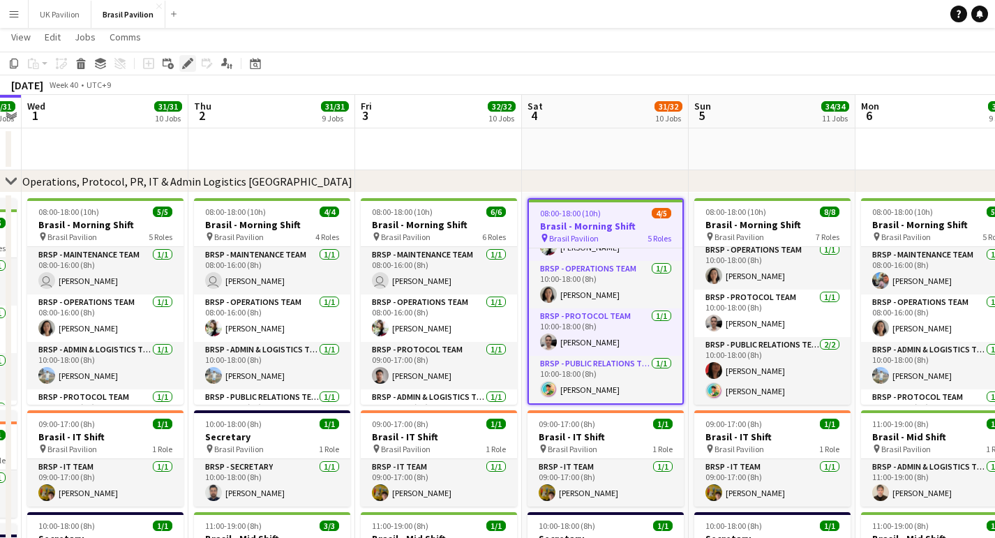
click at [184, 67] on icon "Edit" at bounding box center [187, 63] width 11 height 11
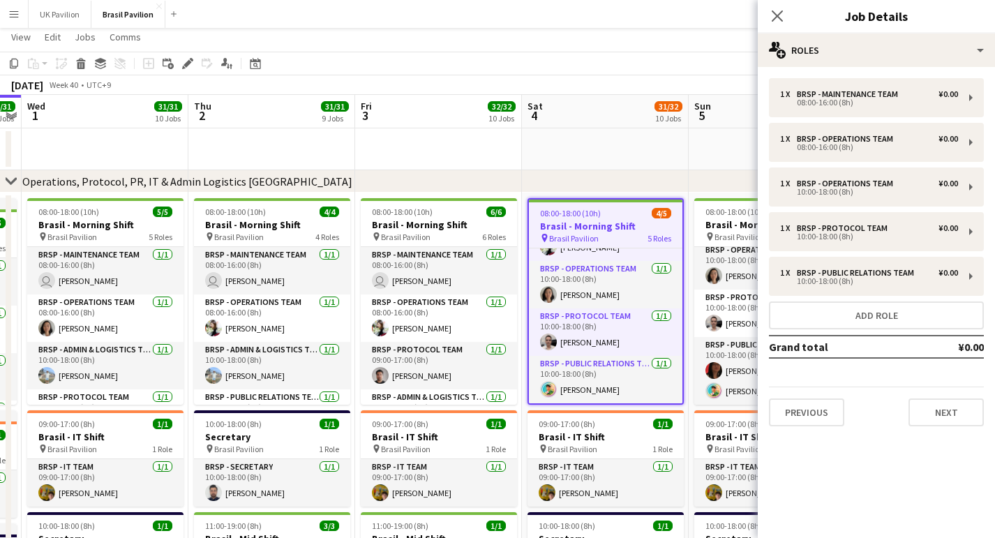
click at [593, 75] on app-toolbar "Copy Paste Paste Command V Paste with crew Command Shift V Paste linked Job Del…" at bounding box center [497, 64] width 995 height 24
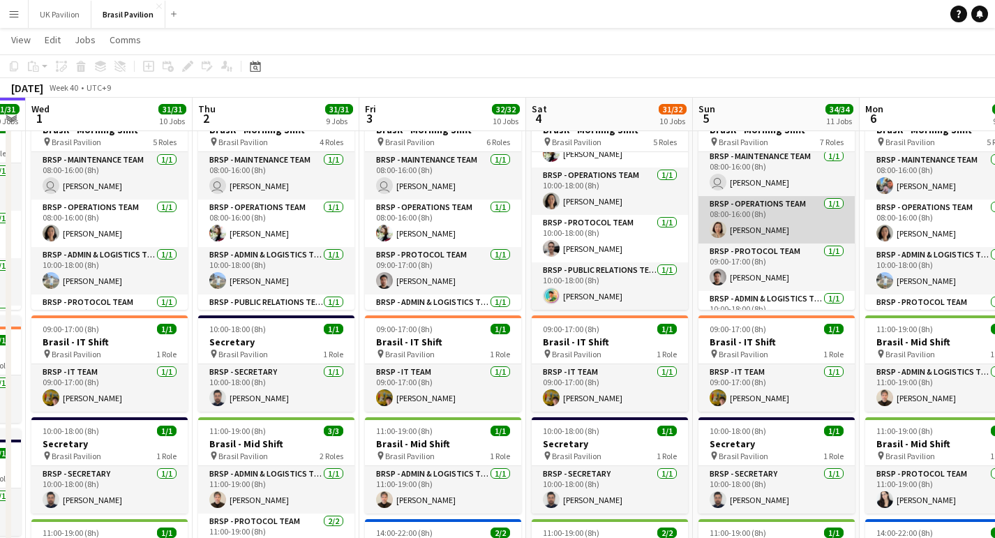
scroll to position [7, 0]
click at [758, 229] on app-card-role "BRSP - Operations Team 1/1 08:00-16:00 (8h) Motoko NAMBA" at bounding box center [776, 216] width 156 height 47
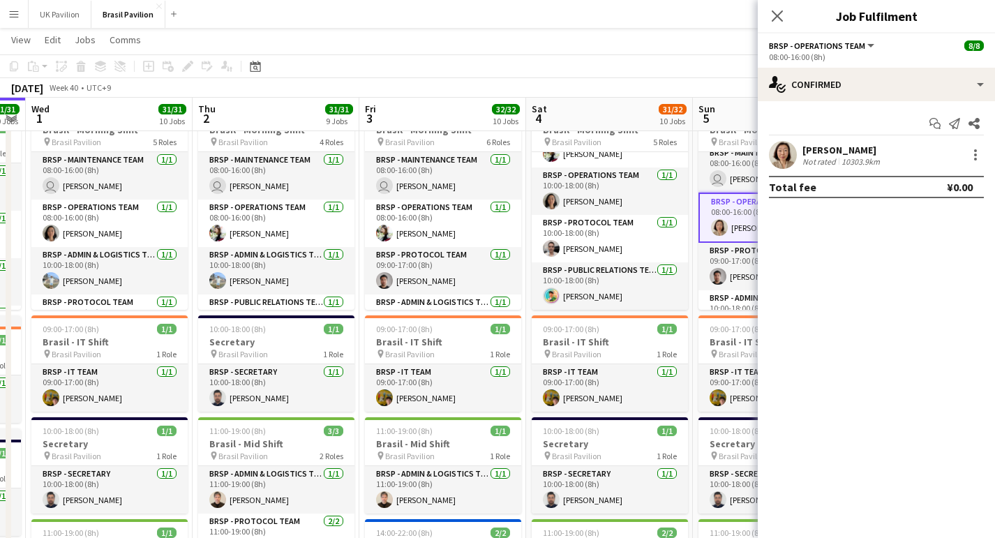
scroll to position [123, 0]
click at [977, 157] on div at bounding box center [975, 154] width 17 height 17
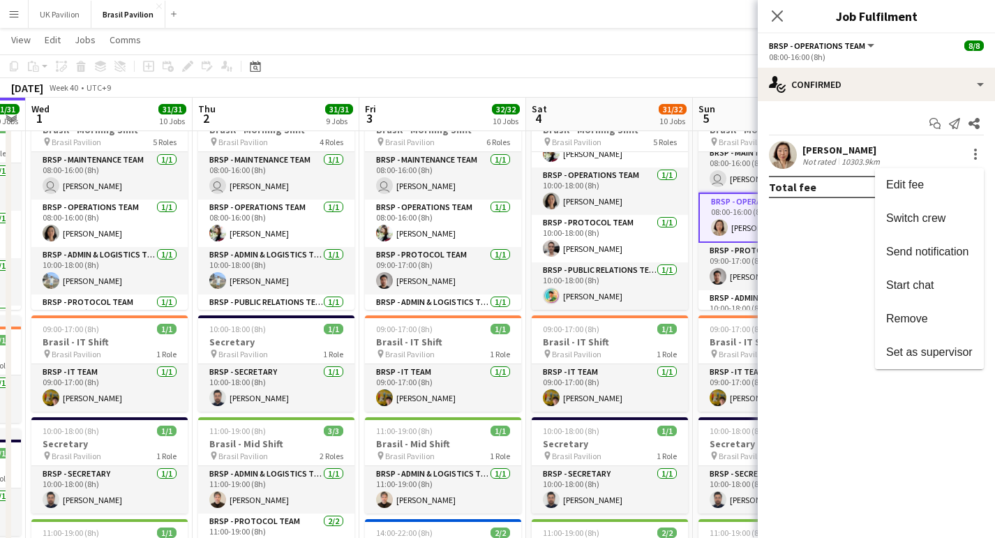
drag, startPoint x: 903, startPoint y: 220, endPoint x: 876, endPoint y: 220, distance: 27.2
click at [903, 220] on span "Switch crew" at bounding box center [915, 218] width 59 height 12
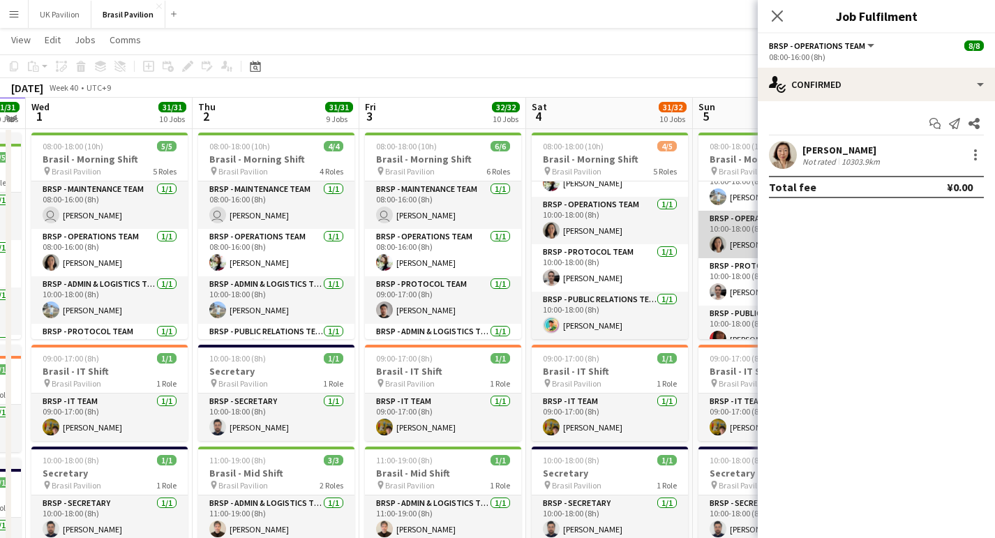
scroll to position [164, 0]
click at [730, 257] on app-card-role "BRSP - Operations Team 1/1 10:00-18:00 (8h) Julie Naomi SATO" at bounding box center [776, 233] width 156 height 47
click at [974, 163] on div at bounding box center [975, 154] width 17 height 17
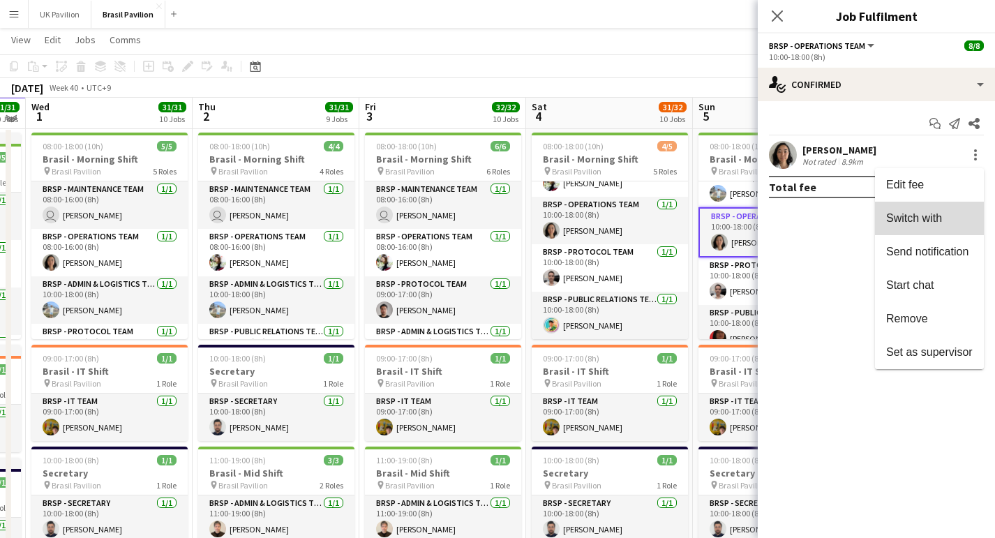
click at [900, 219] on span "Switch with" at bounding box center [914, 218] width 56 height 12
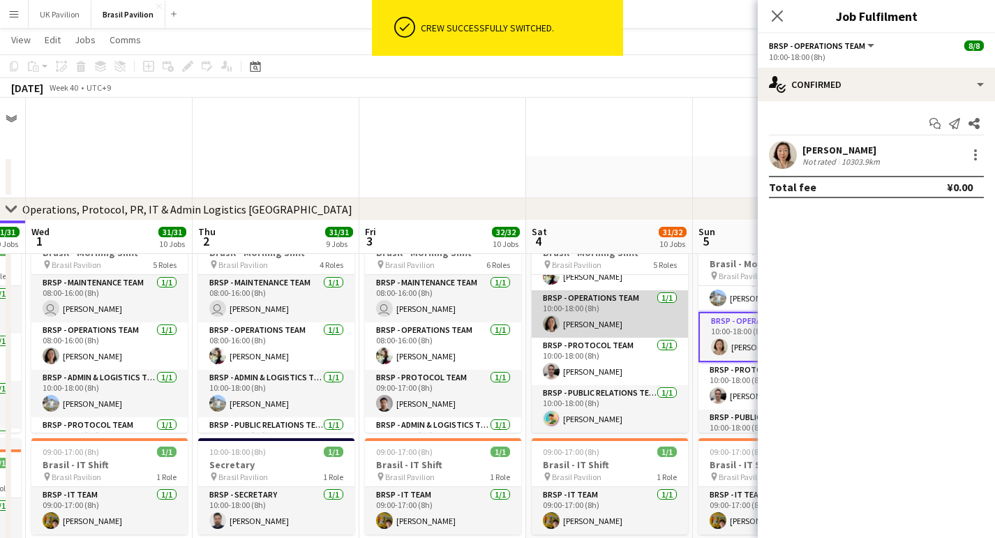
scroll to position [123, 0]
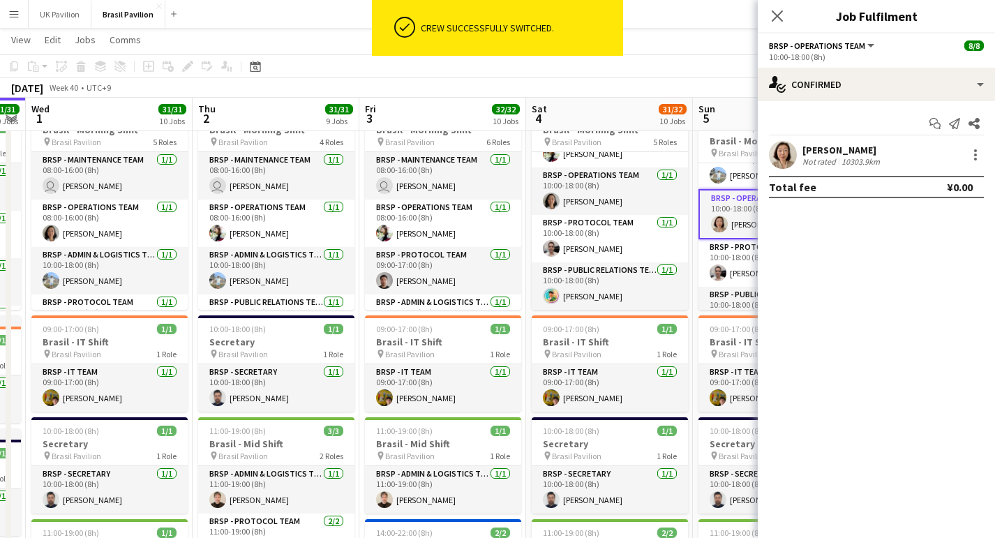
click at [778, 18] on icon at bounding box center [776, 15] width 11 height 11
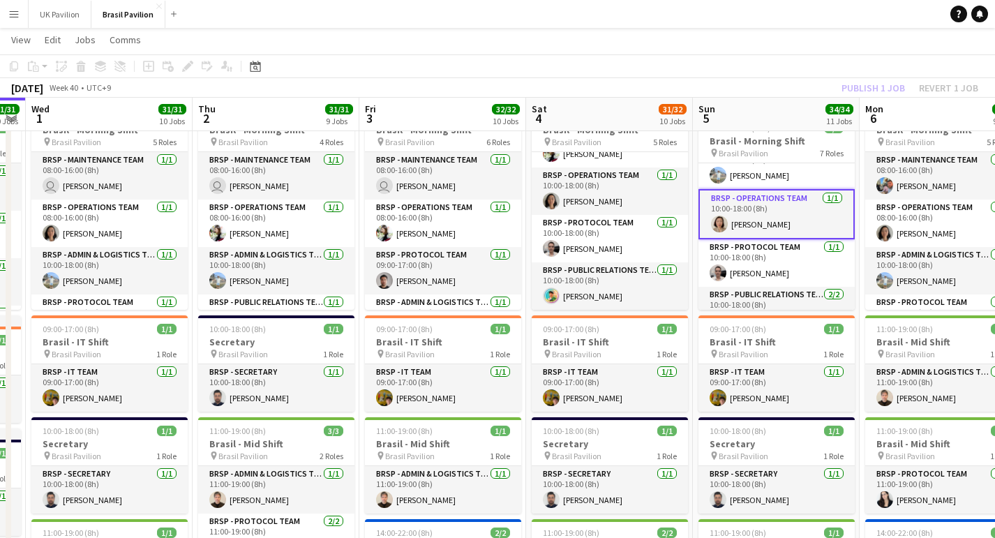
click at [787, 239] on app-card-role "BRSP - Operations Team 1/1 10:00-18:00 (8h) Motoko NAMBA" at bounding box center [776, 214] width 156 height 50
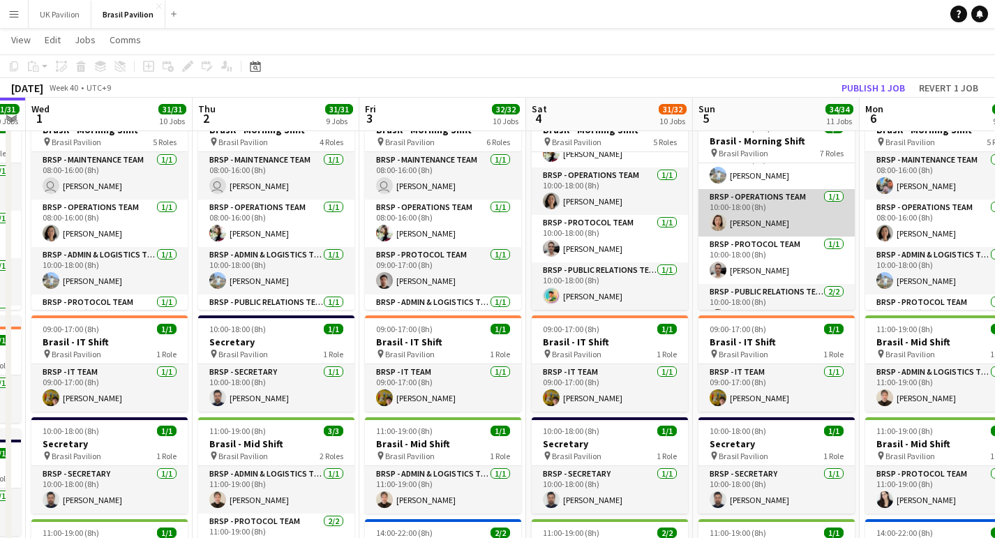
click at [802, 236] on app-card-role "BRSP - Operations Team 1/1 10:00-18:00 (8h) Motoko NAMBA" at bounding box center [776, 212] width 156 height 47
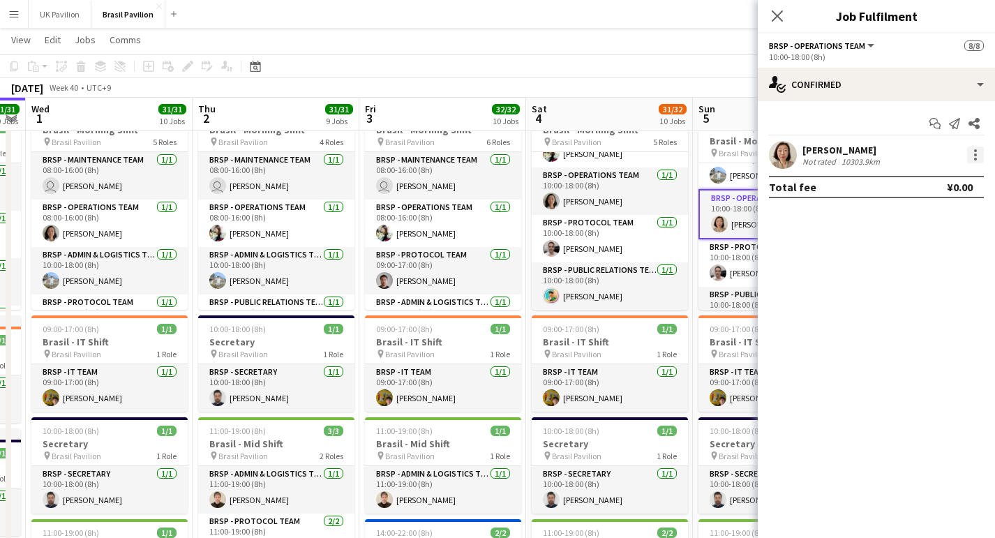
click at [974, 161] on div at bounding box center [975, 154] width 17 height 17
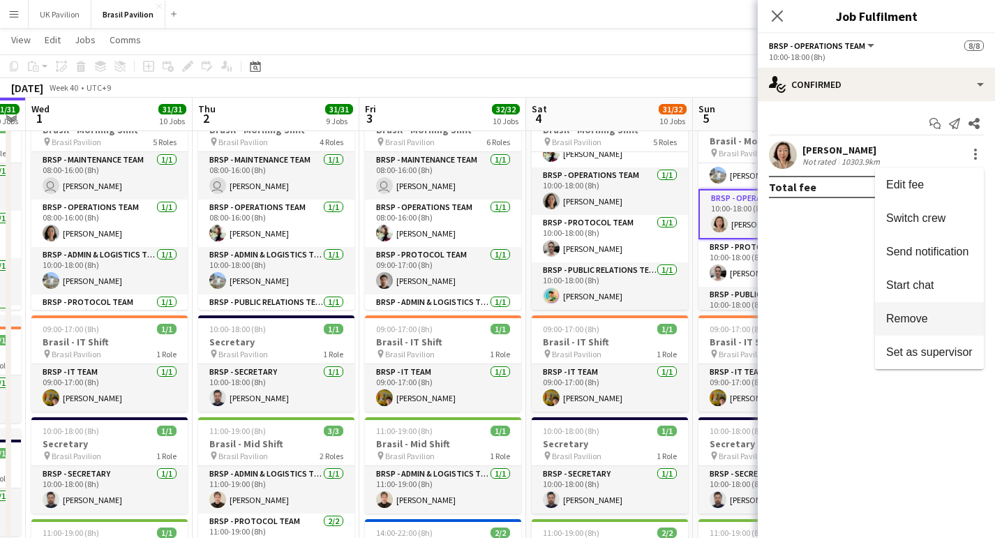
click at [897, 326] on button "Remove" at bounding box center [929, 318] width 109 height 33
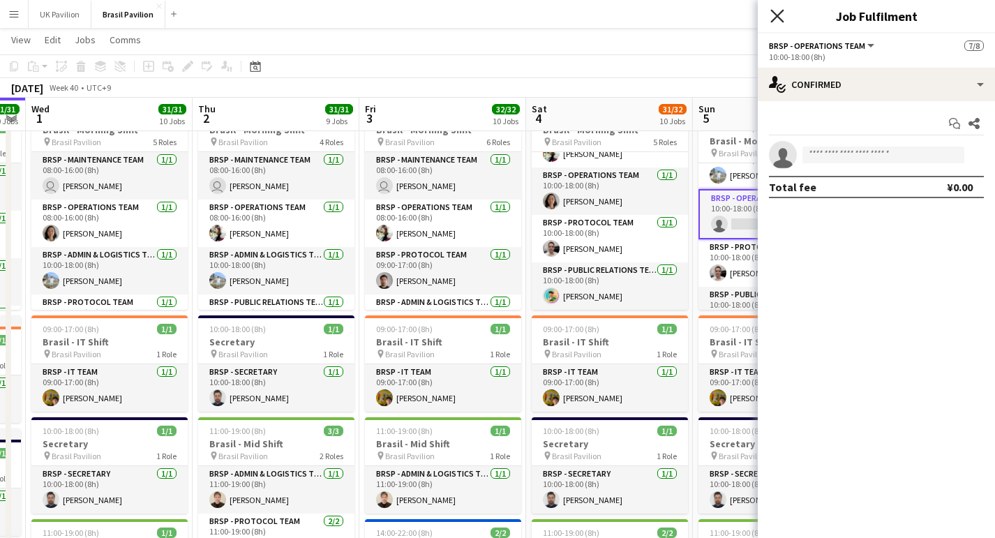
click at [776, 15] on icon at bounding box center [776, 15] width 13 height 13
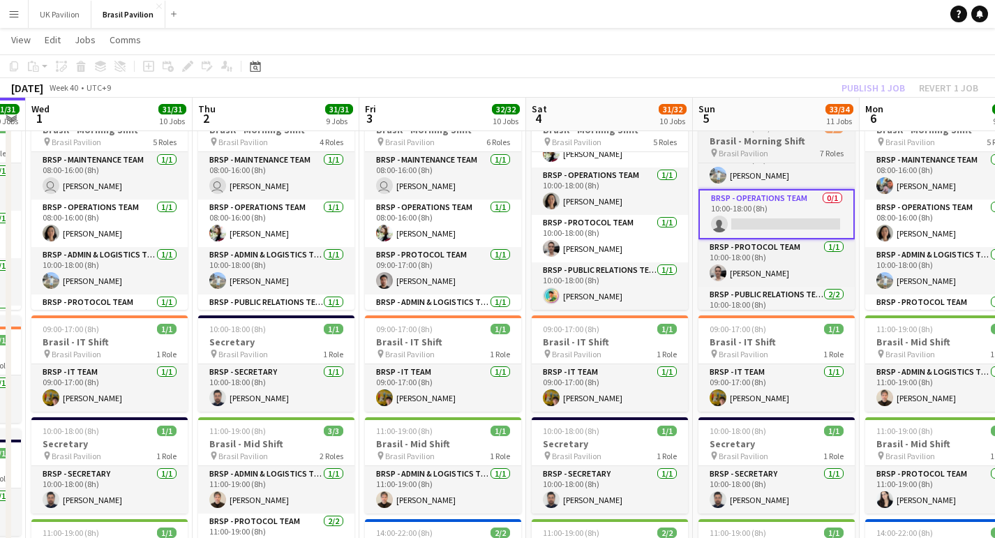
click at [760, 147] on h3 "Brasil - Morning Shift" at bounding box center [776, 141] width 156 height 13
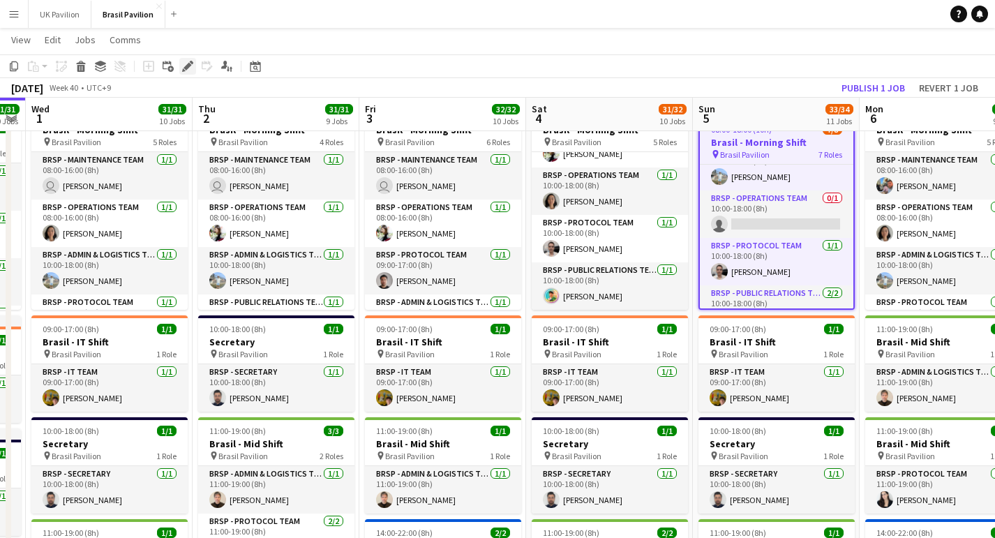
click at [187, 70] on icon "Edit" at bounding box center [187, 66] width 11 height 11
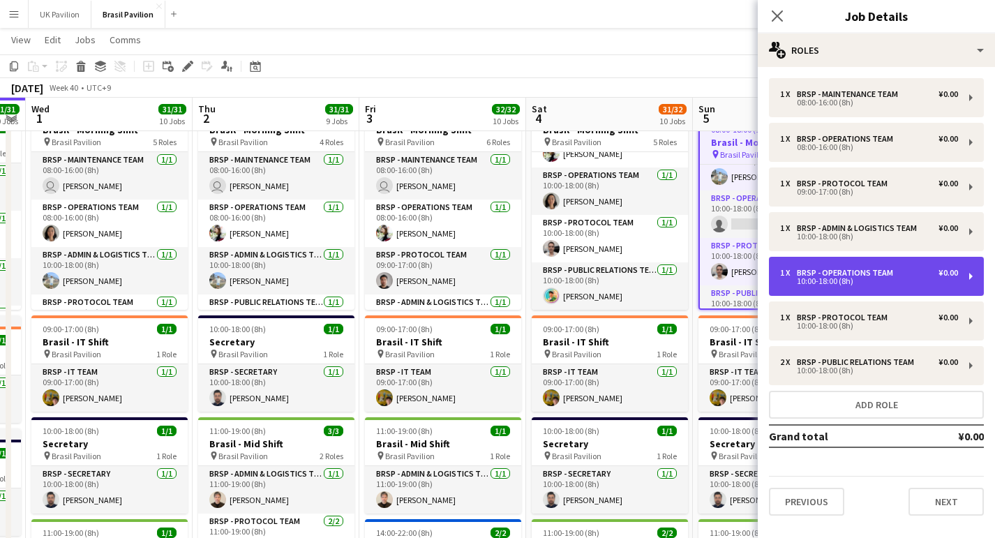
click at [861, 285] on div "10:00-18:00 (8h)" at bounding box center [869, 281] width 178 height 7
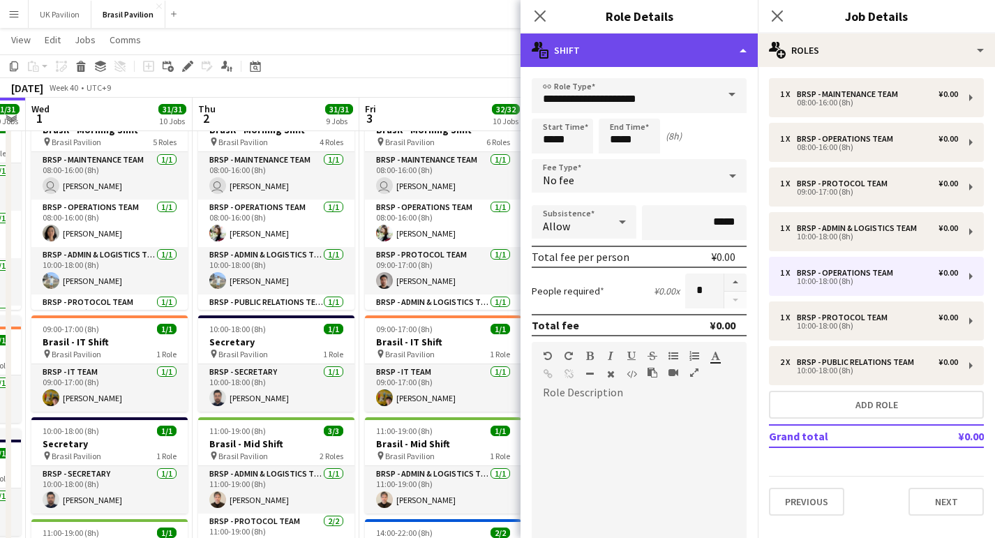
click at [744, 50] on div "multiple-actions-text Shift" at bounding box center [638, 49] width 237 height 33
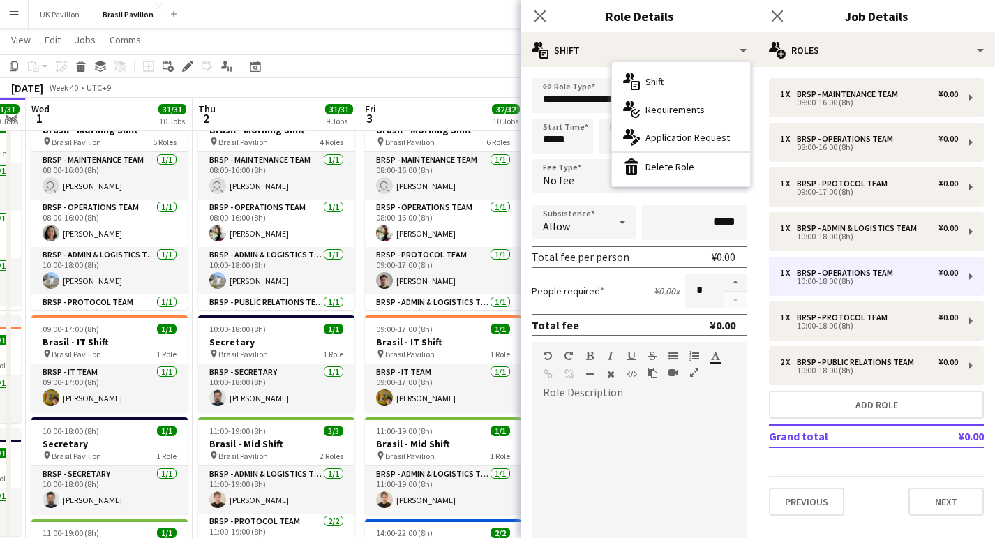
click at [696, 168] on div "bin-2 Delete Role" at bounding box center [681, 167] width 138 height 28
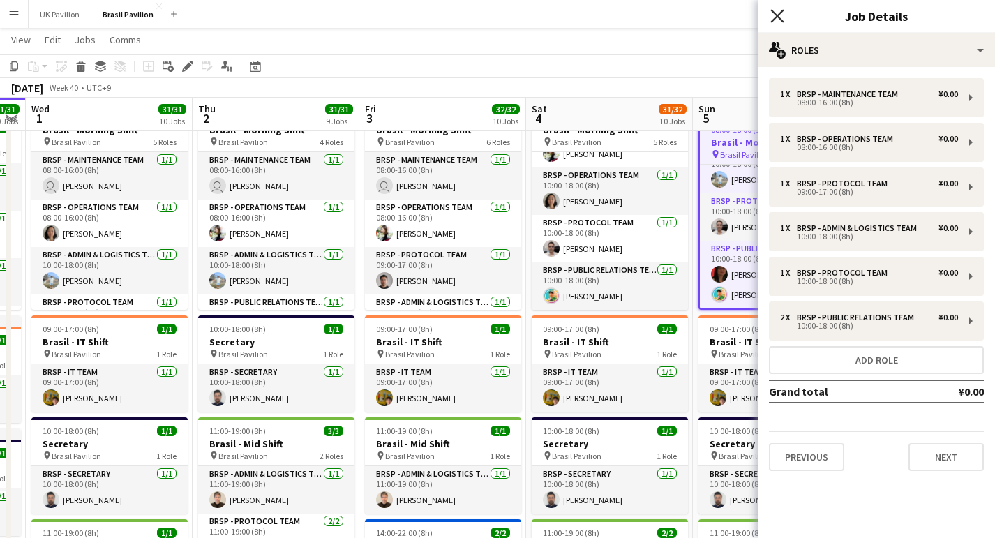
click at [775, 16] on icon "Close pop-in" at bounding box center [776, 15] width 13 height 13
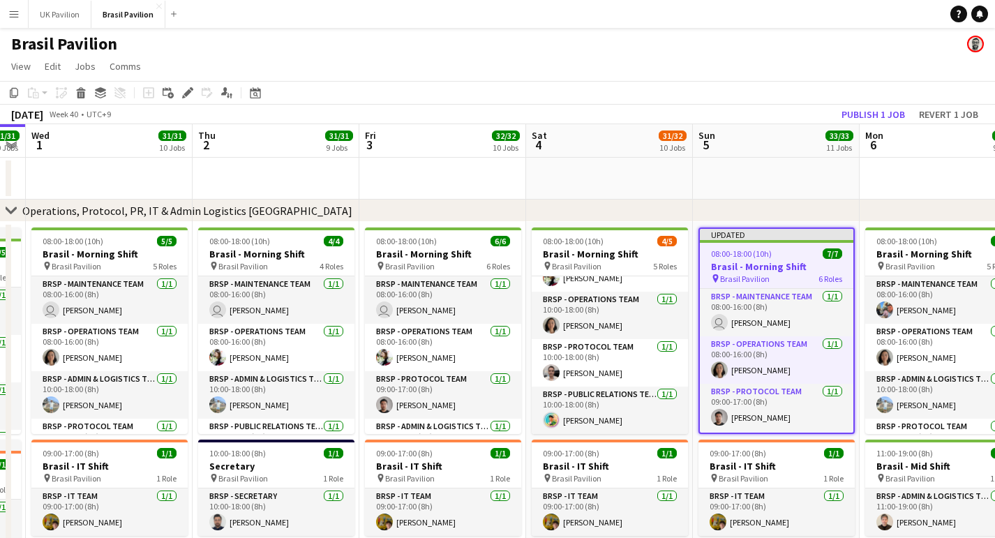
scroll to position [0, 0]
click at [745, 259] on span "08:00-18:00 (10h)" at bounding box center [741, 253] width 61 height 10
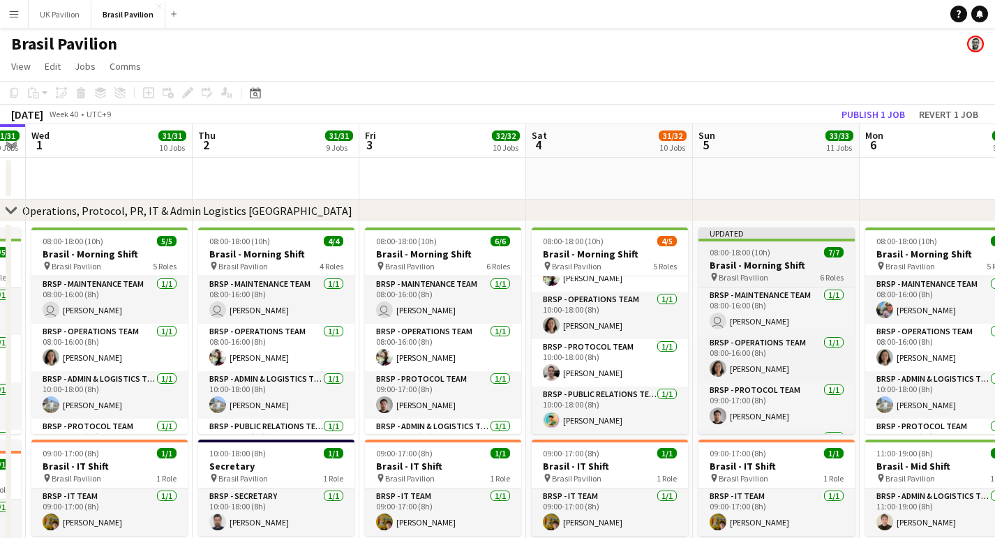
click at [744, 257] on span "08:00-18:00 (10h)" at bounding box center [739, 252] width 61 height 10
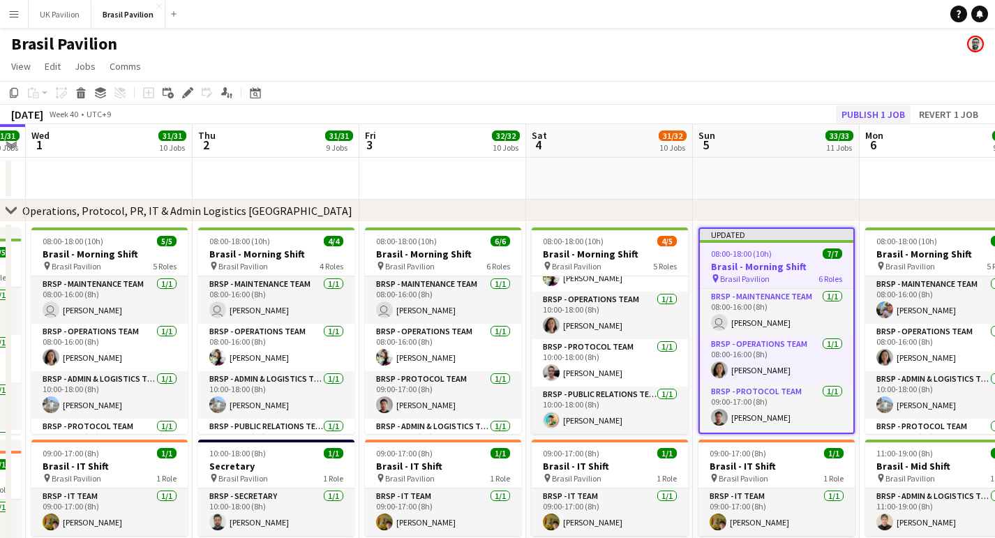
click at [848, 119] on button "Publish 1 job" at bounding box center [873, 114] width 75 height 18
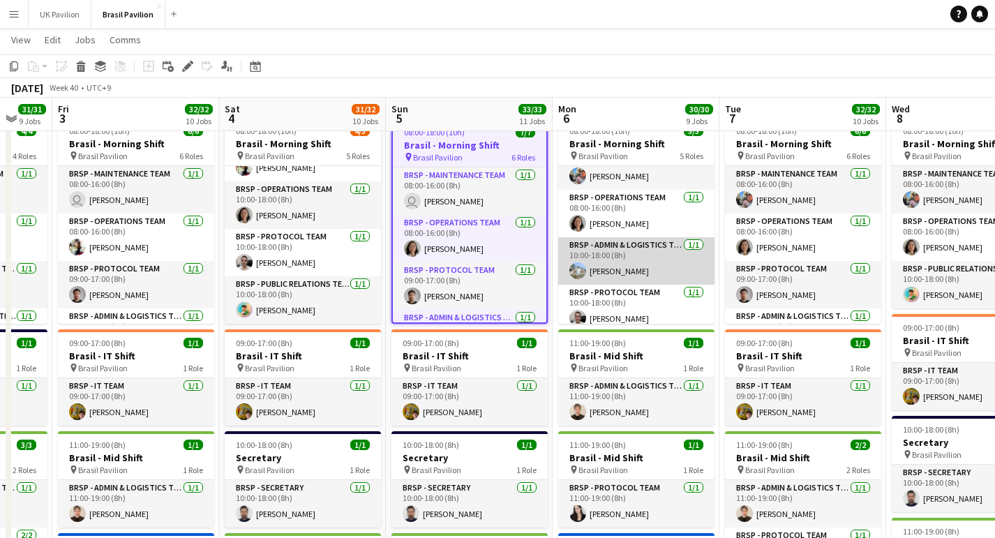
scroll to position [16, 0]
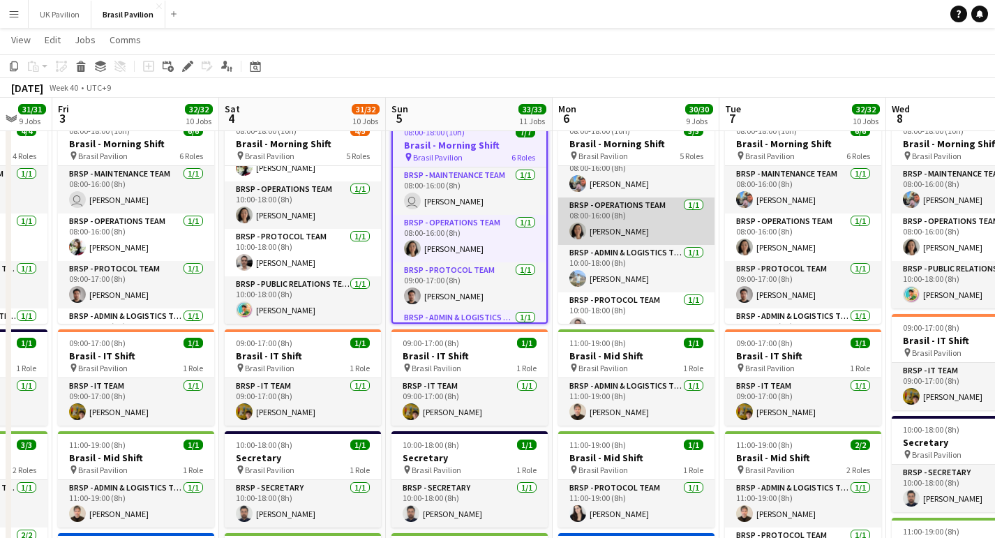
click at [630, 236] on app-card-role "BRSP - Operations Team 1/1 08:00-16:00 (8h) Julie Naomi SATO" at bounding box center [636, 220] width 156 height 47
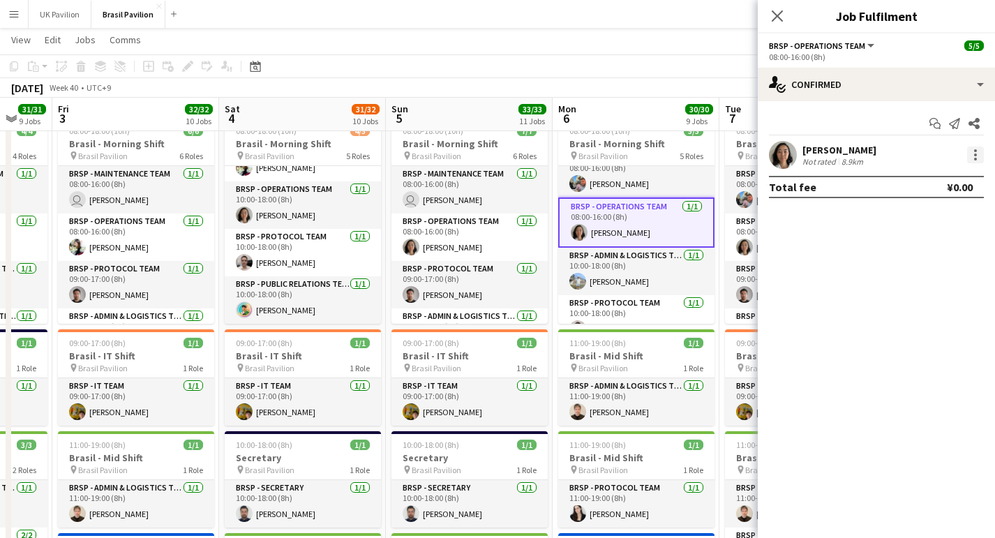
click at [977, 160] on div at bounding box center [975, 154] width 17 height 17
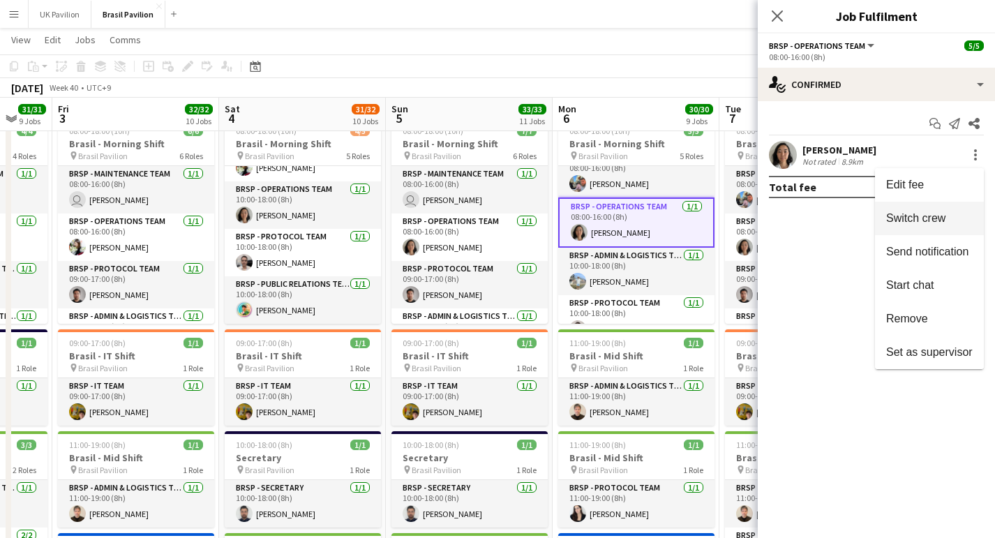
click at [923, 215] on span "Switch crew" at bounding box center [915, 218] width 59 height 12
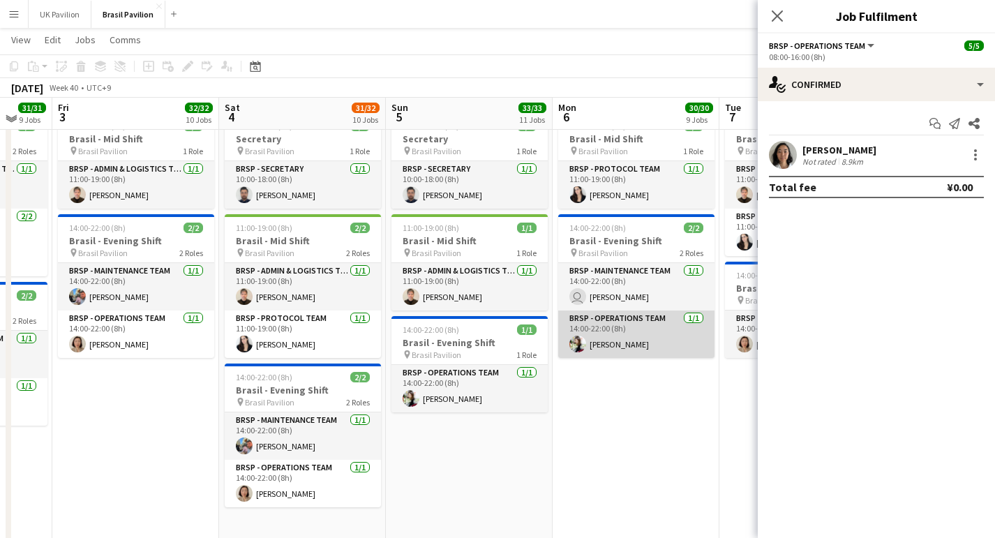
scroll to position [458, 0]
click at [624, 357] on app-card-role "BRSP - Operations Team 1/1 14:00-22:00 (8h) Yayoi KONDO" at bounding box center [636, 333] width 156 height 47
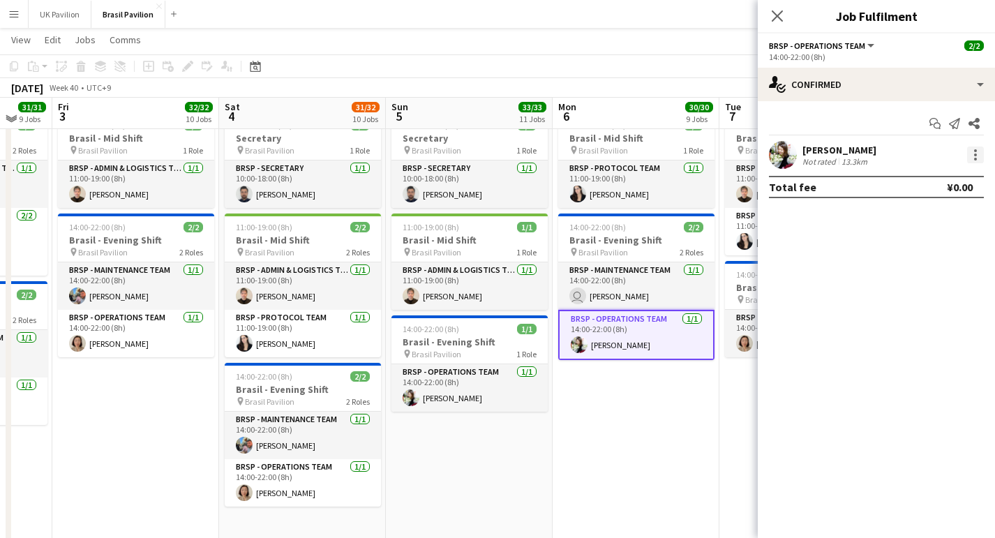
click at [974, 160] on div at bounding box center [975, 159] width 3 height 3
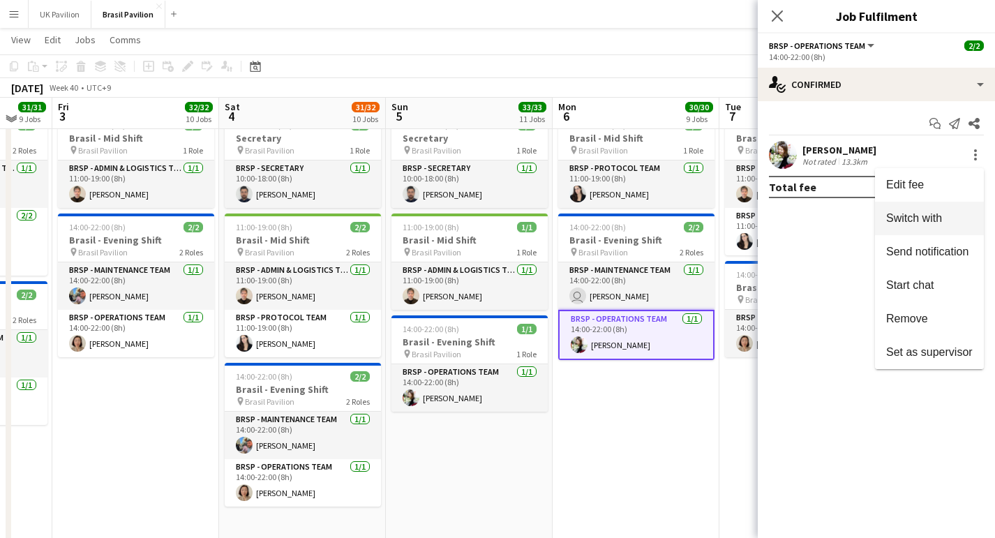
click at [889, 222] on span "Switch with" at bounding box center [914, 218] width 56 height 12
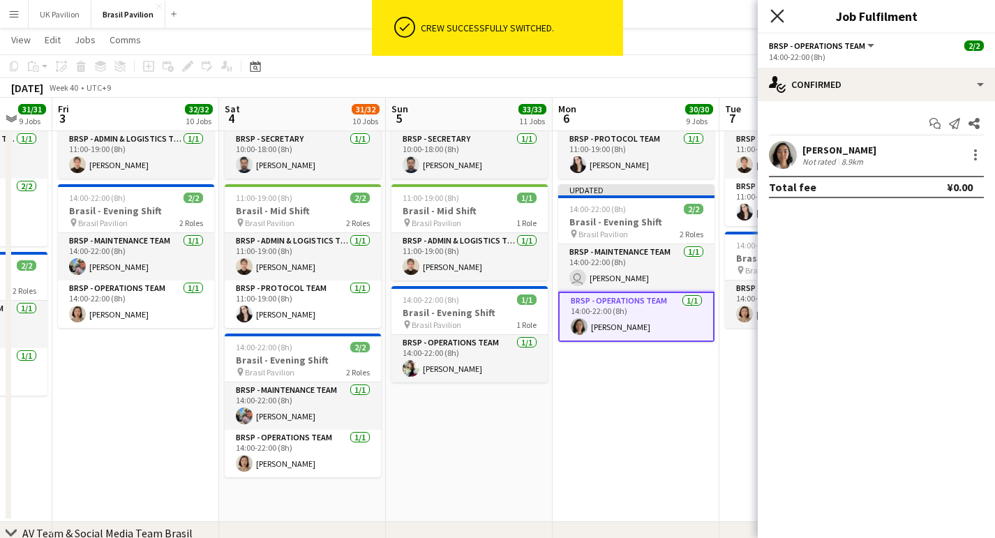
click at [778, 13] on icon "Close pop-in" at bounding box center [776, 15] width 13 height 13
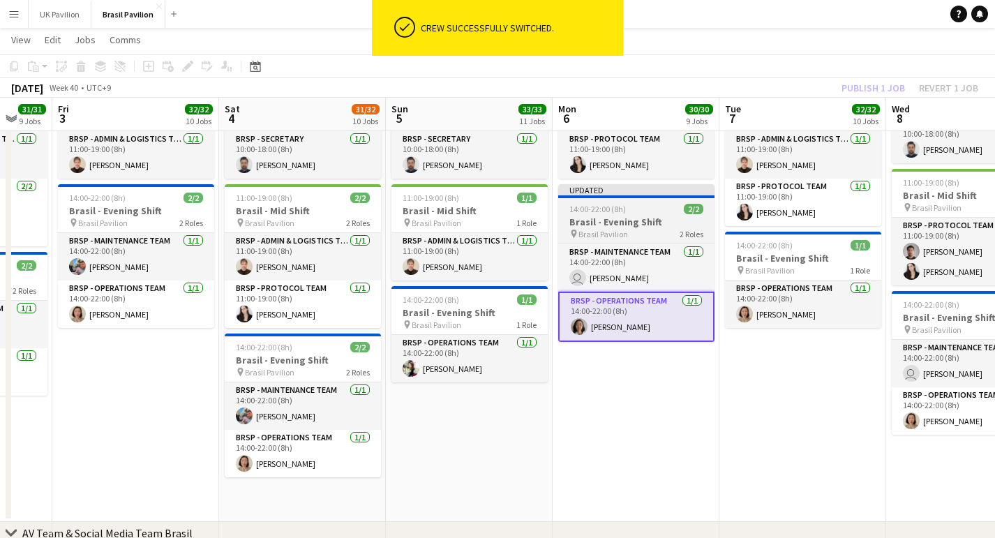
click at [626, 214] on span "14:00-22:00 (8h)" at bounding box center [597, 209] width 56 height 10
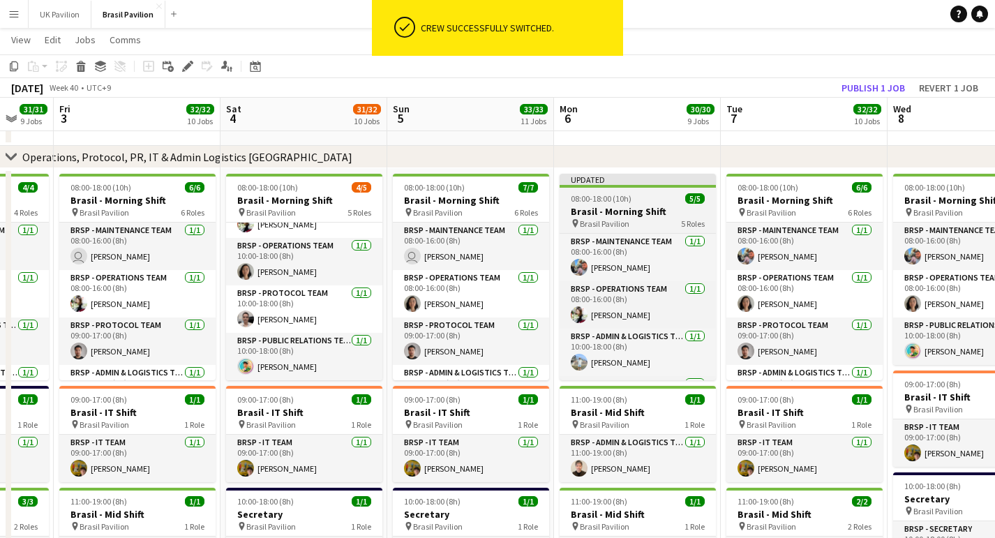
scroll to position [0, 0]
click at [626, 218] on h3 "Brasil - Morning Shift" at bounding box center [637, 211] width 156 height 13
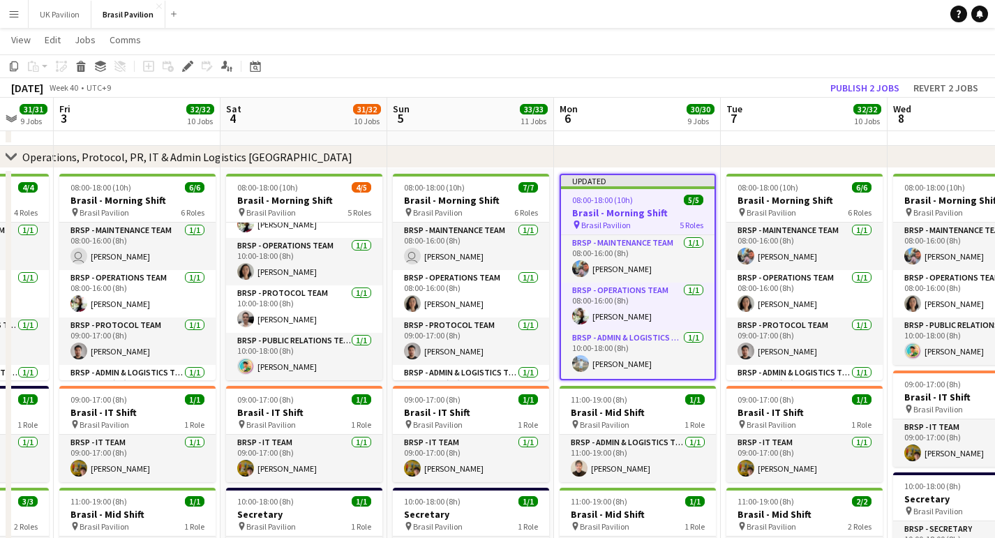
click at [856, 86] on button "Publish 2 jobs" at bounding box center [864, 88] width 80 height 18
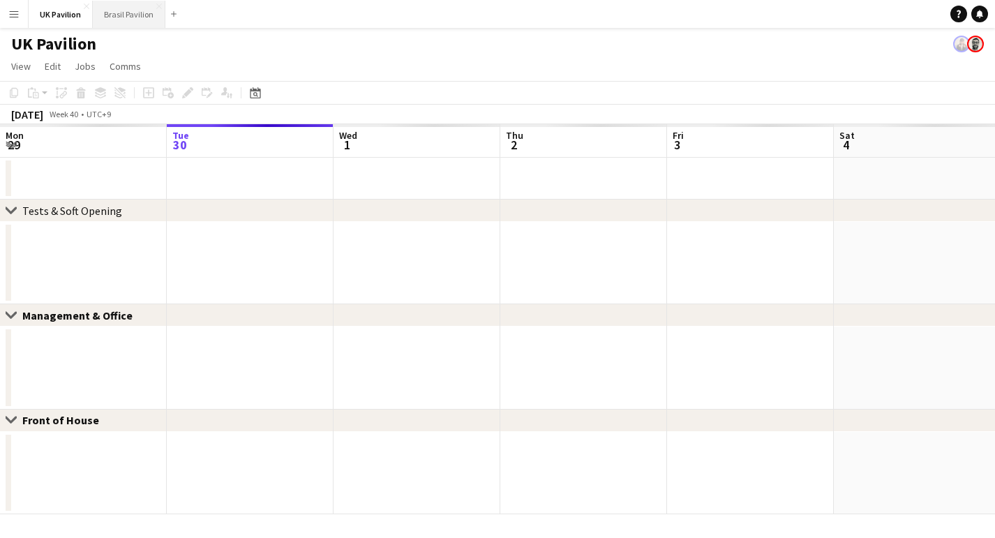
click at [132, 17] on button "Brasil Pavilion Close" at bounding box center [129, 14] width 73 height 27
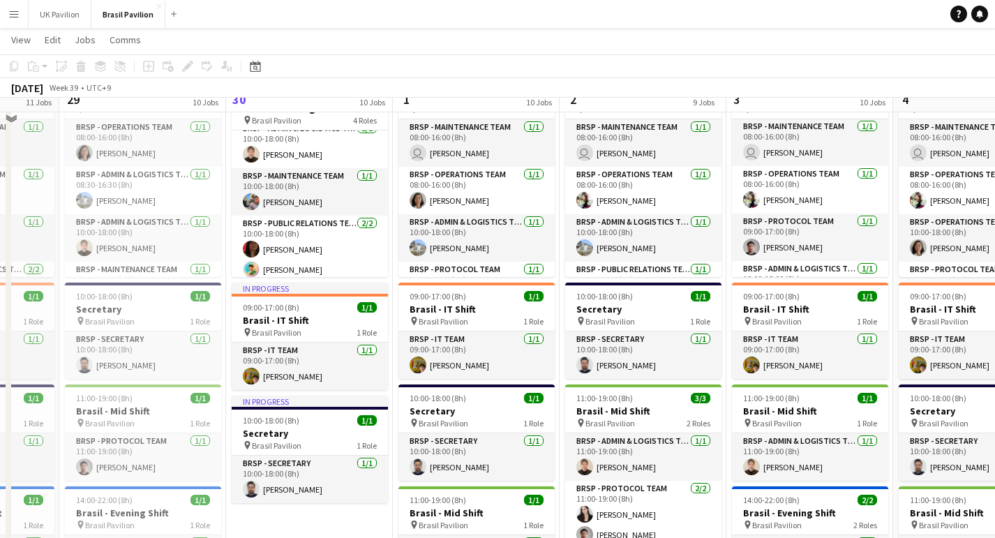
scroll to position [194, 0]
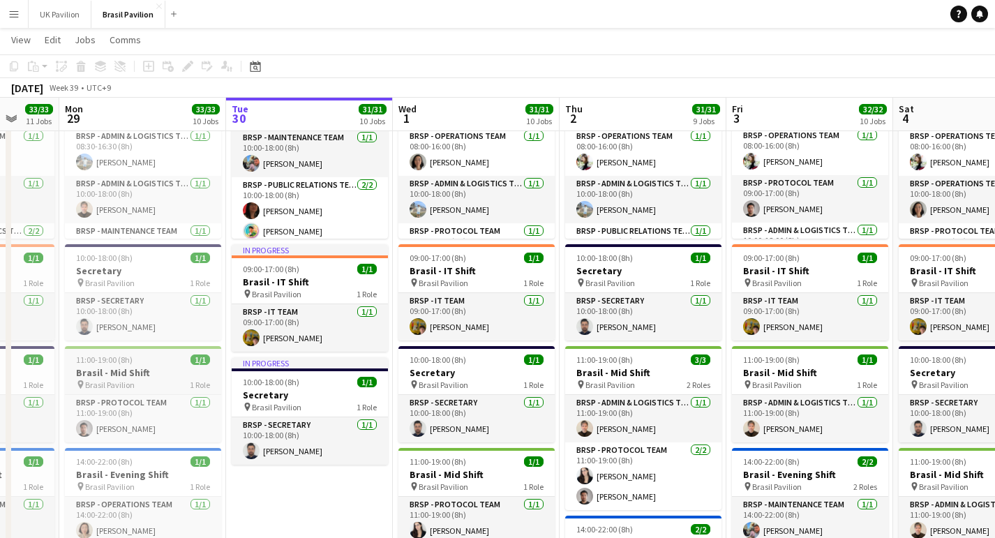
click at [114, 379] on h3 "Brasil - Mid Shift" at bounding box center [143, 372] width 156 height 13
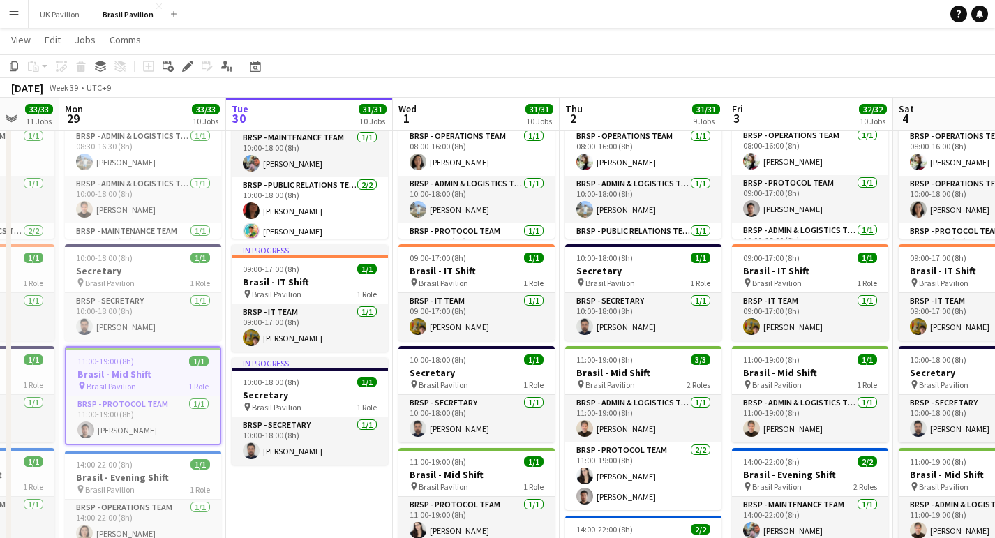
scroll to position [0, 442]
click at [188, 64] on icon at bounding box center [187, 67] width 8 height 8
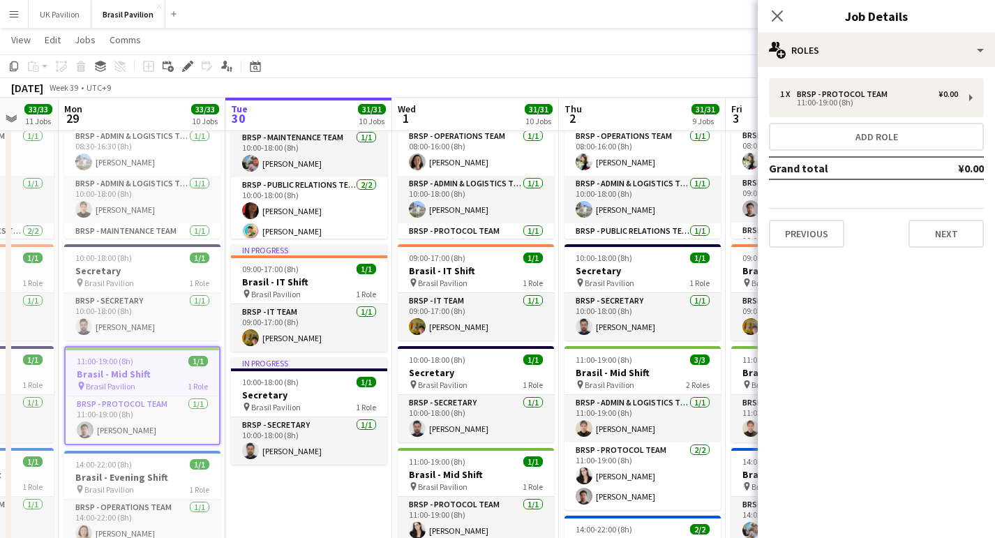
click at [504, 47] on app-page-menu "View Day view expanded Day view collapsed Month view Date picker Jump to [DATE]…" at bounding box center [497, 41] width 995 height 27
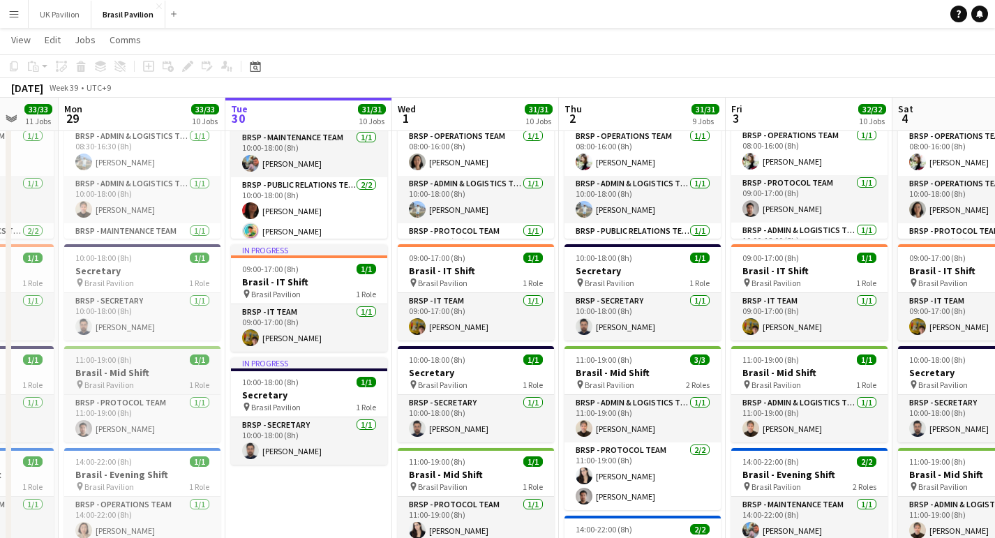
click at [100, 379] on h3 "Brasil - Mid Shift" at bounding box center [142, 372] width 156 height 13
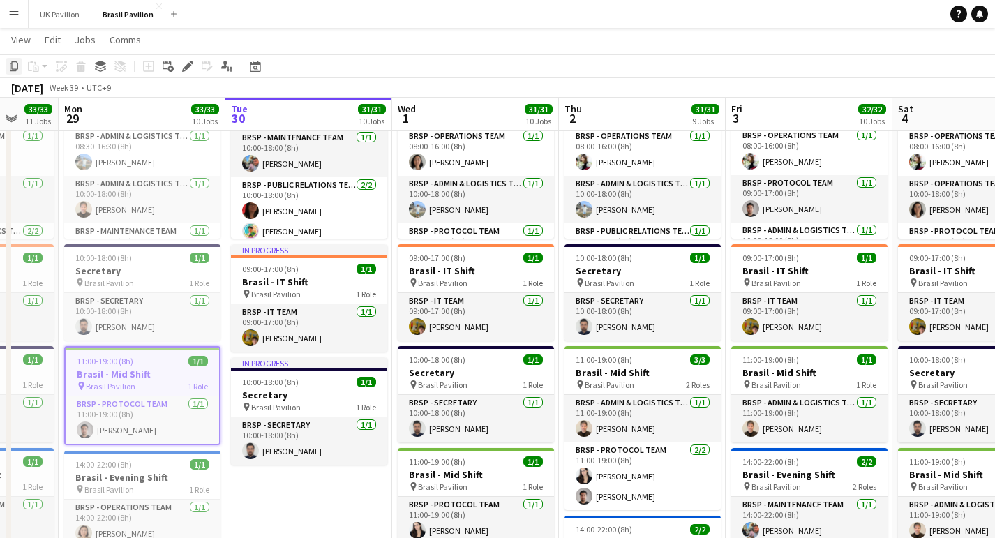
click at [16, 68] on icon "Copy" at bounding box center [13, 66] width 11 height 11
click at [293, 511] on app-date-cell "In progress 08:00-18:00 (10h) 5/5 Brasil - Morning Shift pin Brasil Pavilion 4 …" at bounding box center [308, 406] width 167 height 759
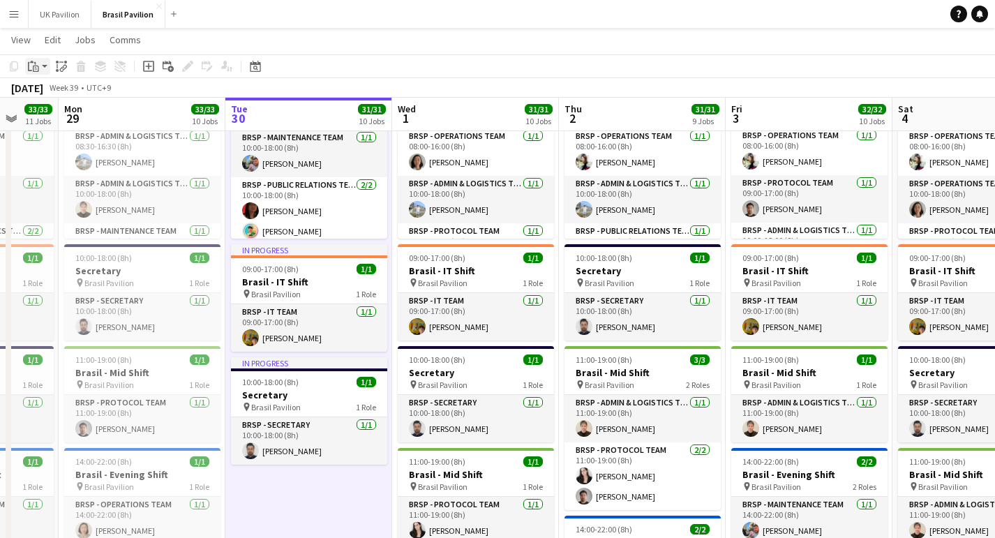
click at [47, 68] on app-action-btn "Paste" at bounding box center [37, 66] width 25 height 17
click at [86, 95] on link "Paste Command V" at bounding box center [92, 92] width 110 height 13
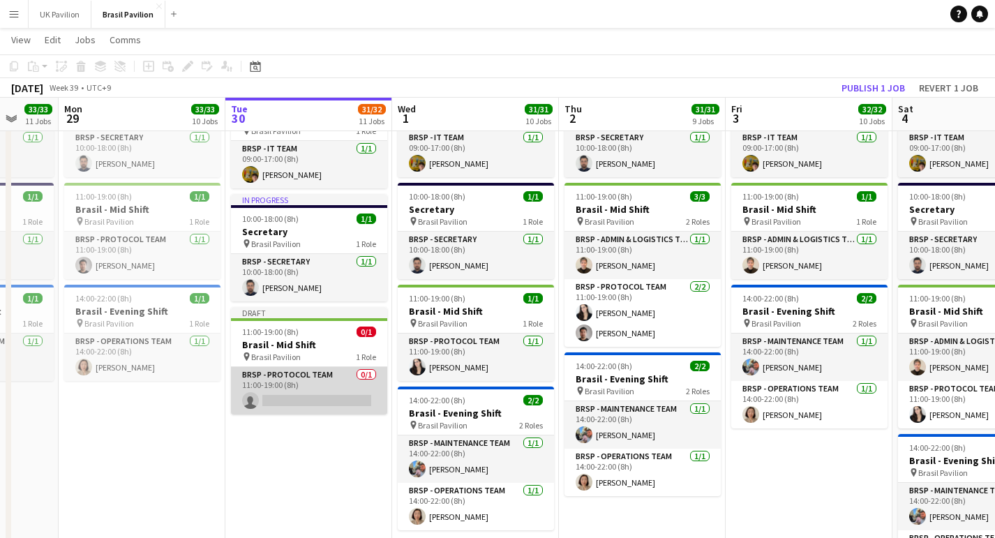
scroll to position [358, 0]
click at [292, 414] on app-card-role "BRSP - Protocol Team 0/1 11:00-19:00 (8h) single-neutral-actions" at bounding box center [309, 389] width 156 height 47
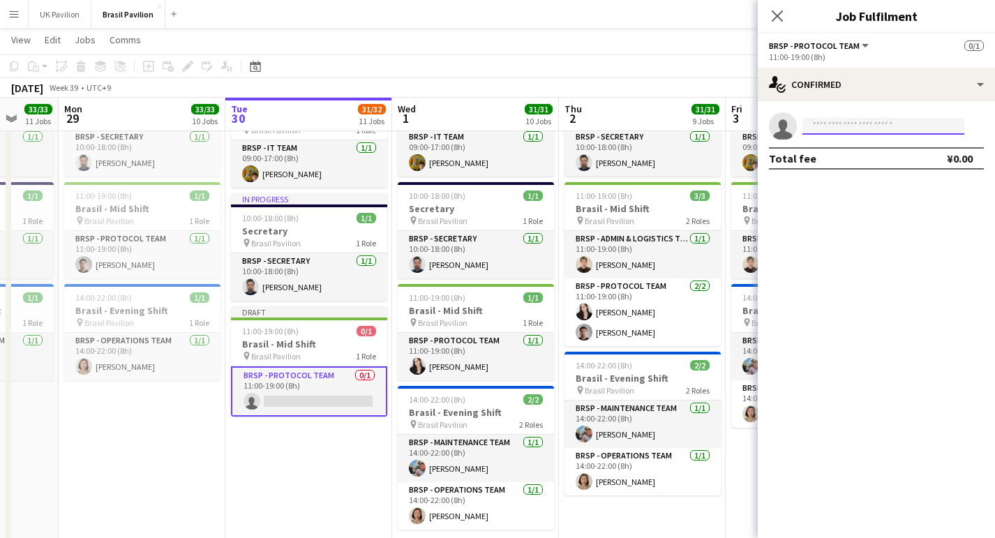
click at [828, 130] on input at bounding box center [883, 126] width 162 height 17
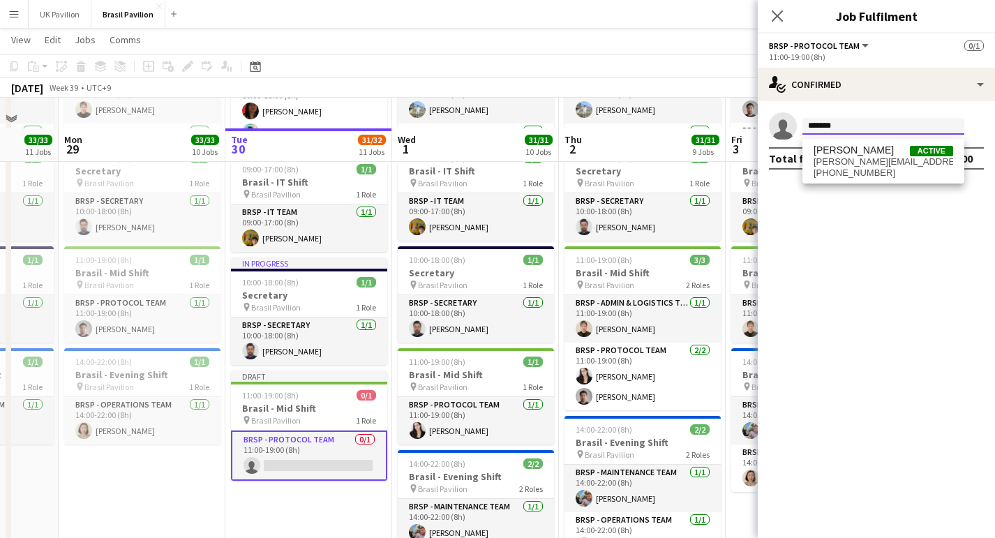
scroll to position [247, 0]
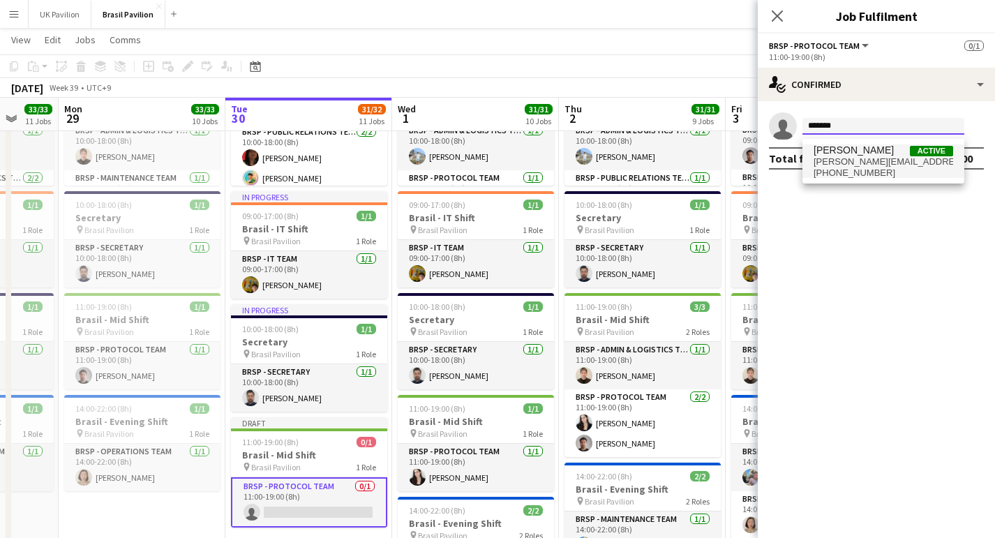
type input "*******"
click at [848, 167] on span "[PERSON_NAME][EMAIL_ADDRESS][DOMAIN_NAME]" at bounding box center [883, 161] width 140 height 11
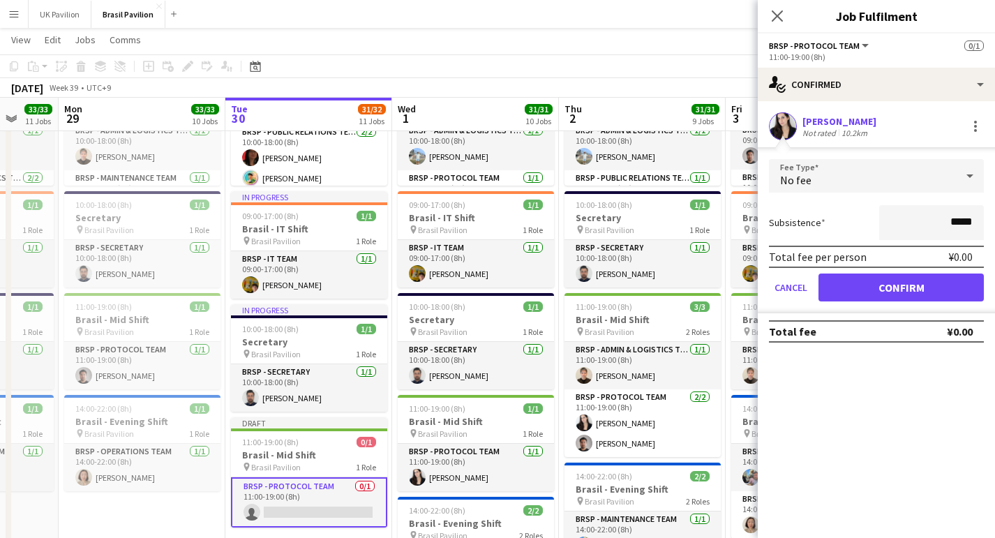
click at [880, 295] on button "Confirm" at bounding box center [900, 287] width 165 height 28
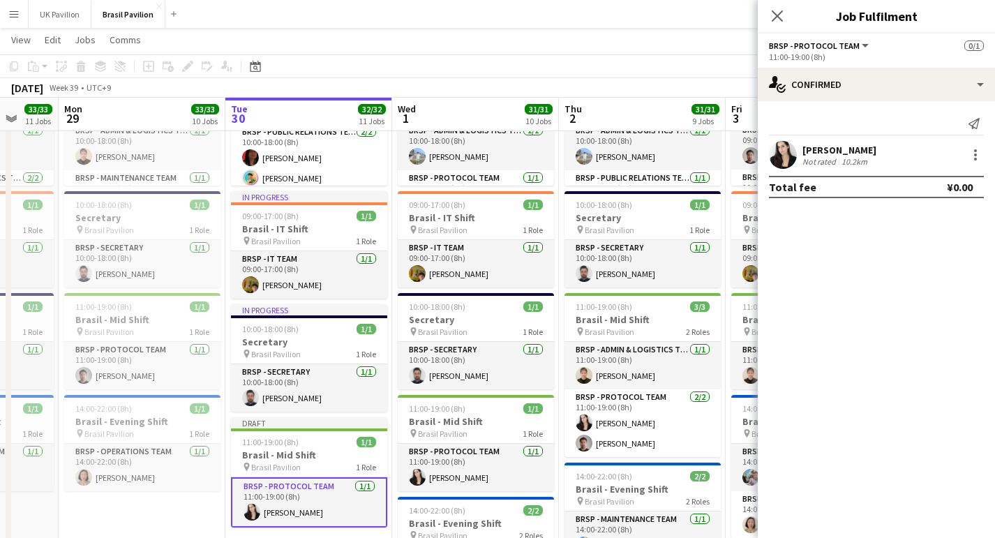
drag, startPoint x: 778, startPoint y: 14, endPoint x: 762, endPoint y: 17, distance: 15.6
click at [777, 13] on icon "Close pop-in" at bounding box center [776, 15] width 11 height 11
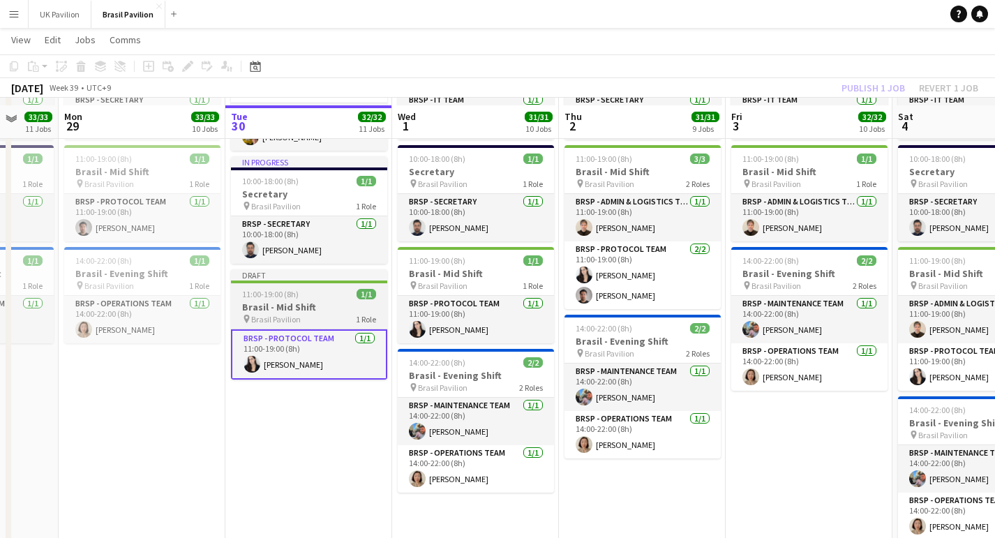
scroll to position [416, 0]
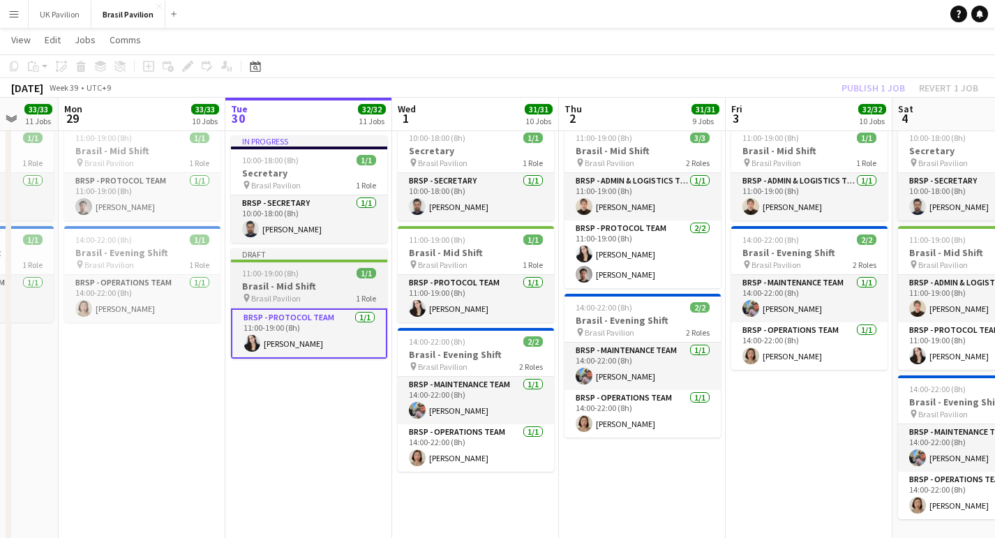
click at [317, 292] on h3 "Brasil - Mid Shift" at bounding box center [309, 286] width 156 height 13
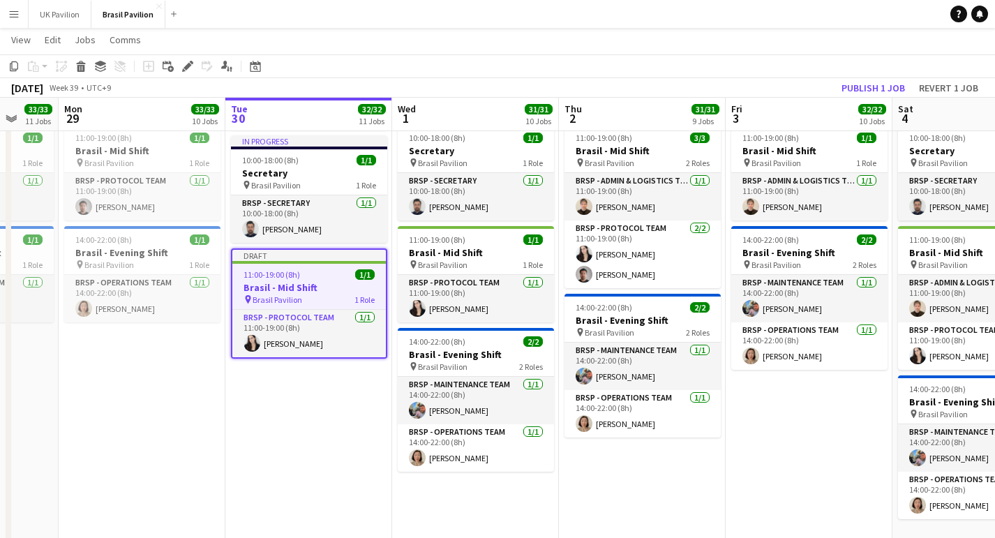
click at [852, 86] on button "Publish 1 job" at bounding box center [873, 88] width 75 height 18
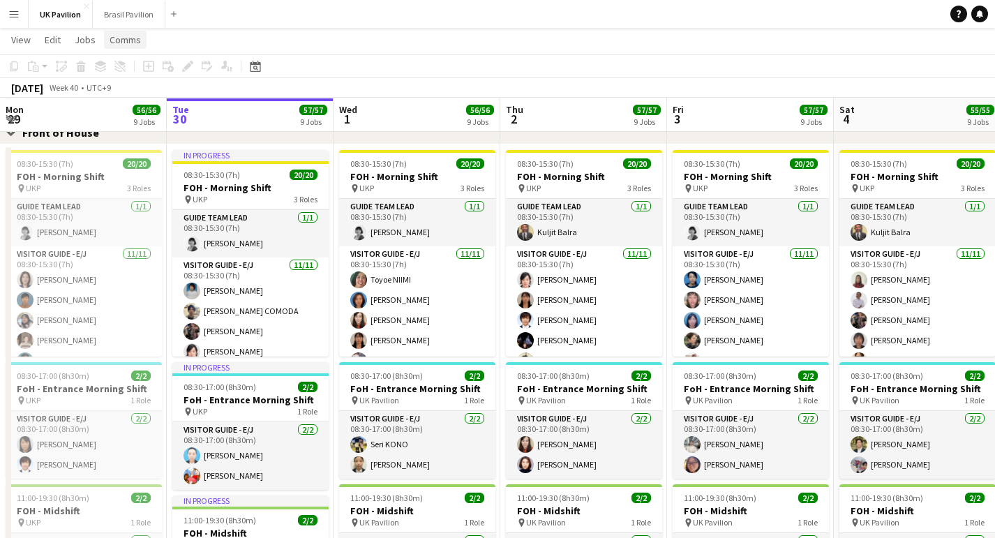
scroll to position [898, 0]
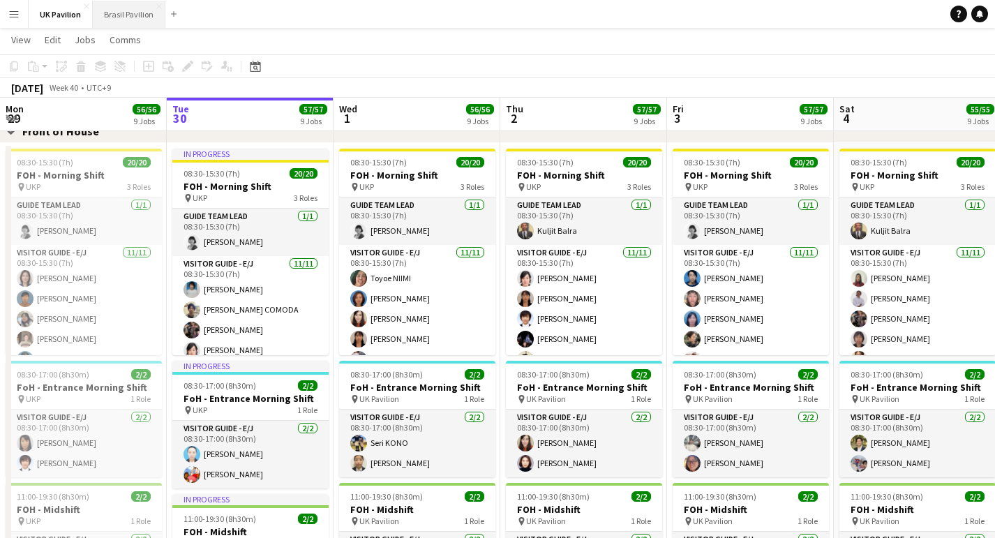
click at [124, 9] on button "Brasil Pavilion Close" at bounding box center [129, 14] width 73 height 27
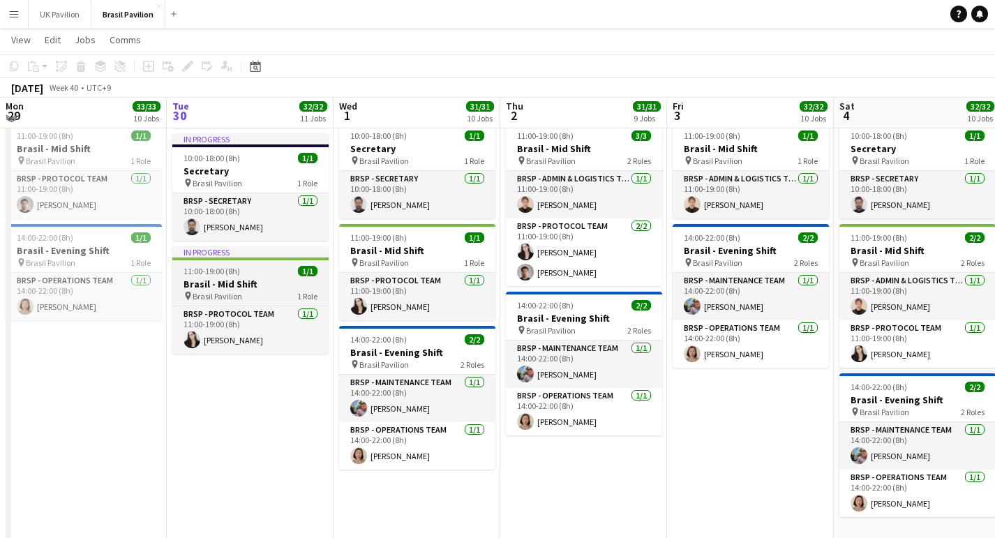
scroll to position [419, 0]
